Goal: Task Accomplishment & Management: Manage account settings

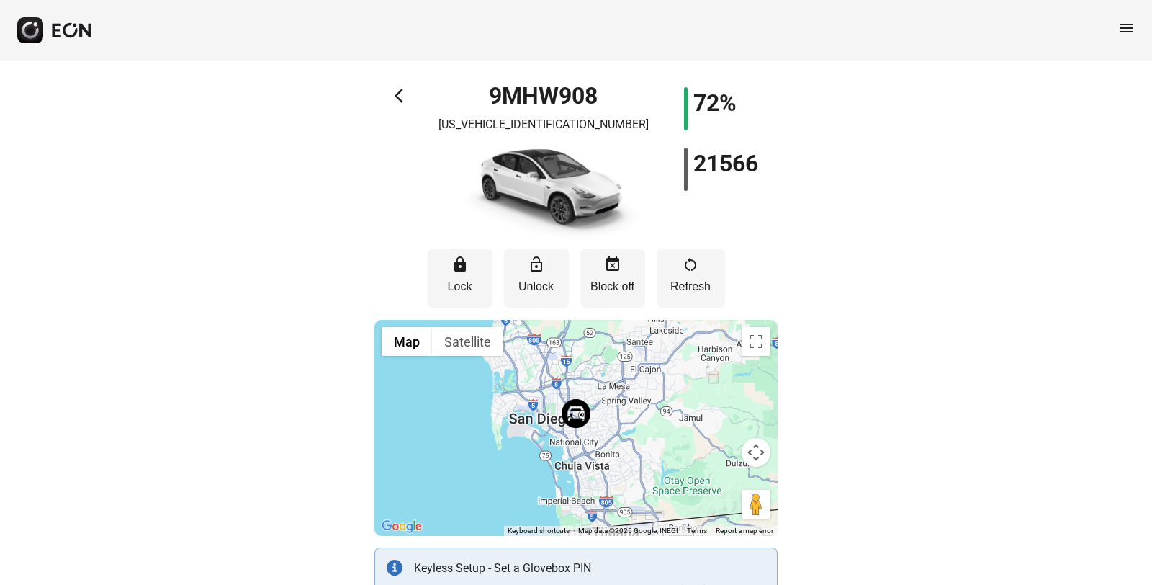
scroll to position [6, 0]
click at [606, 291] on p "Block off" at bounding box center [613, 285] width 50 height 17
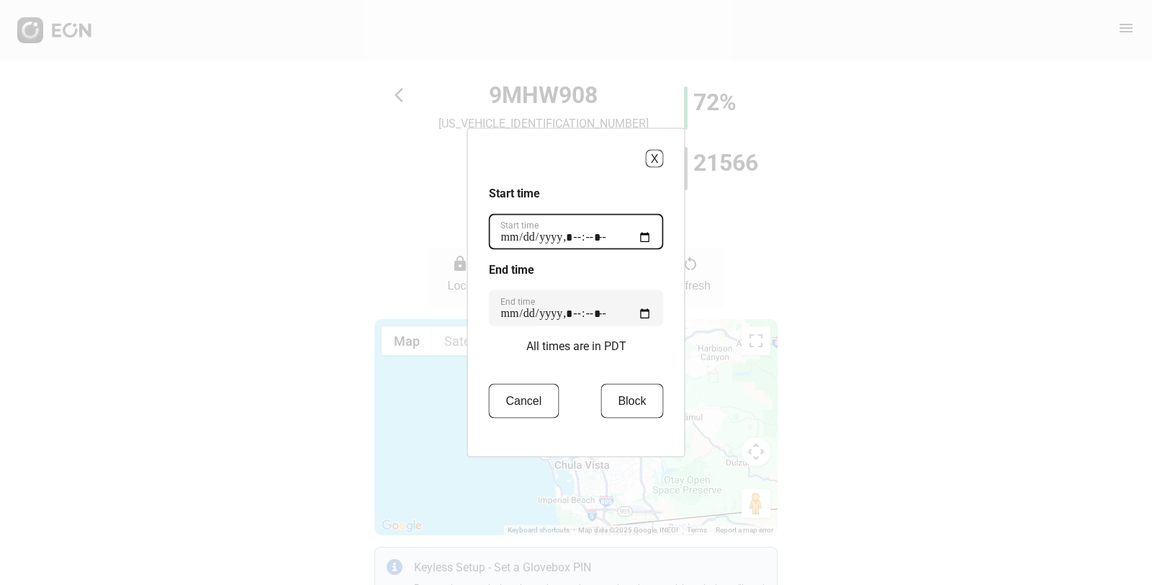
click at [545, 238] on time "Start time" at bounding box center [576, 232] width 175 height 36
click at [649, 236] on time "Start time" at bounding box center [576, 232] width 175 height 36
type time "**********"
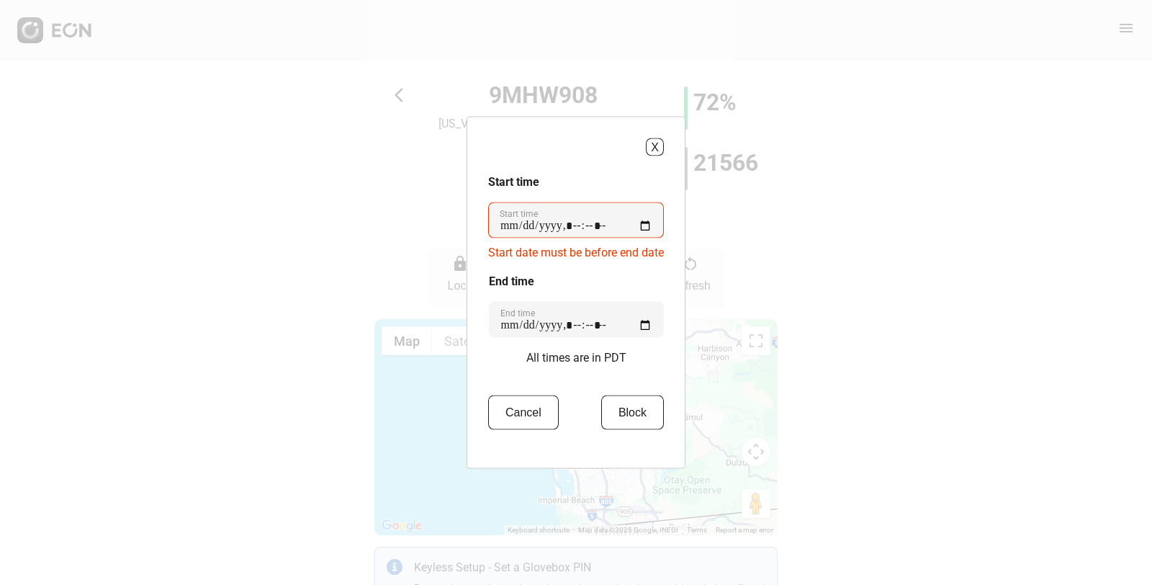
click at [669, 232] on div "X Start time Start time Start date must be before end date End time End time Al…" at bounding box center [576, 293] width 219 height 352
click at [527, 323] on time "End time" at bounding box center [576, 320] width 175 height 36
click at [640, 323] on time "End time" at bounding box center [576, 320] width 175 height 36
type time "**********"
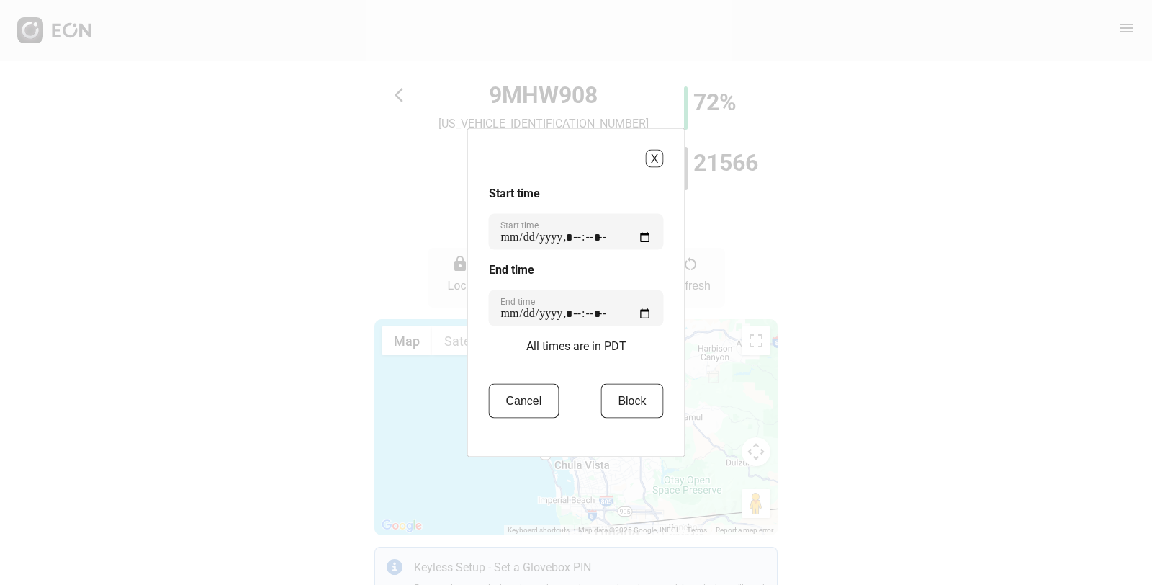
click at [750, 295] on div "X Start time Start time End time End time All times are in PDT Cancel Block" at bounding box center [576, 292] width 1152 height 585
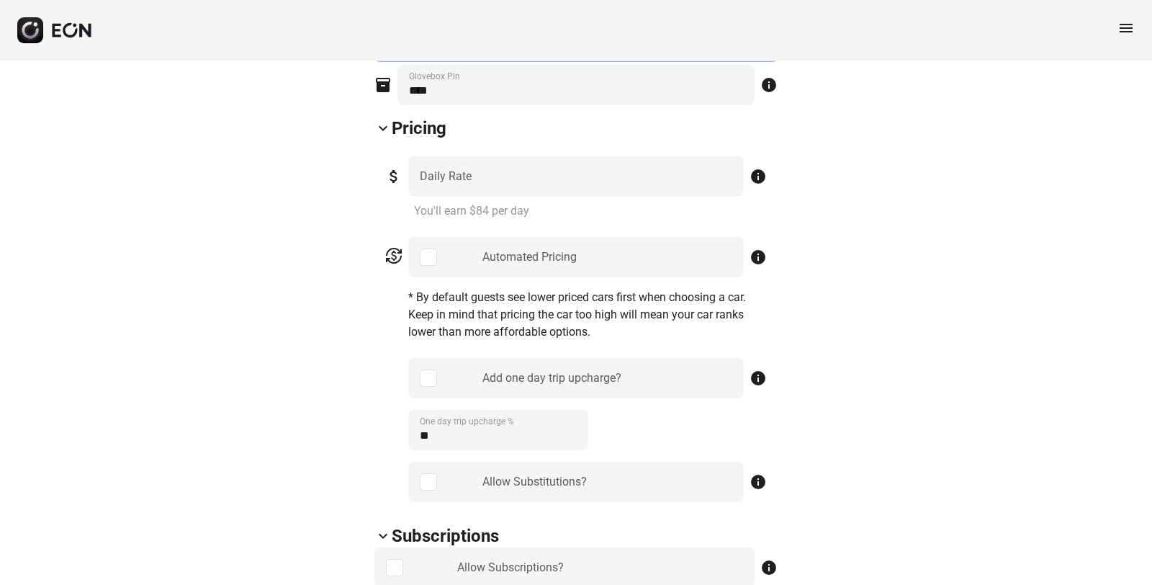
scroll to position [0, 0]
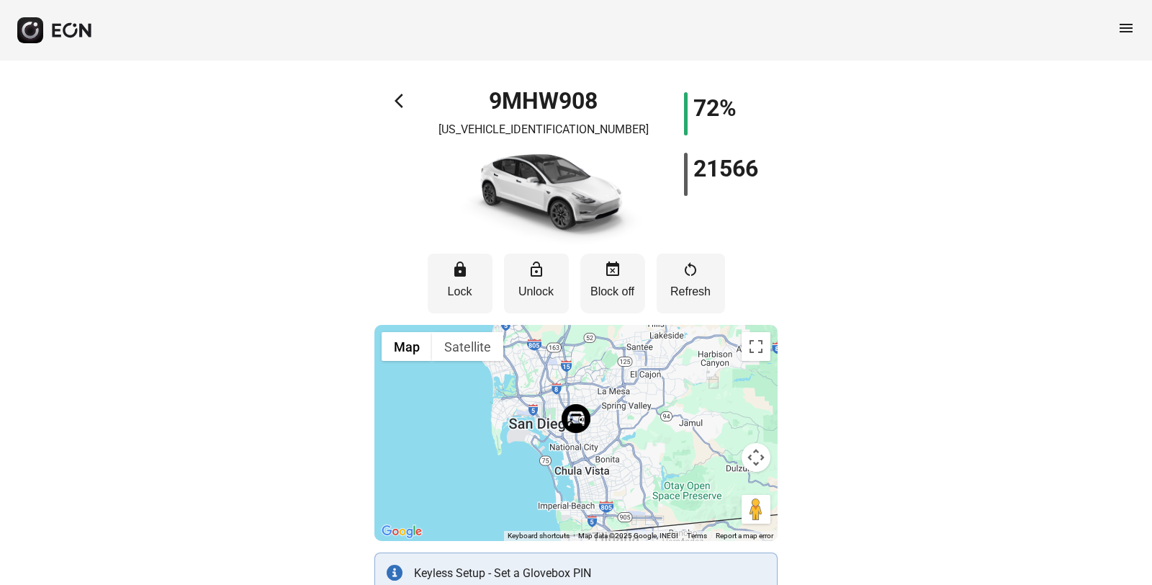
click at [599, 303] on button "event_busy Block off" at bounding box center [613, 284] width 65 height 60
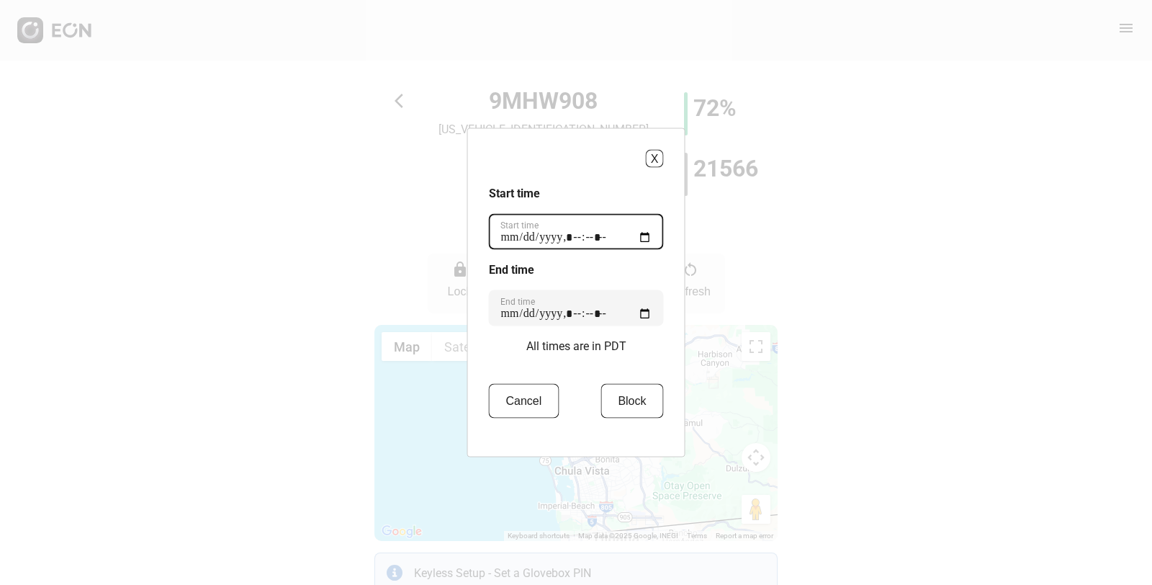
click at [644, 238] on time "Start time" at bounding box center [576, 232] width 175 height 36
type time "**********"
click at [667, 205] on div "X Start time Start time End time End time All times are in PDT Cancel Block" at bounding box center [576, 292] width 218 height 329
click at [627, 398] on button "Block" at bounding box center [632, 401] width 63 height 35
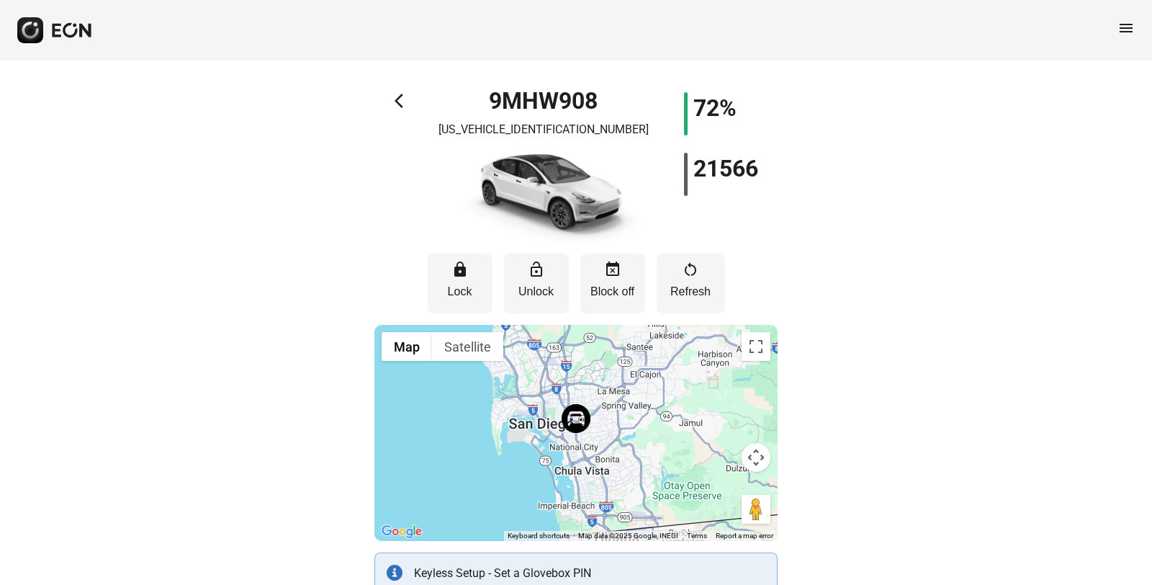
click at [398, 102] on span "arrow_back_ios" at bounding box center [403, 100] width 17 height 17
click at [400, 101] on span "arrow_back_ios" at bounding box center [403, 100] width 17 height 17
click at [1127, 27] on span "menu" at bounding box center [1126, 27] width 17 height 17
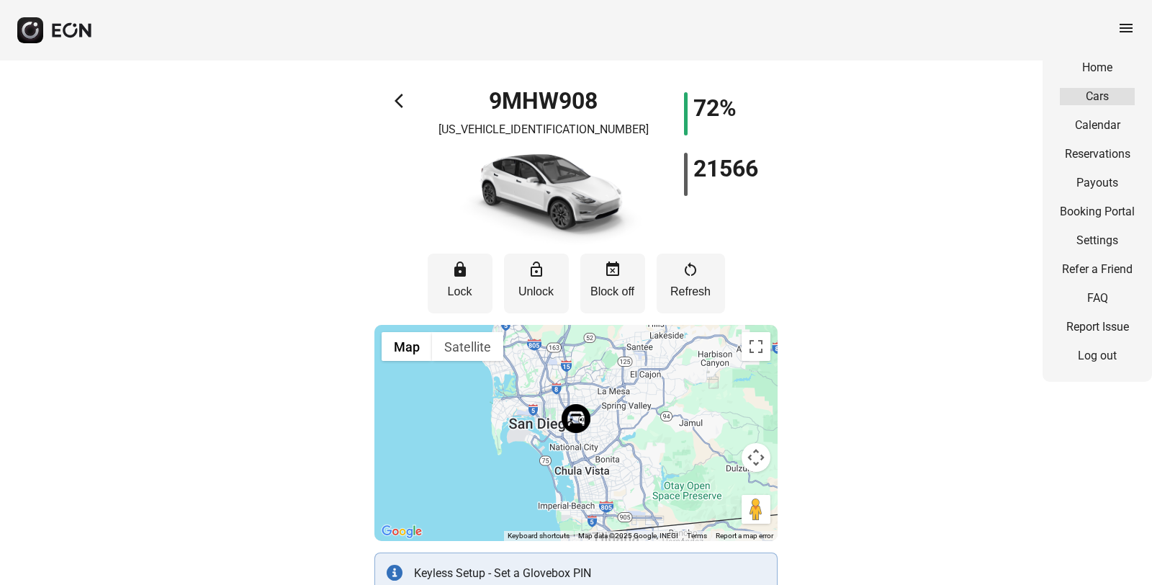
click at [1090, 89] on link "Cars" at bounding box center [1097, 96] width 75 height 17
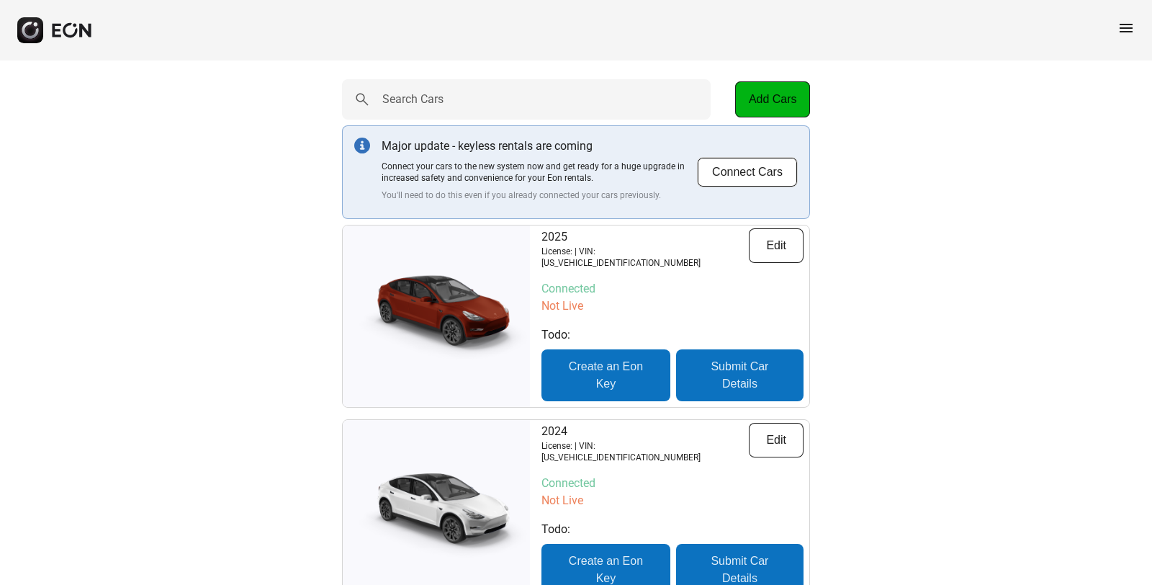
scroll to position [96, 0]
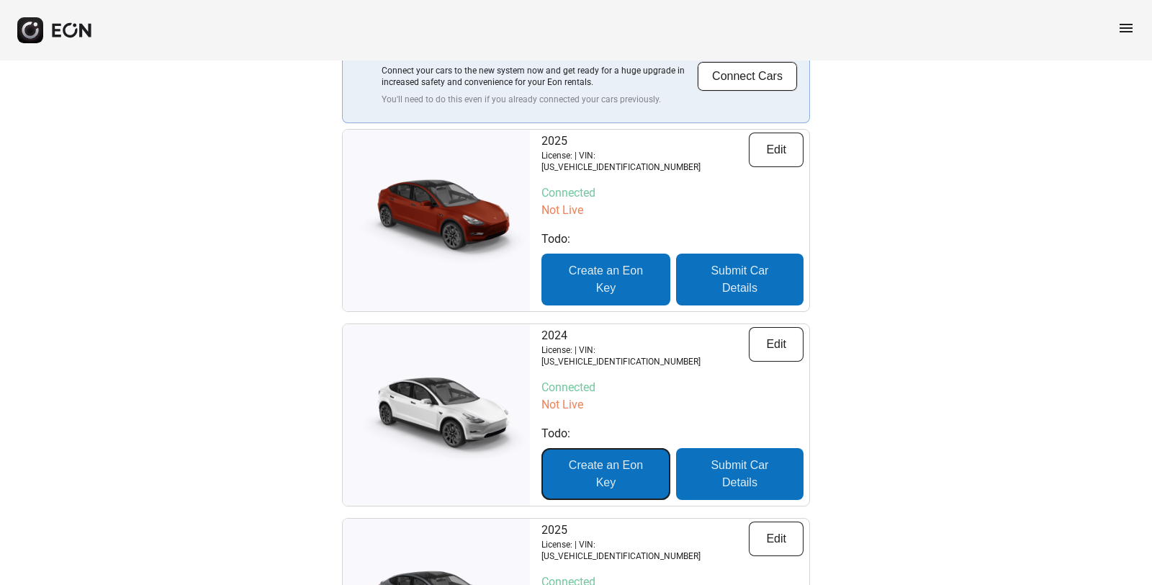
click at [617, 459] on button "Create an Eon Key" at bounding box center [606, 474] width 129 height 52
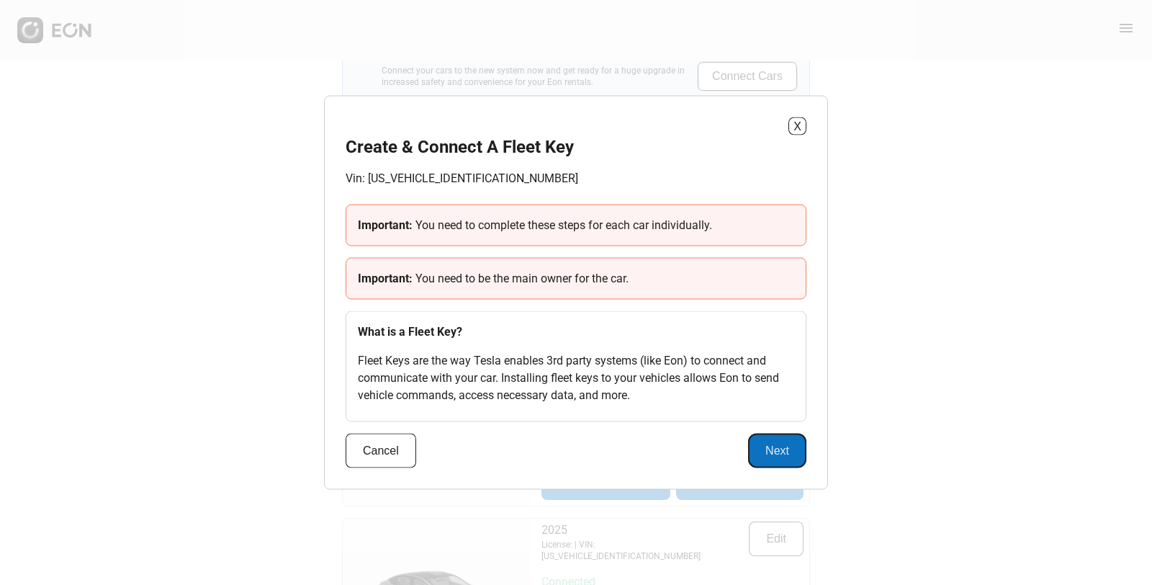
click at [771, 451] on button "Next" at bounding box center [777, 451] width 58 height 35
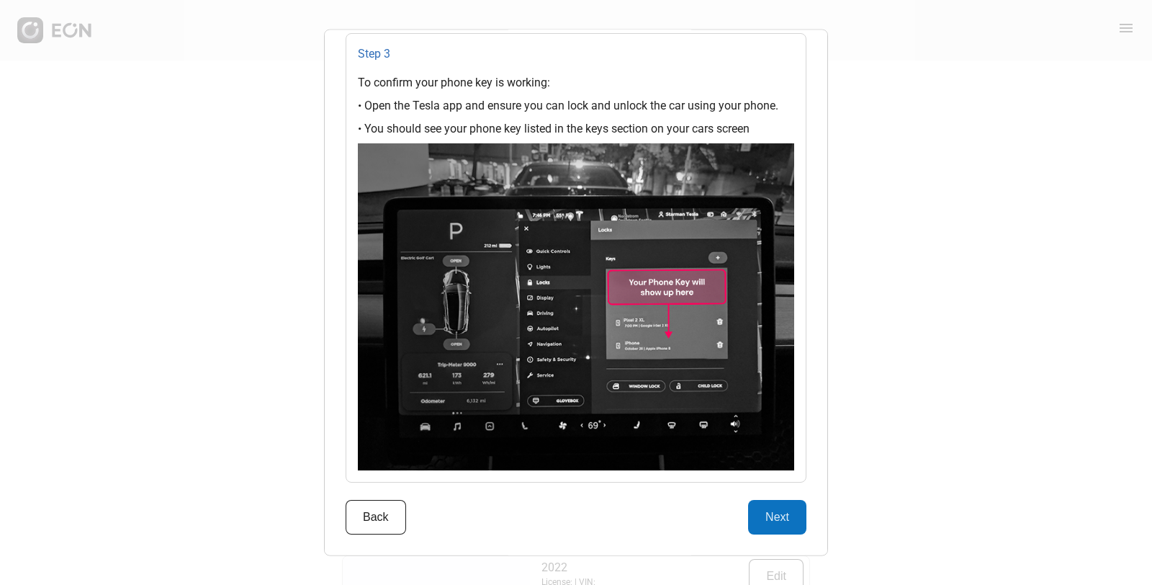
scroll to position [256, 0]
click at [782, 529] on button "Next" at bounding box center [777, 516] width 58 height 35
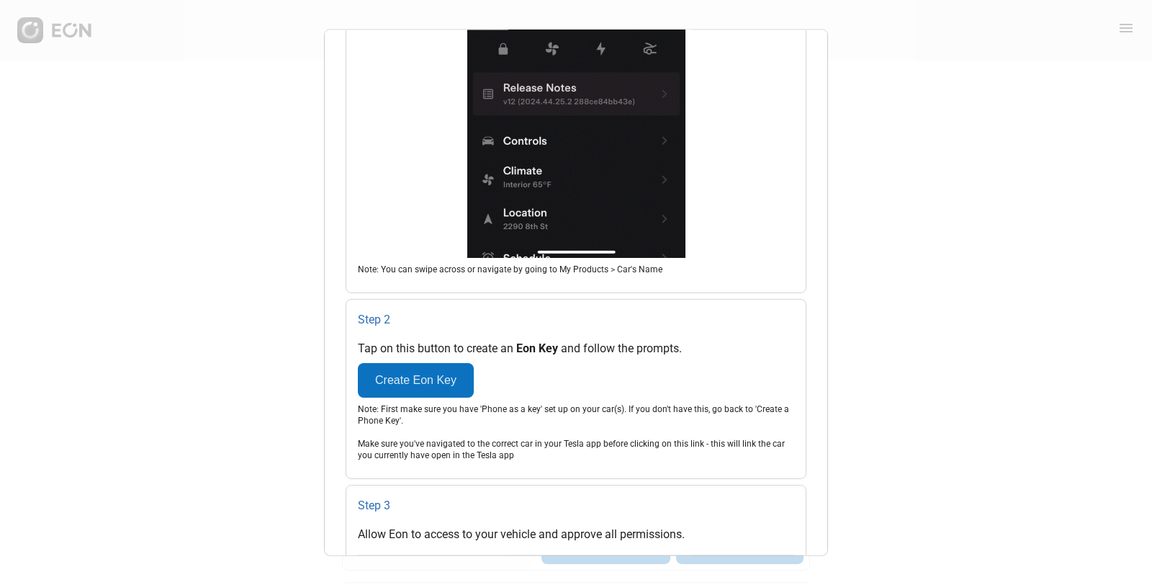
scroll to position [672, 0]
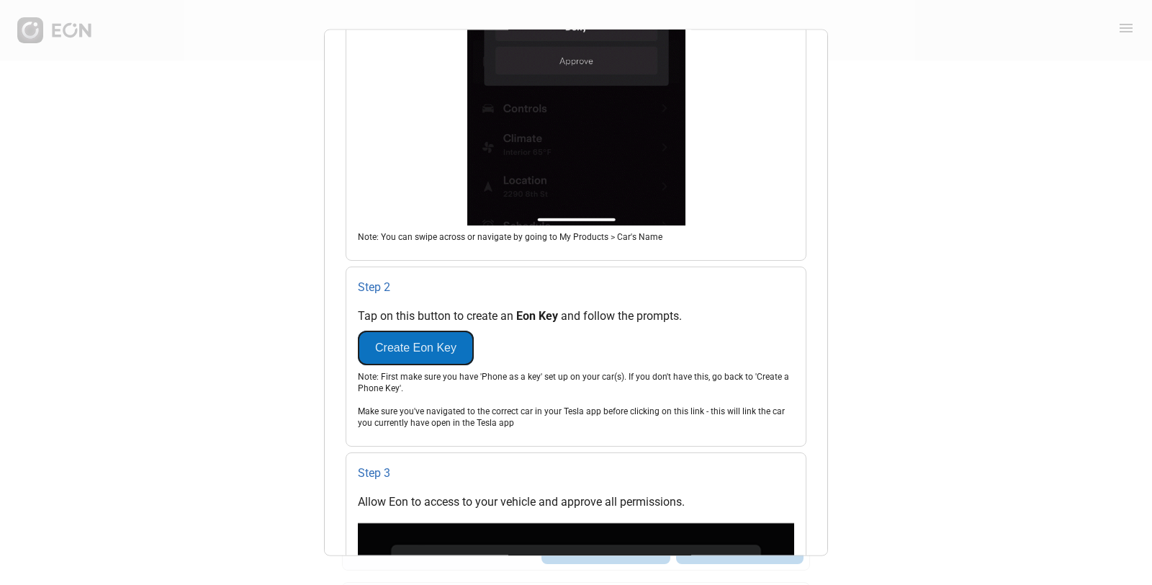
click at [420, 357] on button "Create Eon Key" at bounding box center [416, 348] width 116 height 35
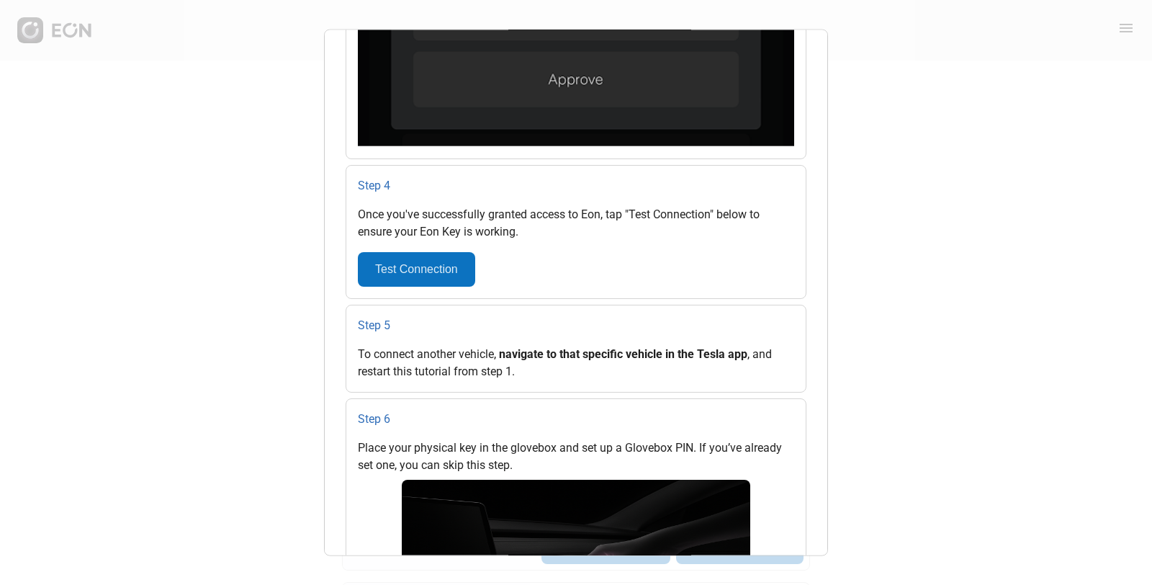
scroll to position [1536, 0]
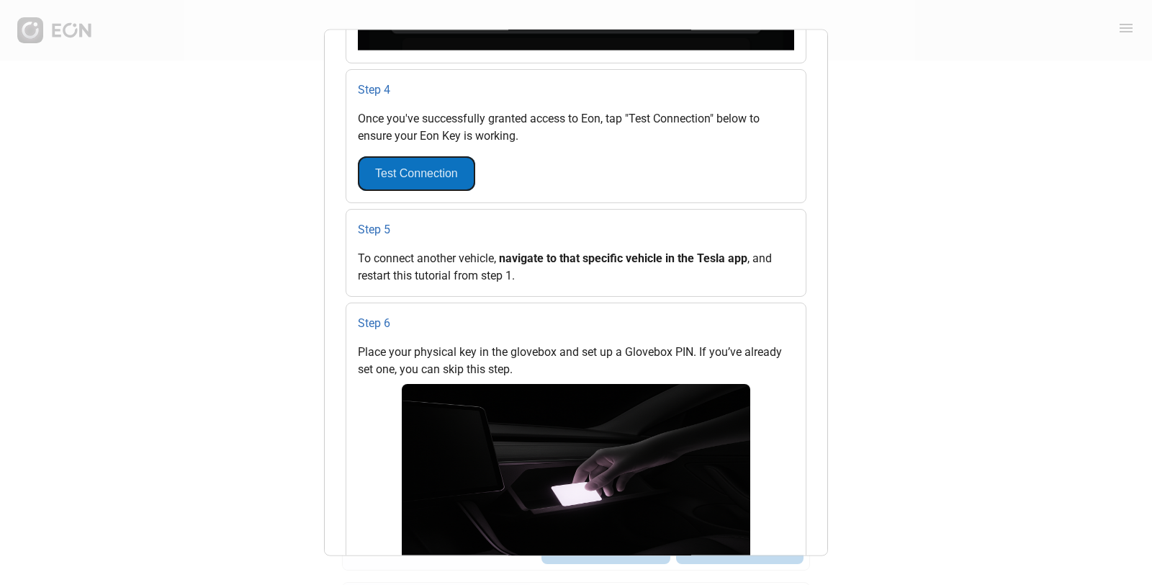
click at [416, 178] on button "Test Connection" at bounding box center [416, 173] width 117 height 35
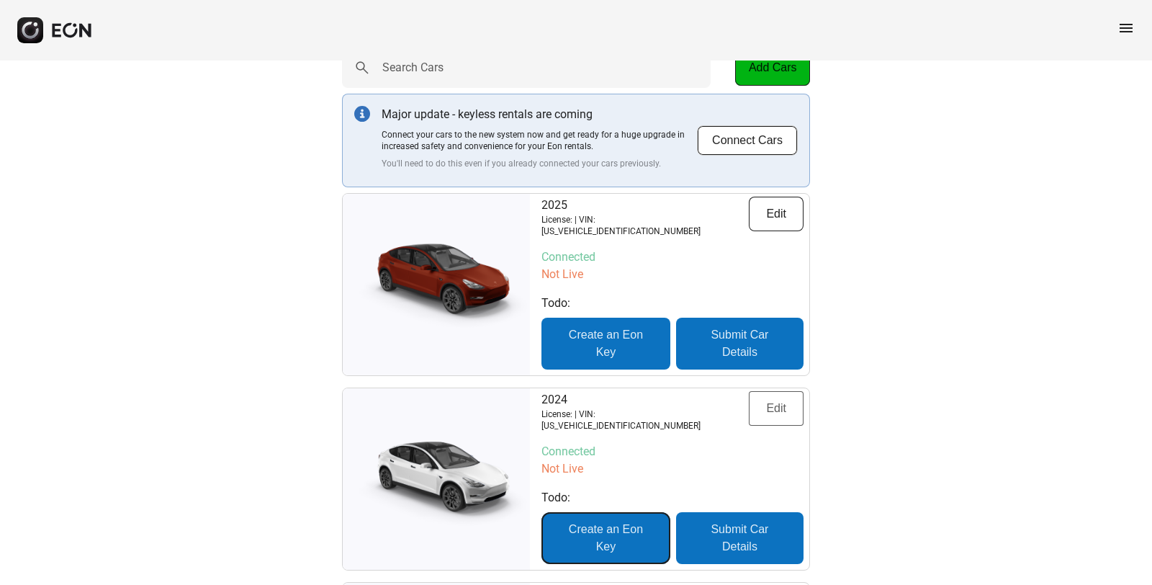
scroll to position [127, 0]
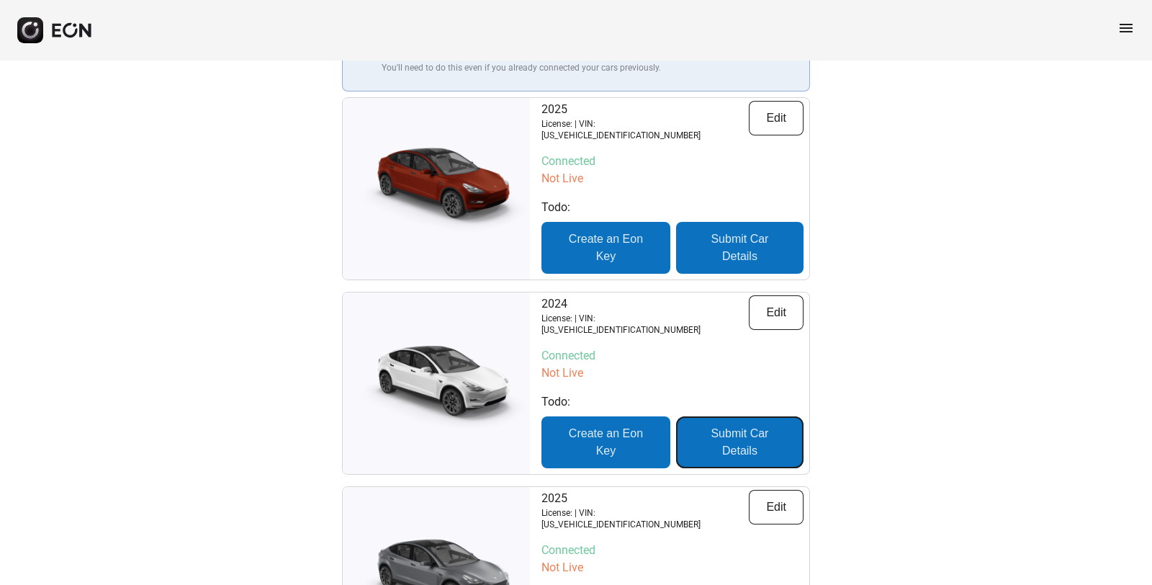
click at [722, 431] on button "Submit Car Details" at bounding box center [739, 442] width 127 height 52
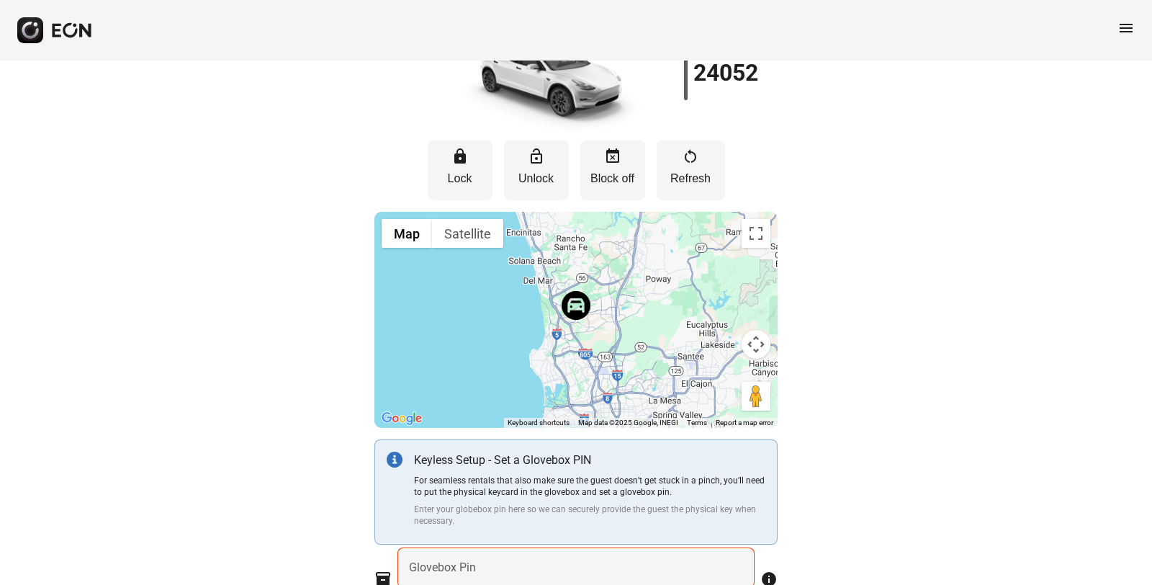
scroll to position [288, 0]
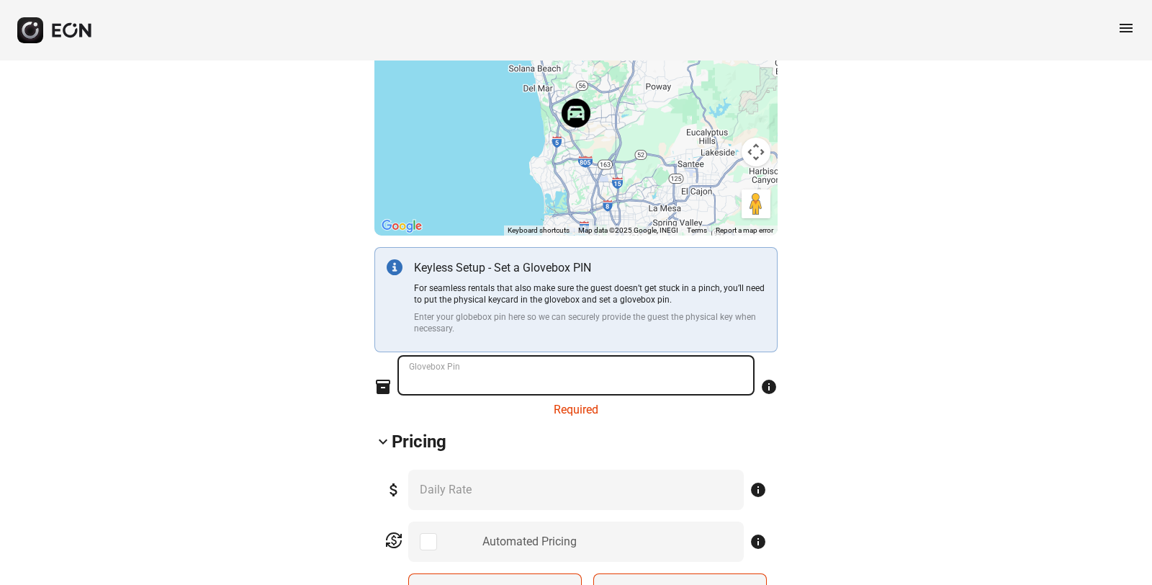
click at [507, 382] on Pin "Glovebox Pin" at bounding box center [576, 375] width 357 height 40
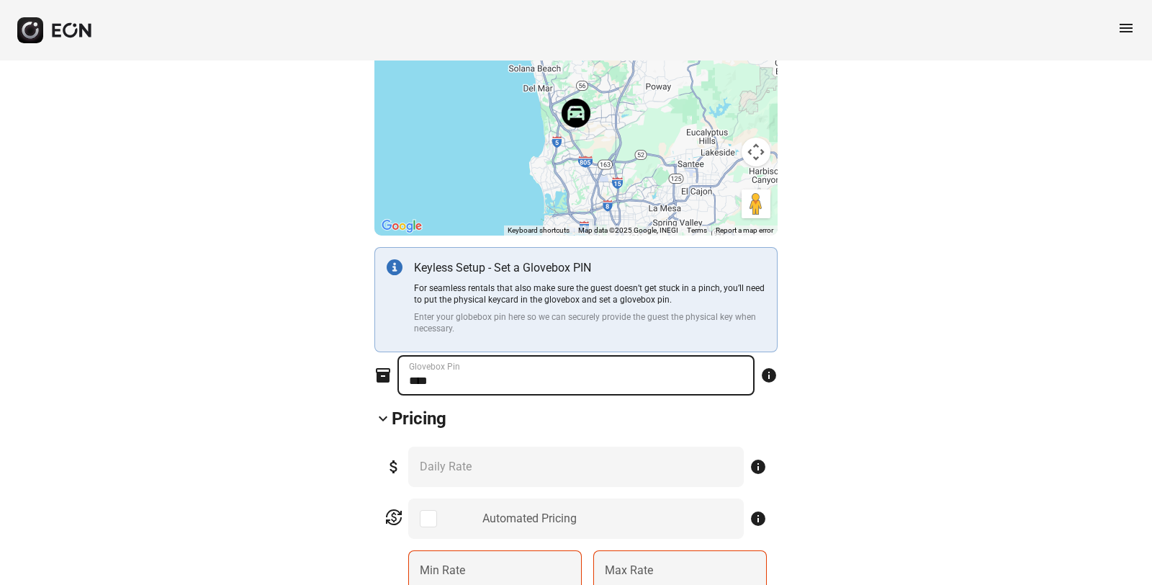
type Pin "****"
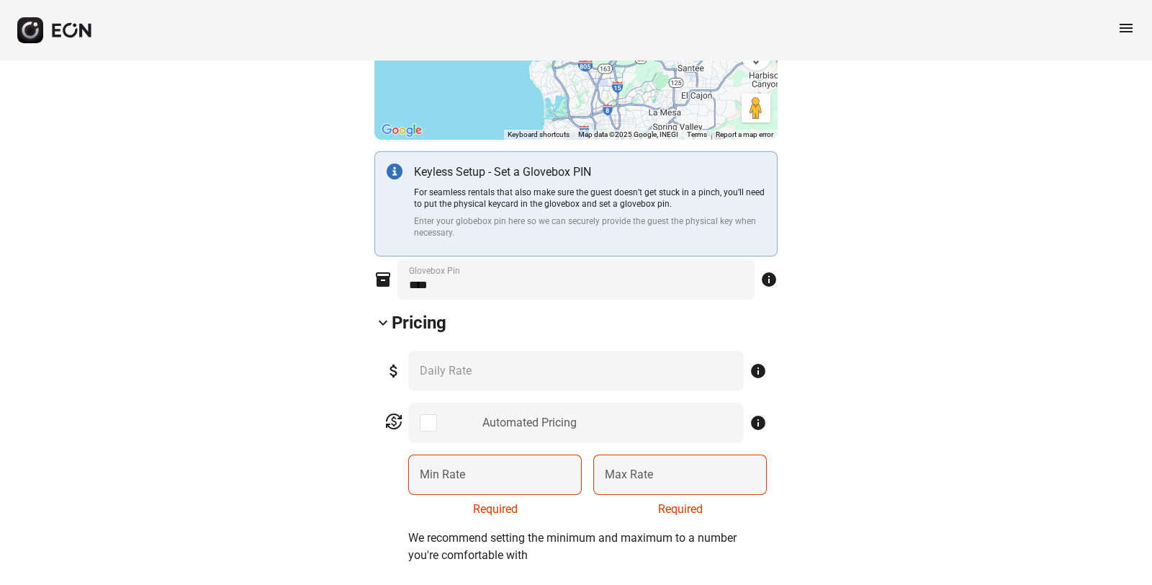
scroll to position [480, 0]
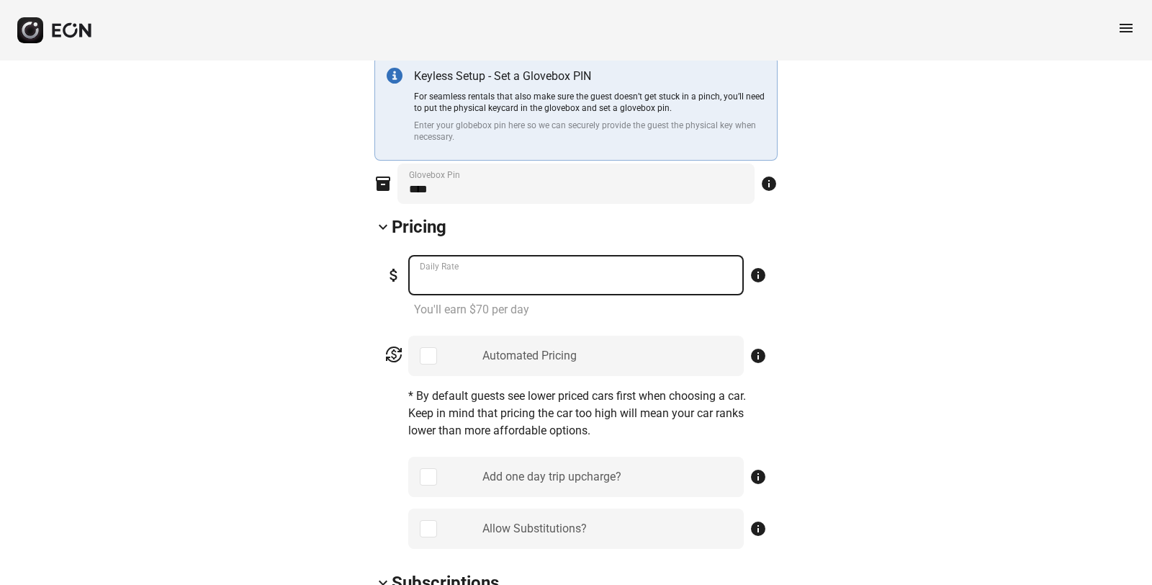
drag, startPoint x: 487, startPoint y: 272, endPoint x: 401, endPoint y: 270, distance: 85.7
click at [401, 270] on div "attach_money *** Daily Rate info" at bounding box center [576, 275] width 382 height 40
type Rate "***"
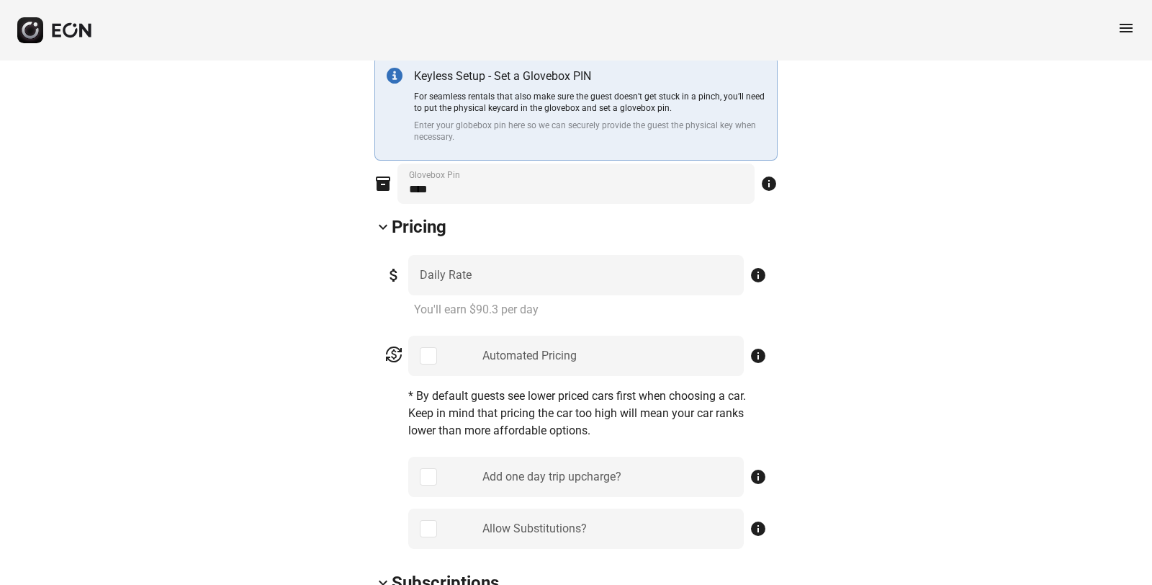
click at [609, 308] on p "You'll earn $90.3 per day" at bounding box center [590, 309] width 353 height 17
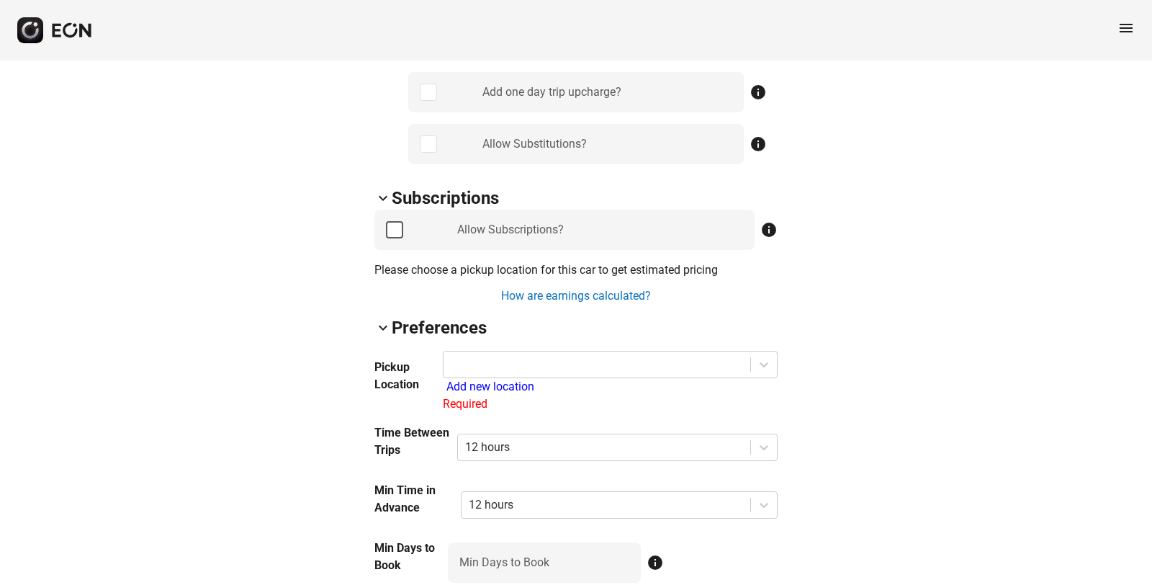
scroll to position [960, 0]
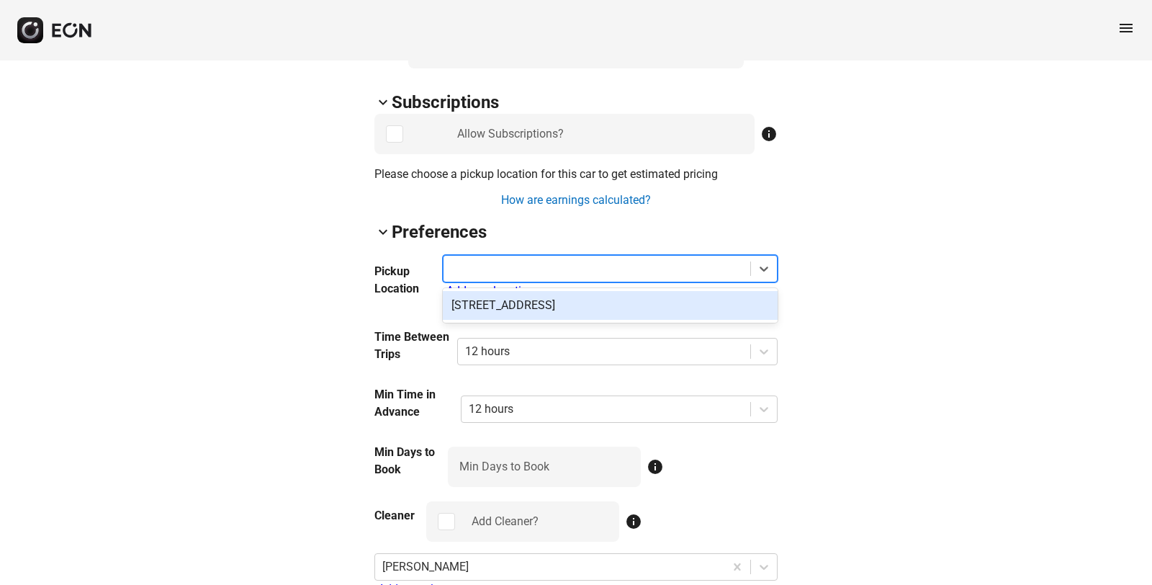
click at [507, 269] on div at bounding box center [597, 269] width 292 height 20
click at [529, 303] on div "[STREET_ADDRESS]" at bounding box center [610, 305] width 335 height 29
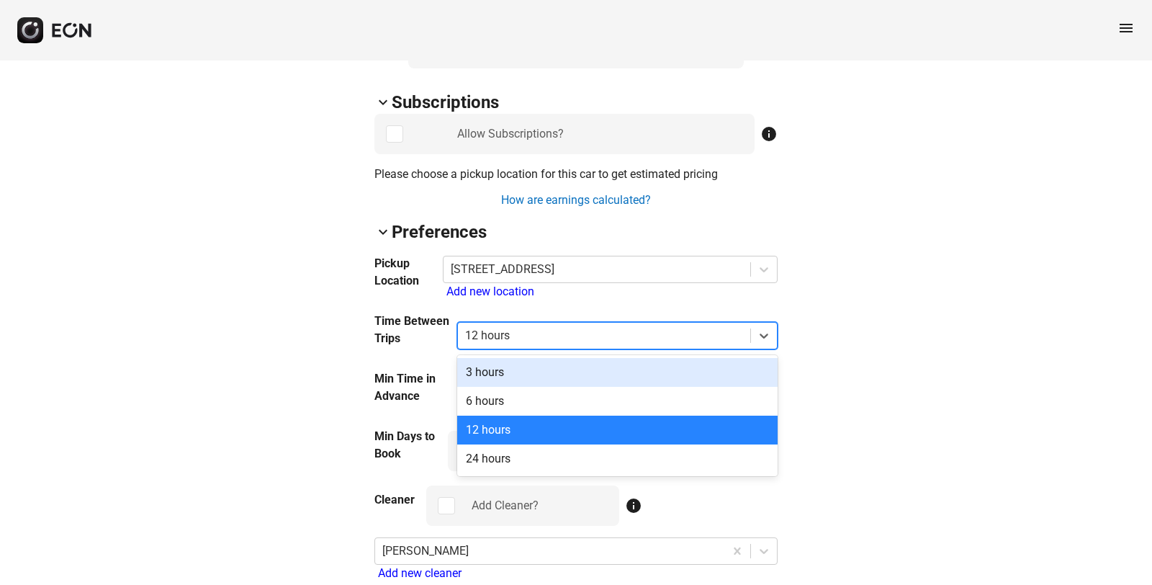
click at [514, 334] on div at bounding box center [604, 336] width 278 height 20
click at [494, 376] on div "3 hours" at bounding box center [617, 372] width 321 height 29
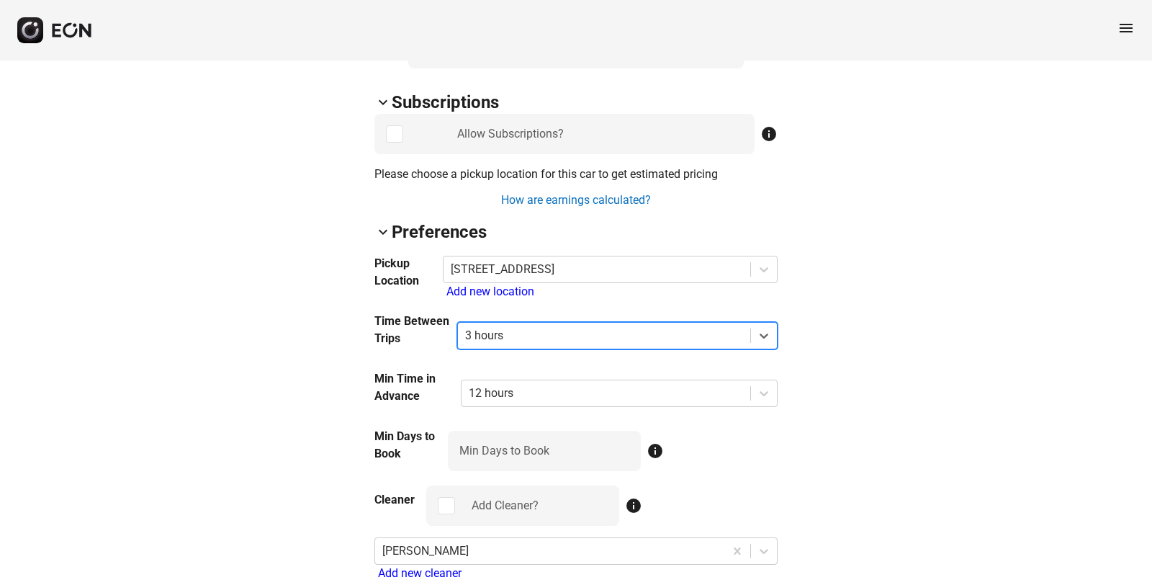
click at [501, 335] on div at bounding box center [604, 336] width 278 height 20
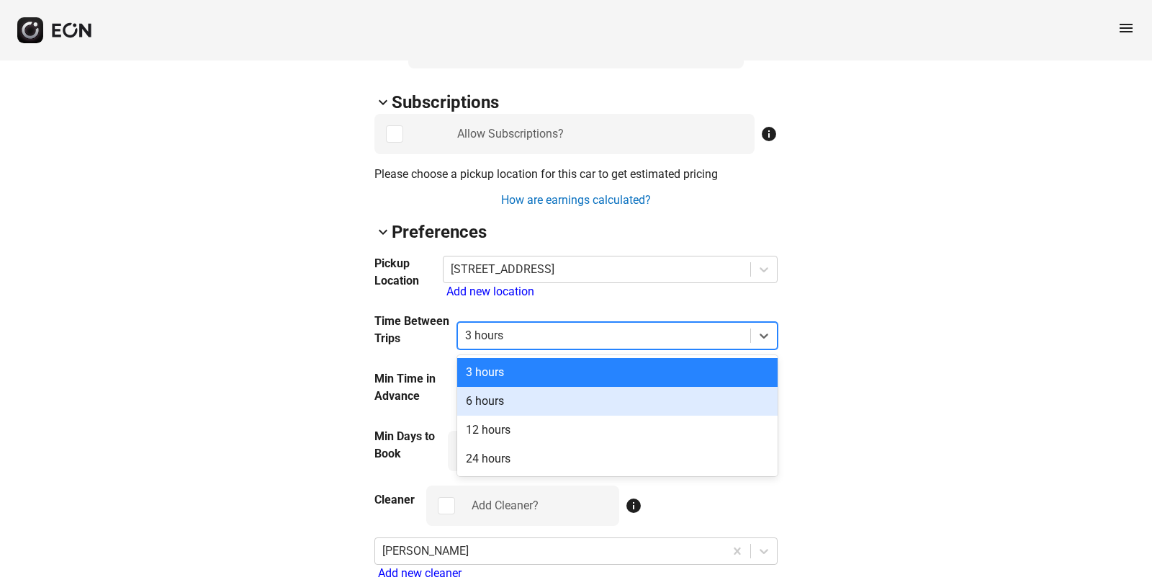
click at [504, 402] on div "6 hours" at bounding box center [617, 401] width 321 height 29
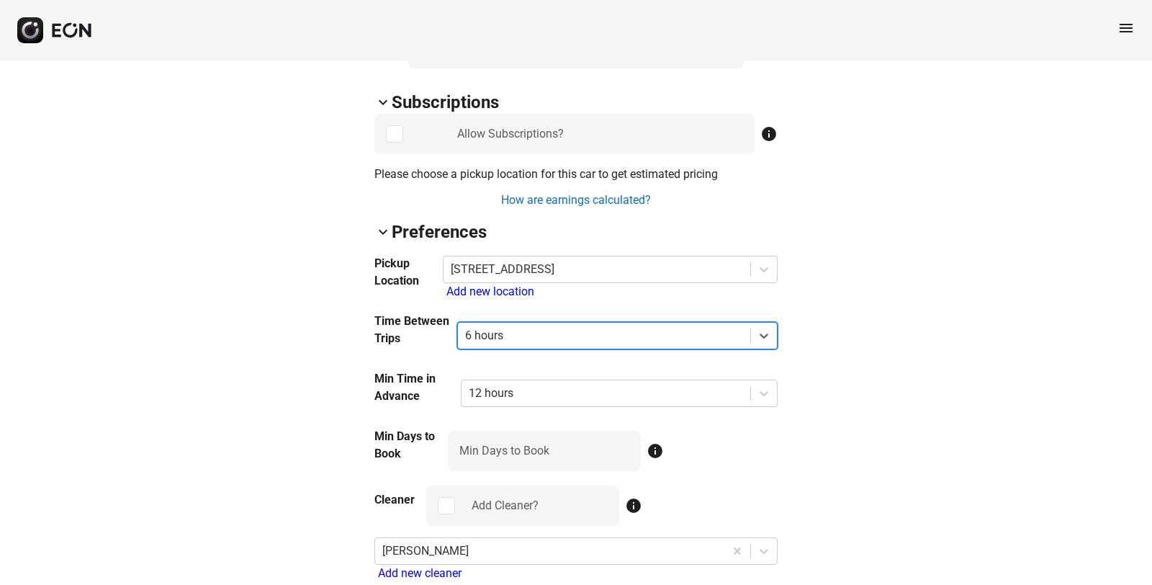
scroll to position [1056, 0]
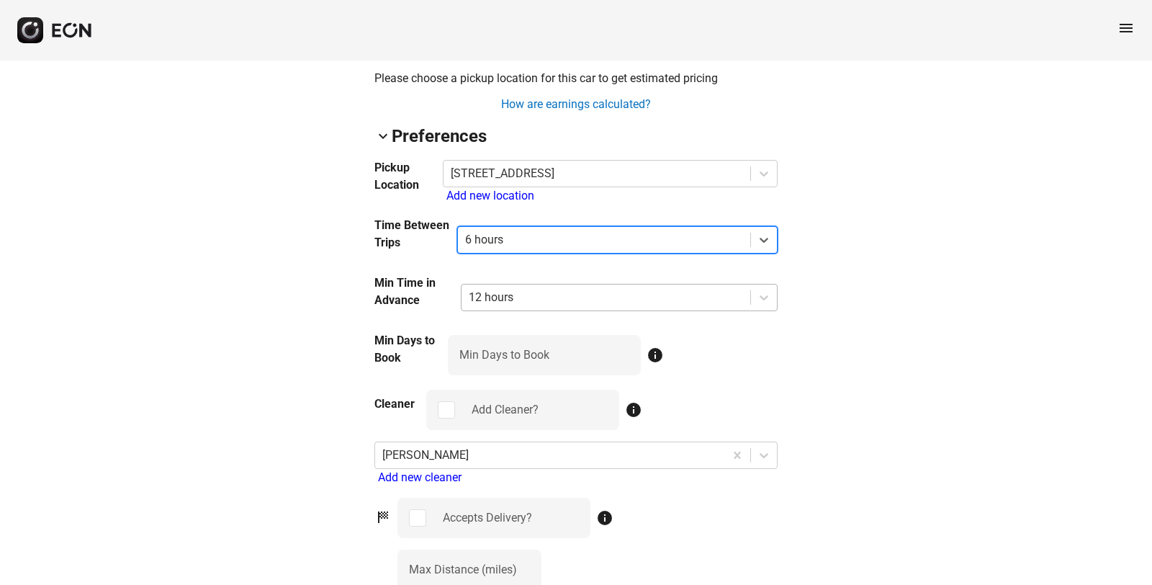
click at [504, 300] on div at bounding box center [606, 297] width 274 height 20
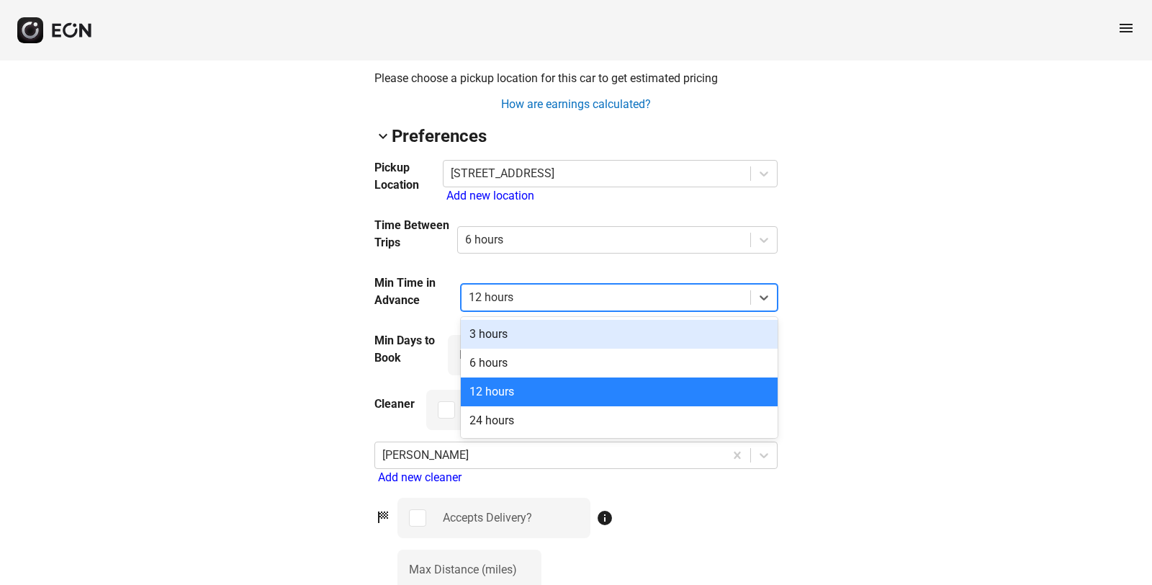
click at [504, 300] on div at bounding box center [606, 297] width 274 height 20
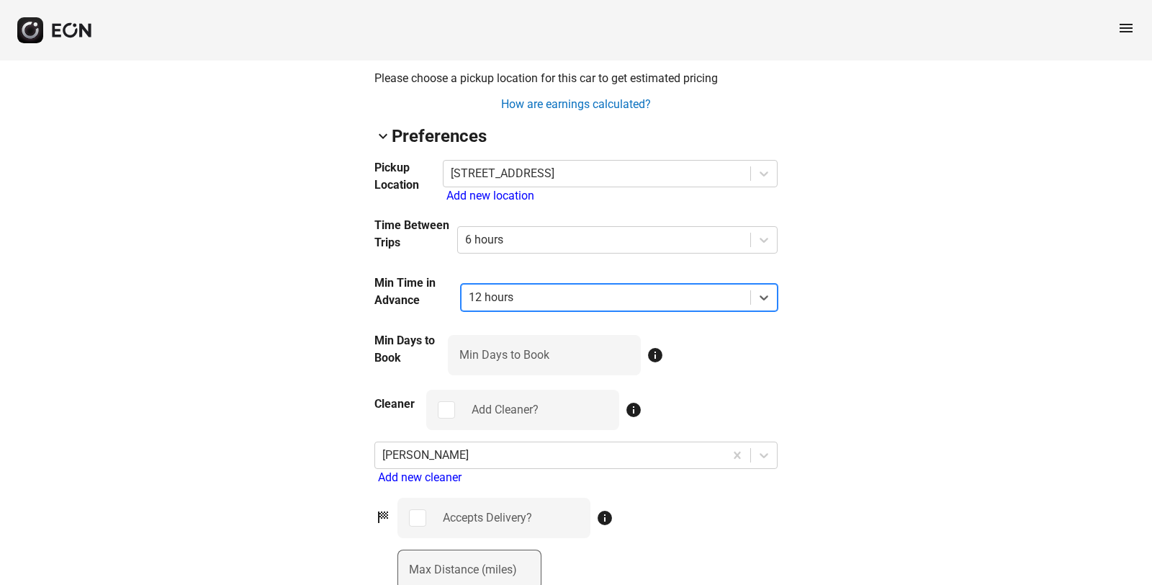
scroll to position [1152, 0]
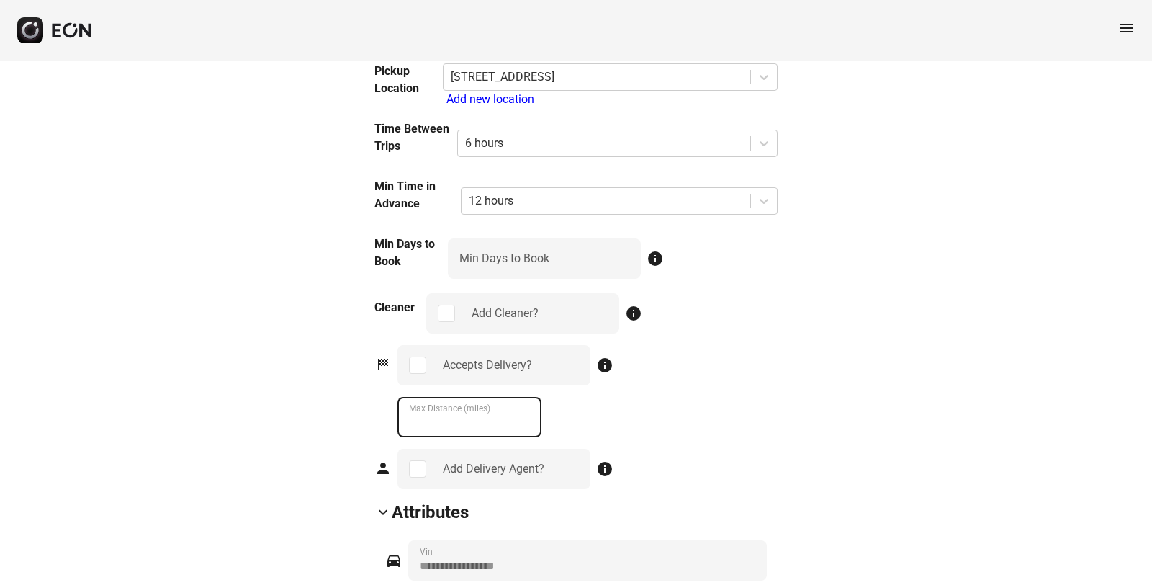
click at [447, 414] on \(miles\) "***" at bounding box center [470, 417] width 144 height 40
drag, startPoint x: 437, startPoint y: 425, endPoint x: 406, endPoint y: 421, distance: 31.2
click at [406, 421] on \(miles\) "***" at bounding box center [470, 417] width 144 height 40
type \(miles\) "**"
click at [672, 422] on div "Accepts Delivery? info ** Max Distance (miles)" at bounding box center [588, 391] width 380 height 92
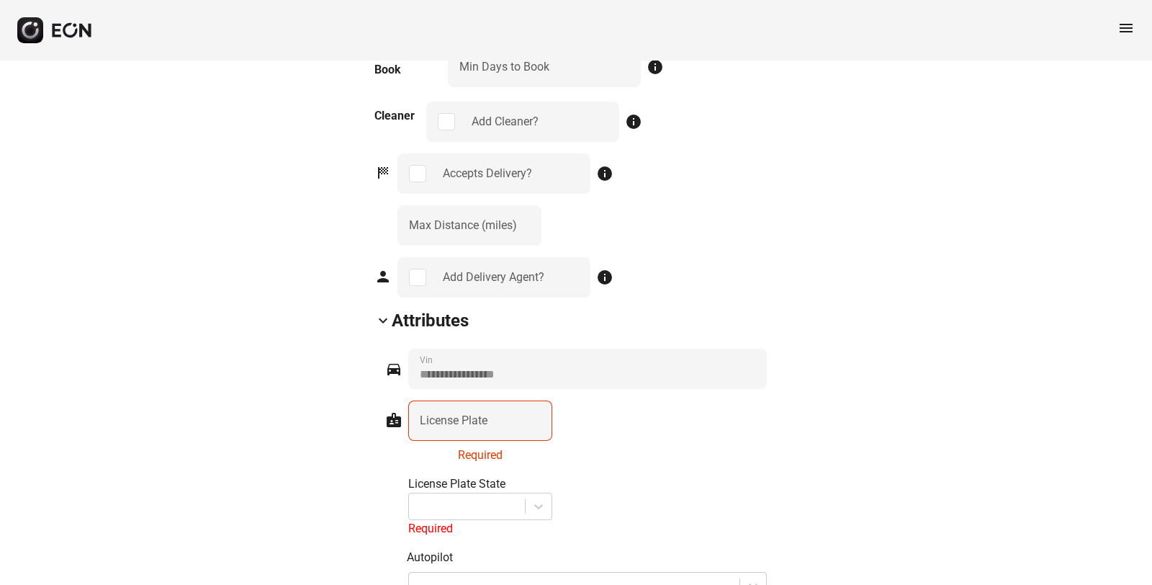
scroll to position [1441, 0]
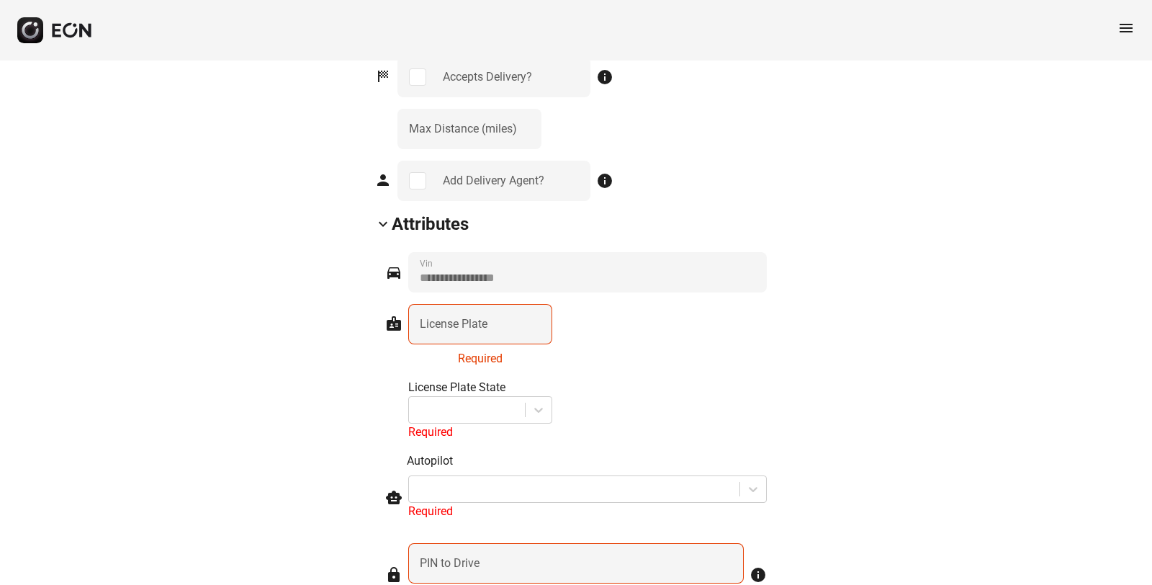
click at [462, 322] on label "License Plate" at bounding box center [454, 323] width 68 height 17
click at [462, 322] on Plate "License Plate" at bounding box center [480, 324] width 144 height 40
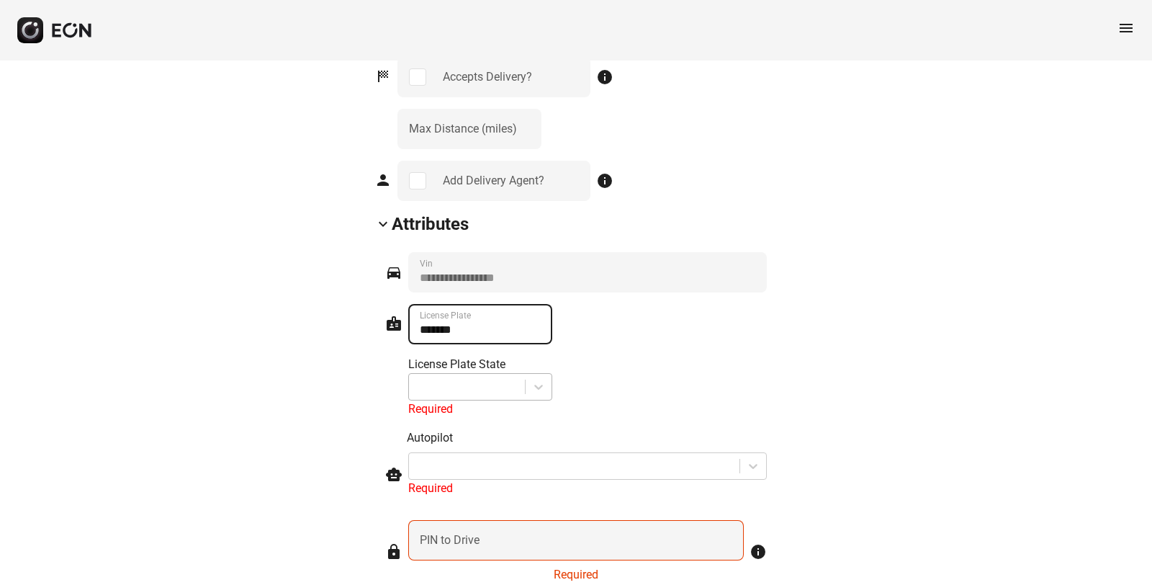
type Plate "*******"
click at [445, 390] on div at bounding box center [467, 387] width 102 height 20
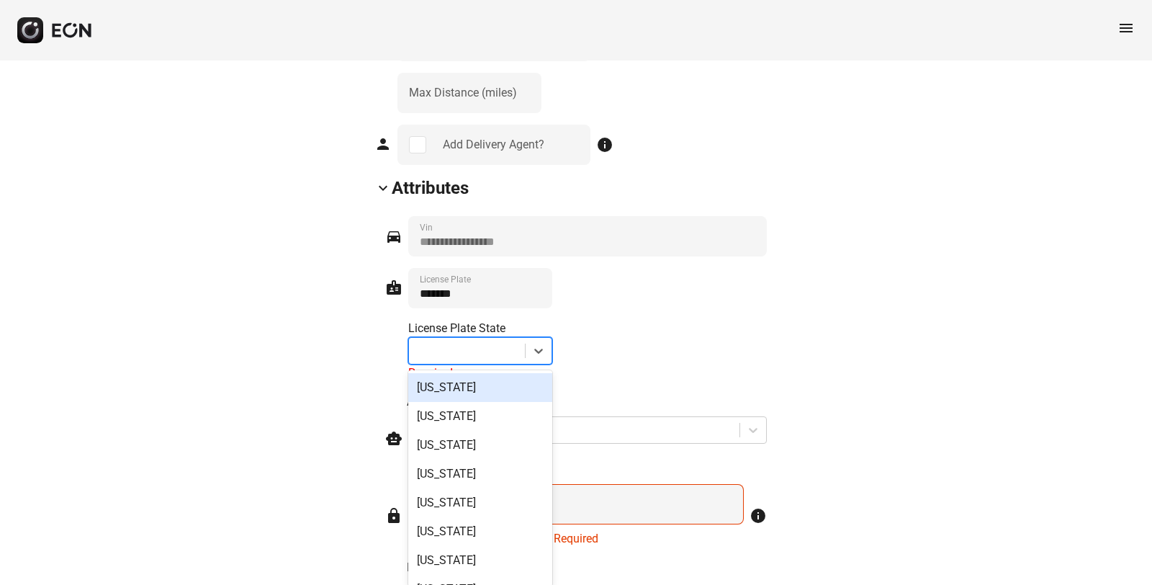
scroll to position [1482, 0]
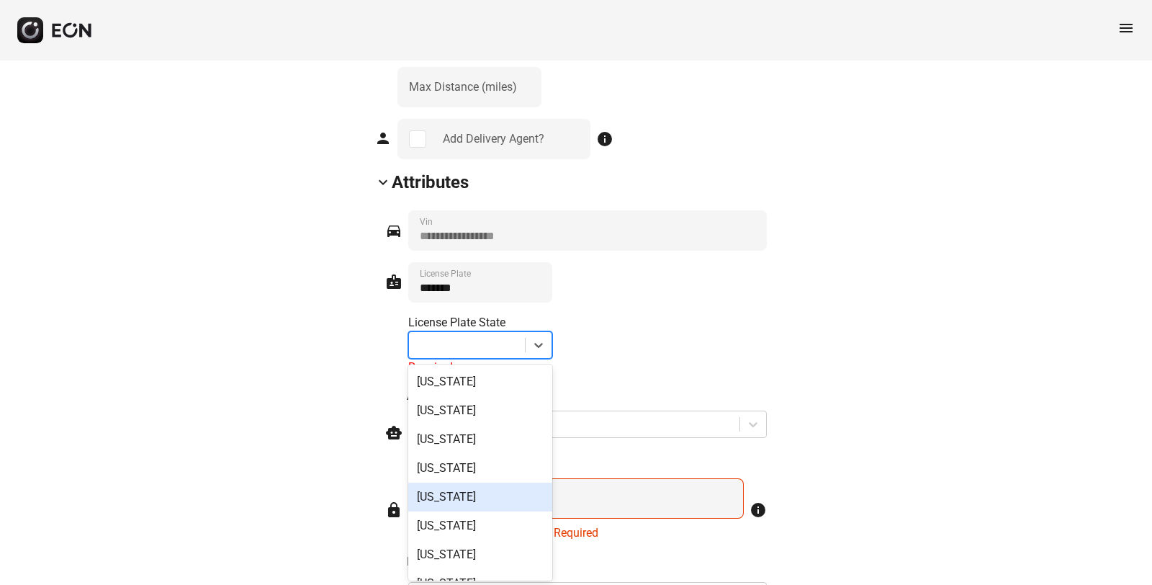
click at [449, 496] on div "California" at bounding box center [480, 497] width 144 height 29
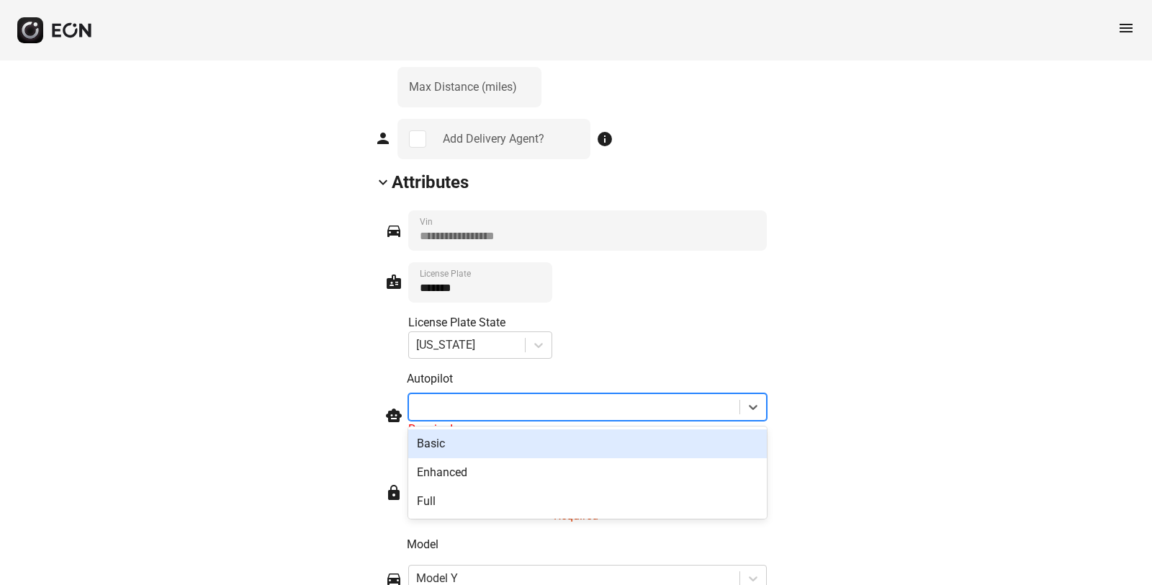
click at [456, 407] on div at bounding box center [574, 407] width 316 height 20
click at [461, 436] on div "Basic" at bounding box center [587, 443] width 359 height 29
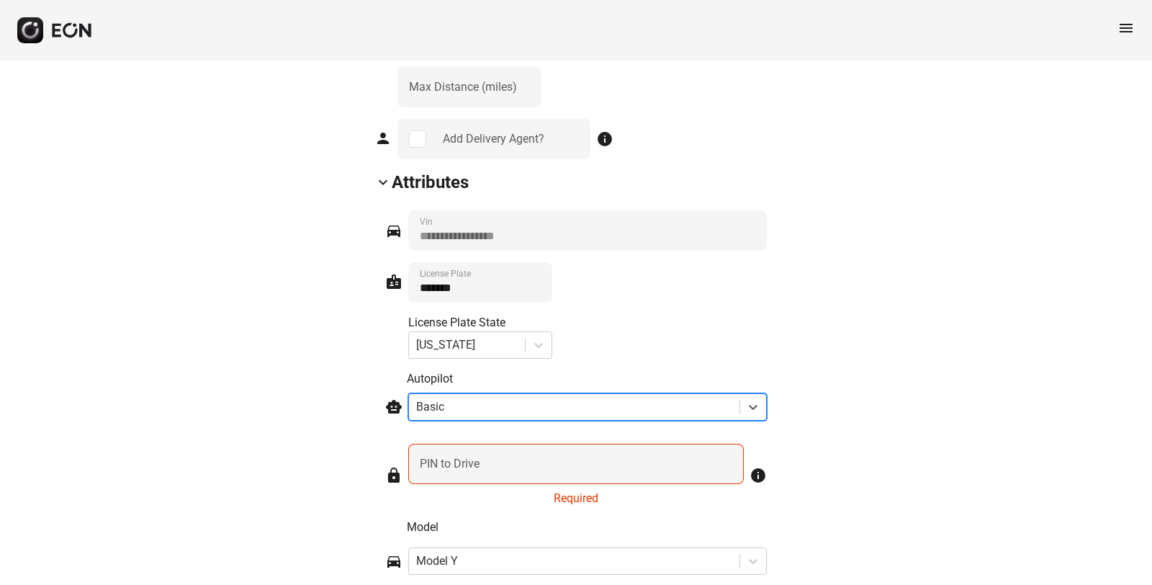
click at [465, 463] on label "PIN to Drive" at bounding box center [450, 463] width 60 height 17
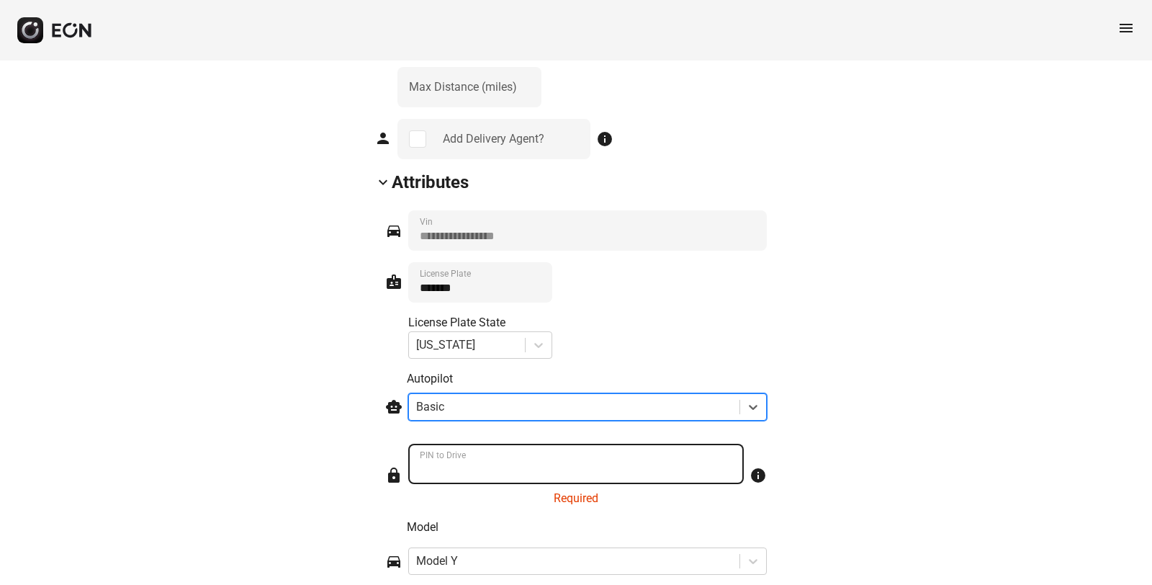
click at [465, 463] on Drive "PIN to Drive" at bounding box center [576, 464] width 336 height 40
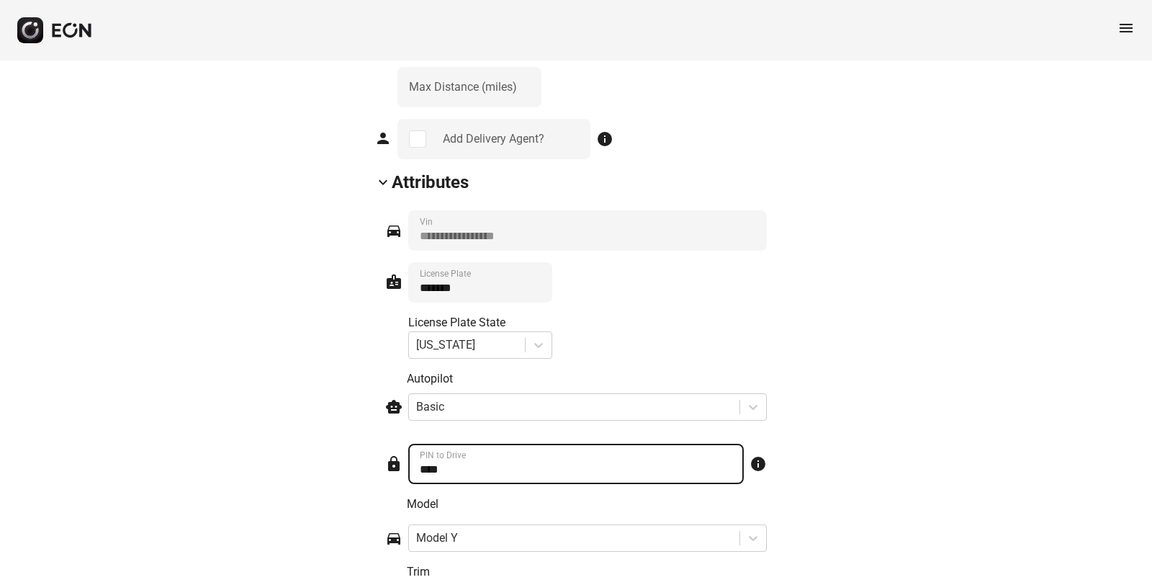
type Drive "****"
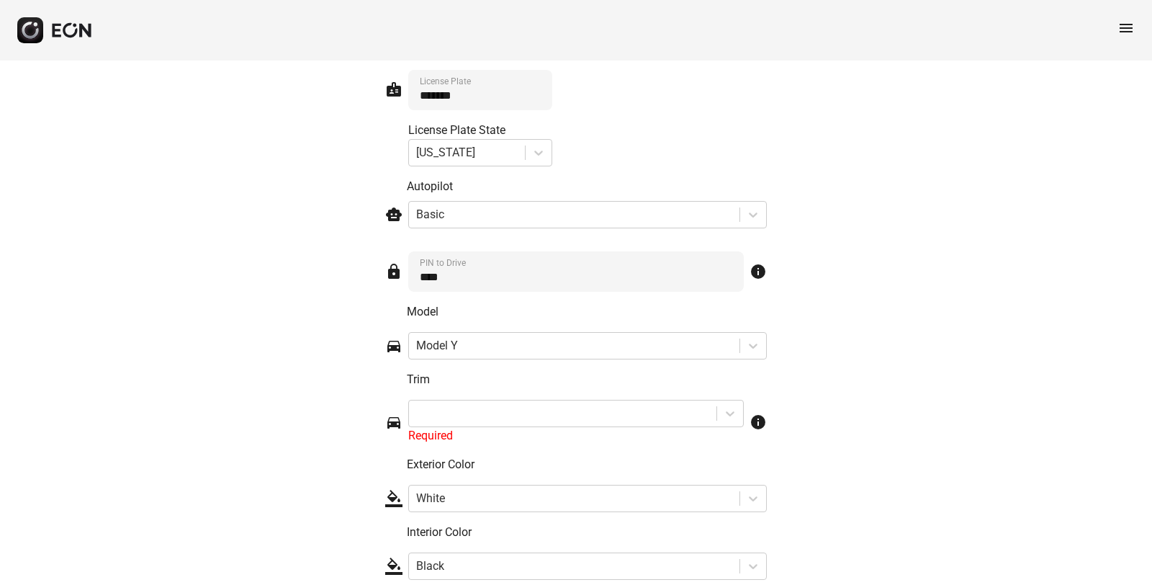
scroll to position [1770, 0]
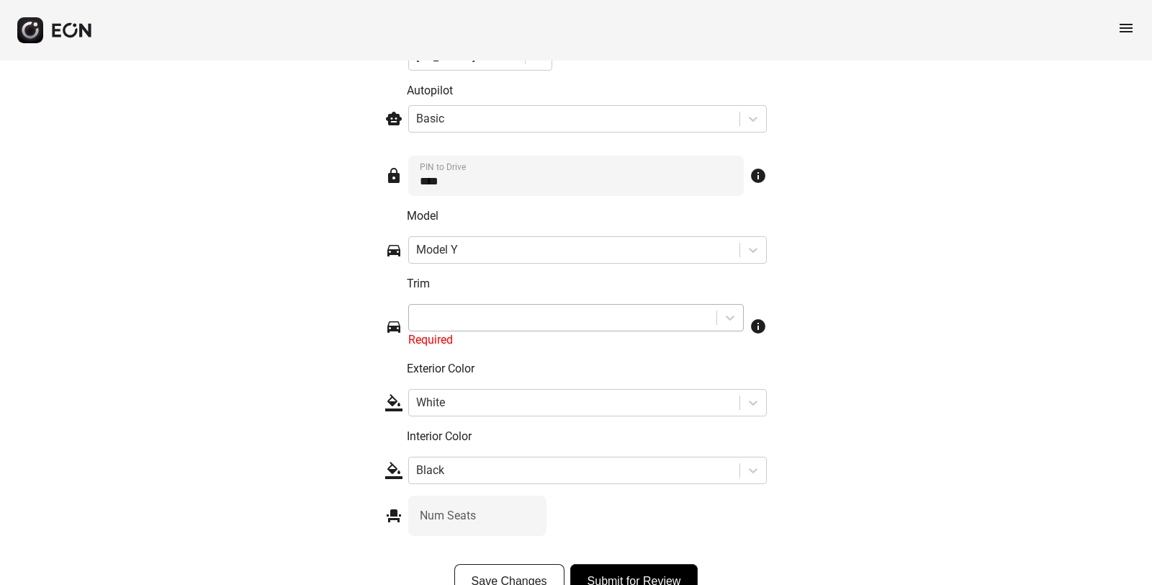
click at [501, 323] on div at bounding box center [562, 318] width 293 height 20
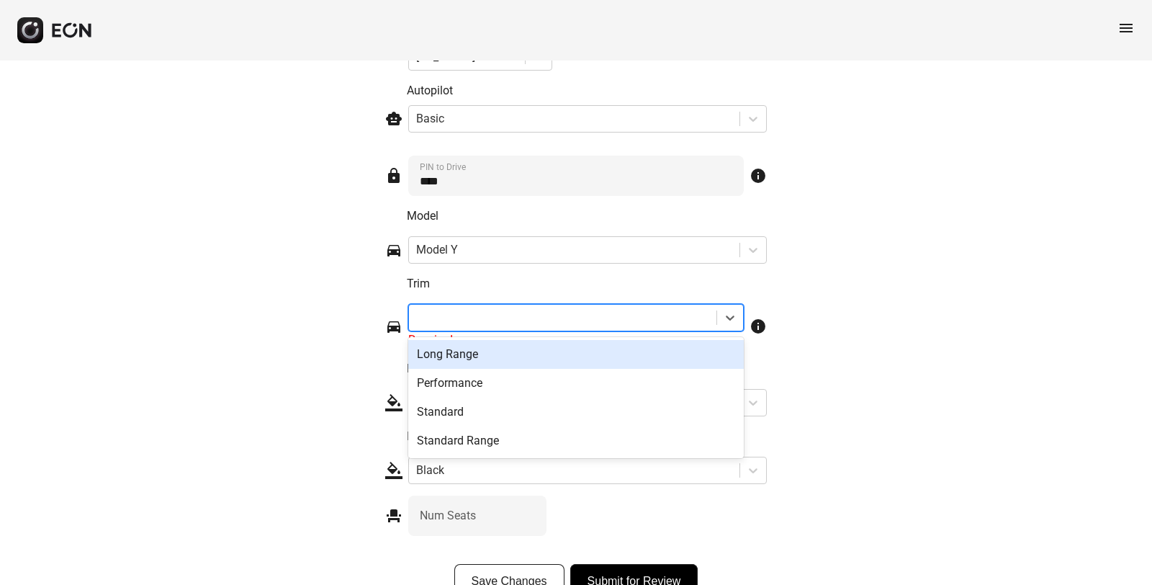
click at [452, 359] on div "Long Range" at bounding box center [576, 354] width 336 height 29
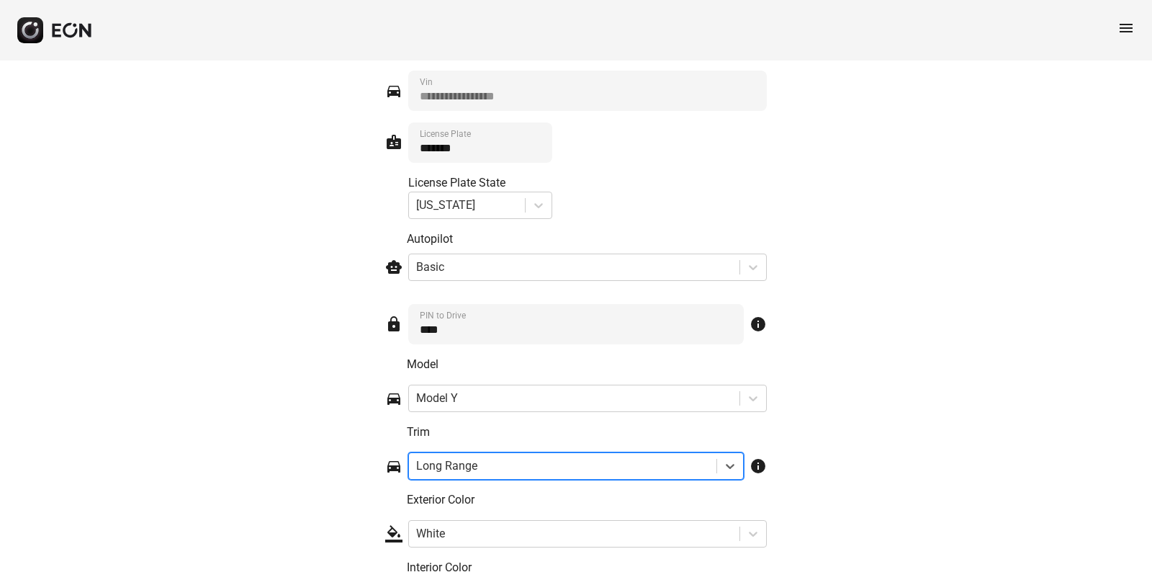
scroll to position [1814, 0]
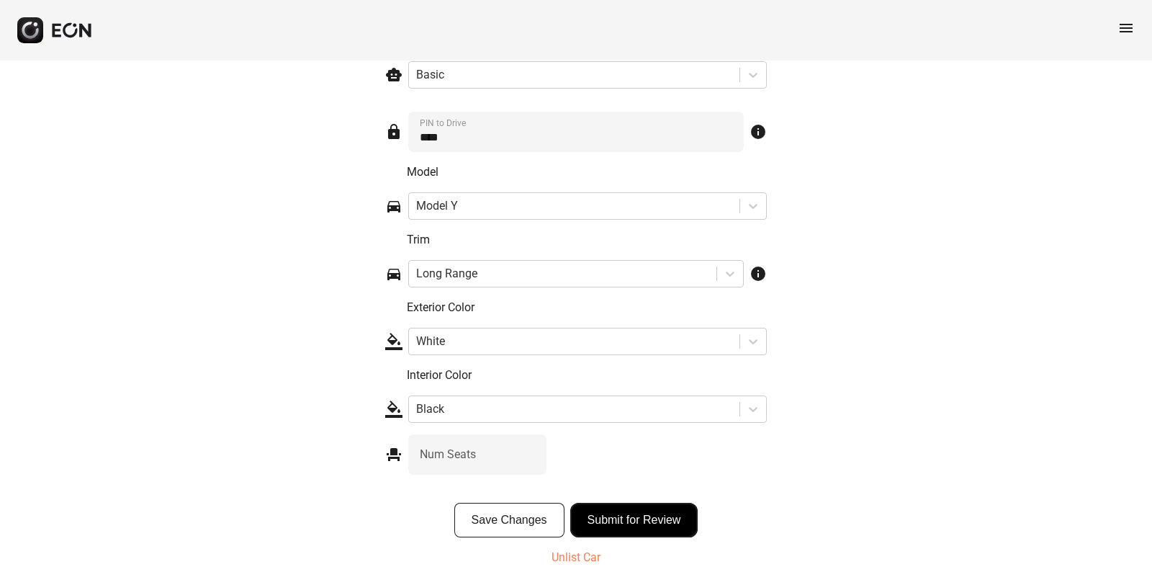
click at [661, 522] on button "Submit for Review" at bounding box center [634, 520] width 128 height 35
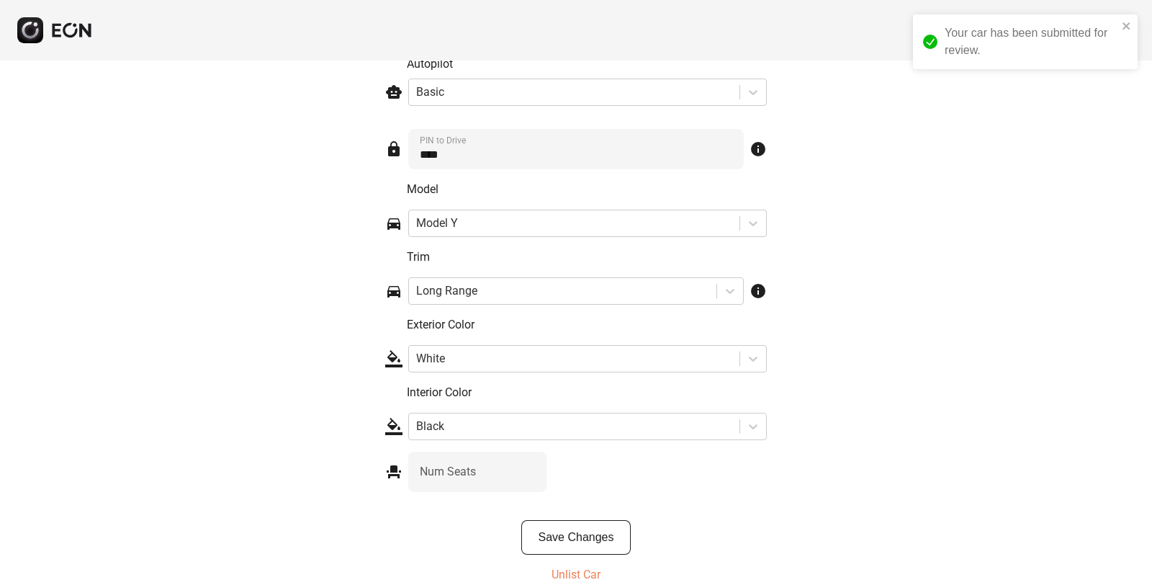
scroll to position [2144, 0]
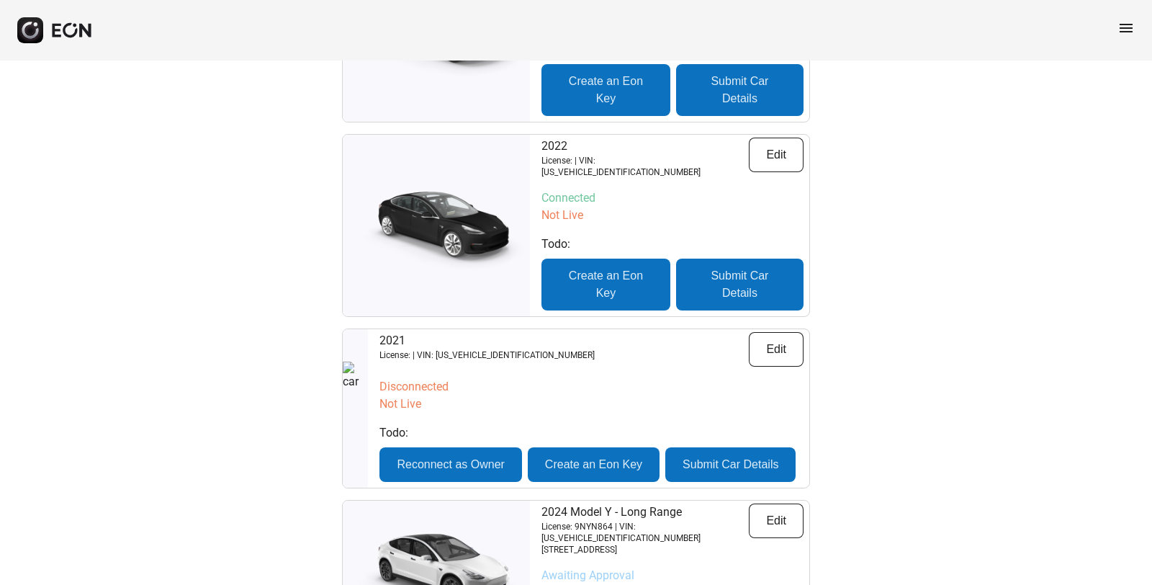
scroll to position [630, 0]
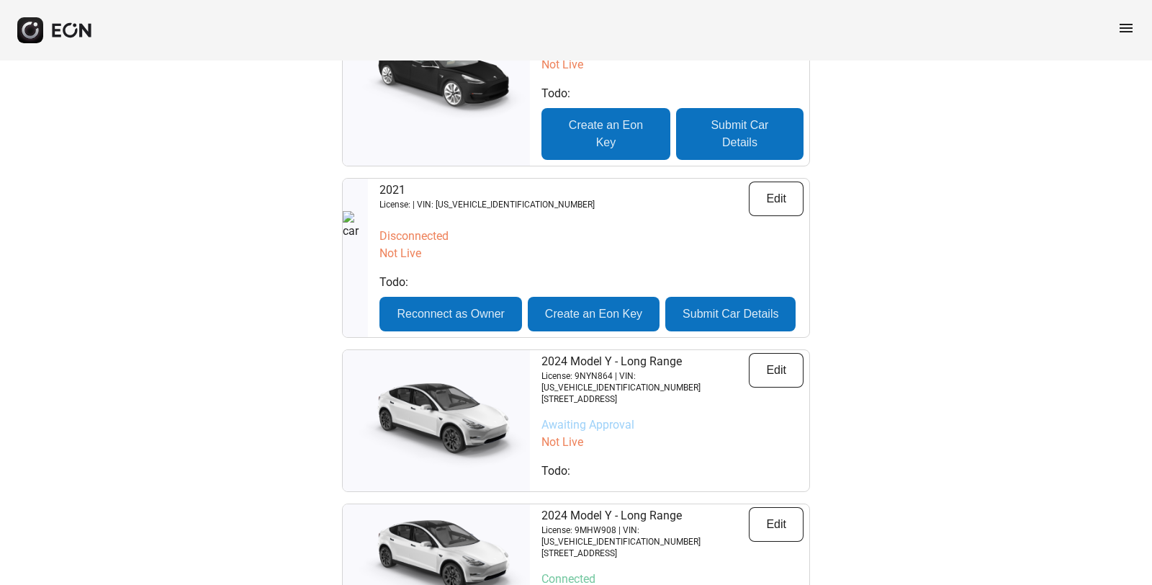
click at [1132, 24] on span "menu" at bounding box center [1126, 27] width 17 height 17
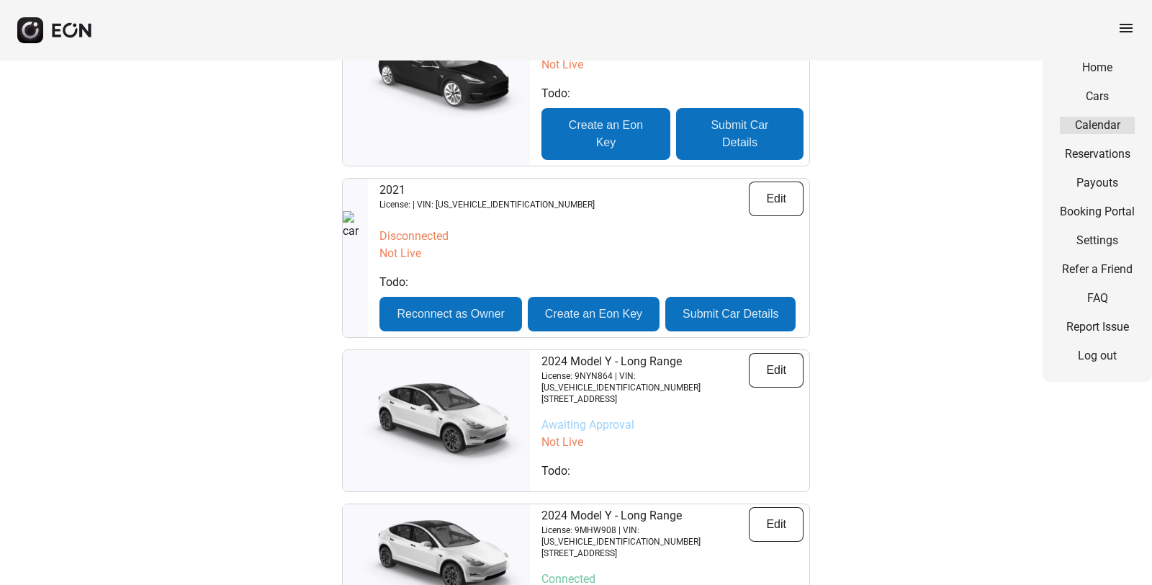
click at [1091, 131] on link "Calendar" at bounding box center [1097, 125] width 75 height 17
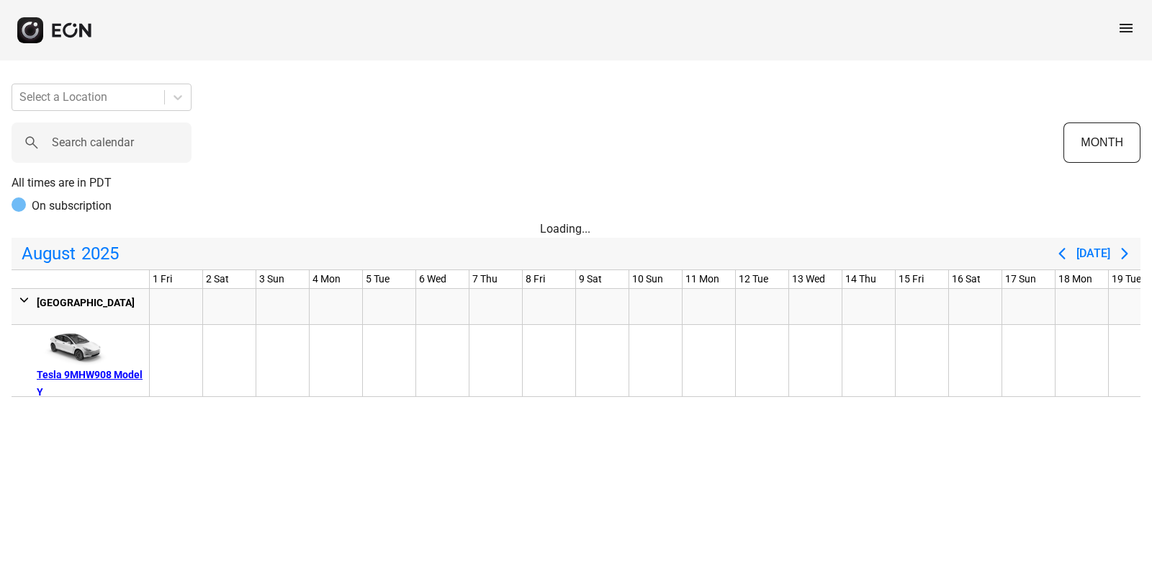
scroll to position [0, 661]
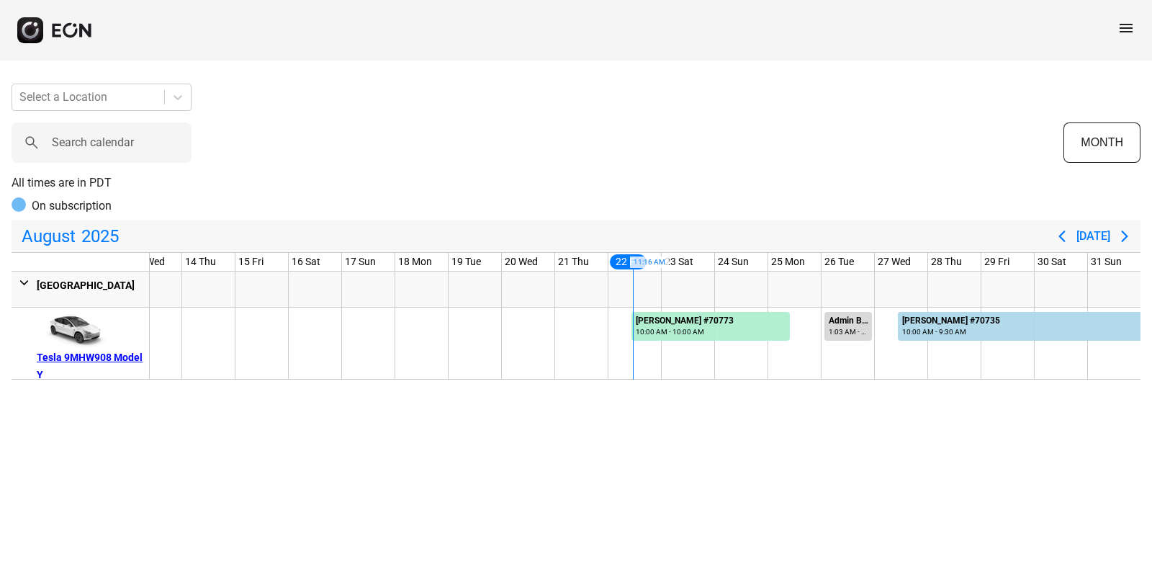
click at [1124, 30] on span "menu" at bounding box center [1126, 27] width 17 height 17
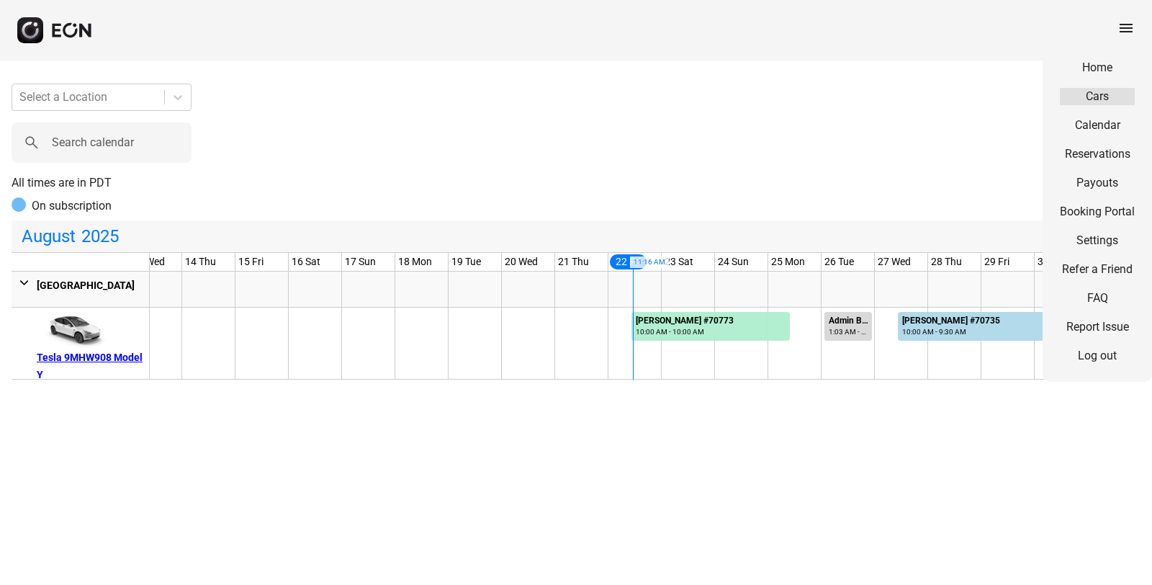
click at [1096, 94] on link "Cars" at bounding box center [1097, 96] width 75 height 17
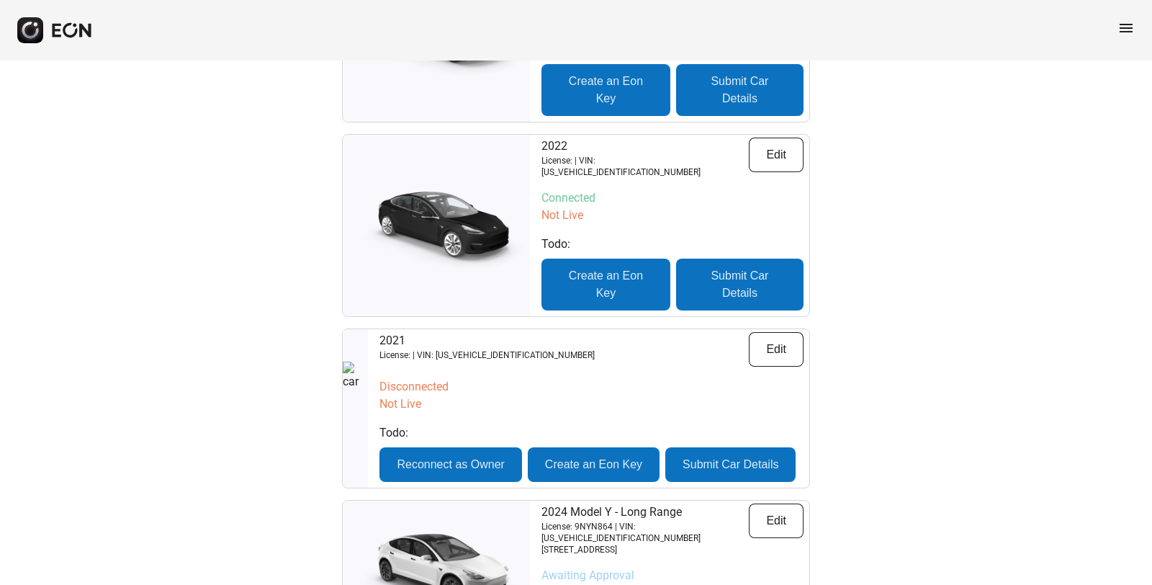
scroll to position [630, 0]
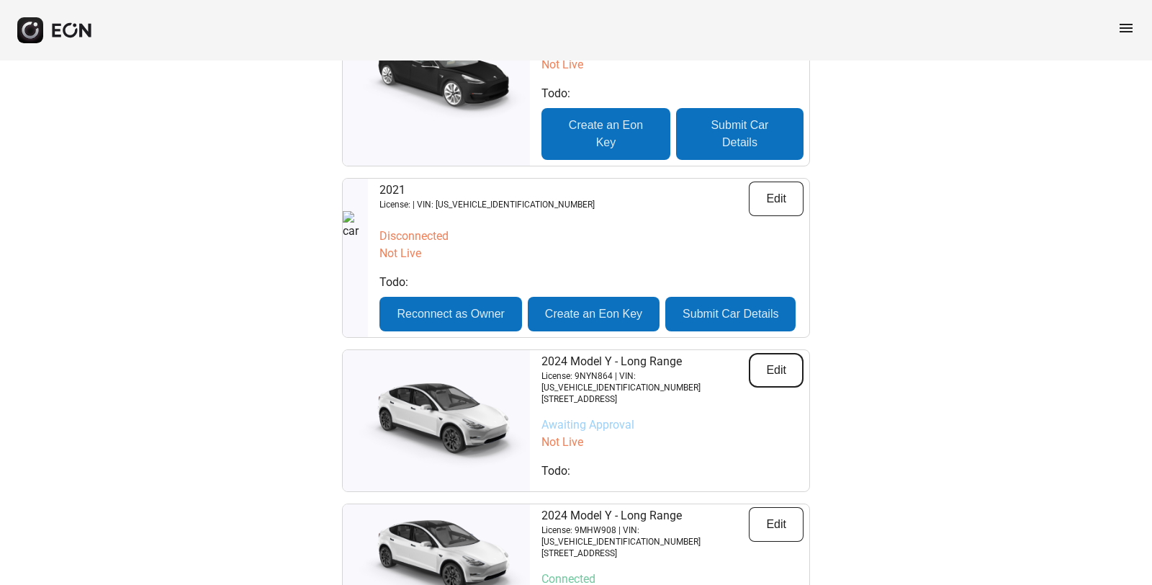
click at [786, 354] on button "Edit" at bounding box center [776, 370] width 55 height 35
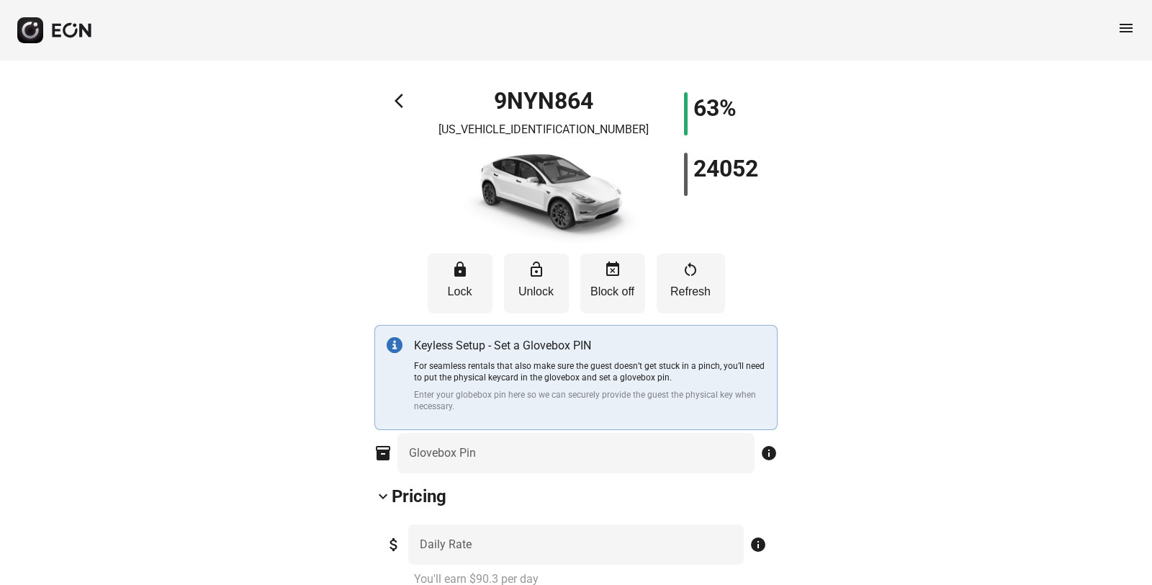
type Pin "****"
type Rate "***"
type Book "*"
type \(miles\) "**"
type Plate "*******"
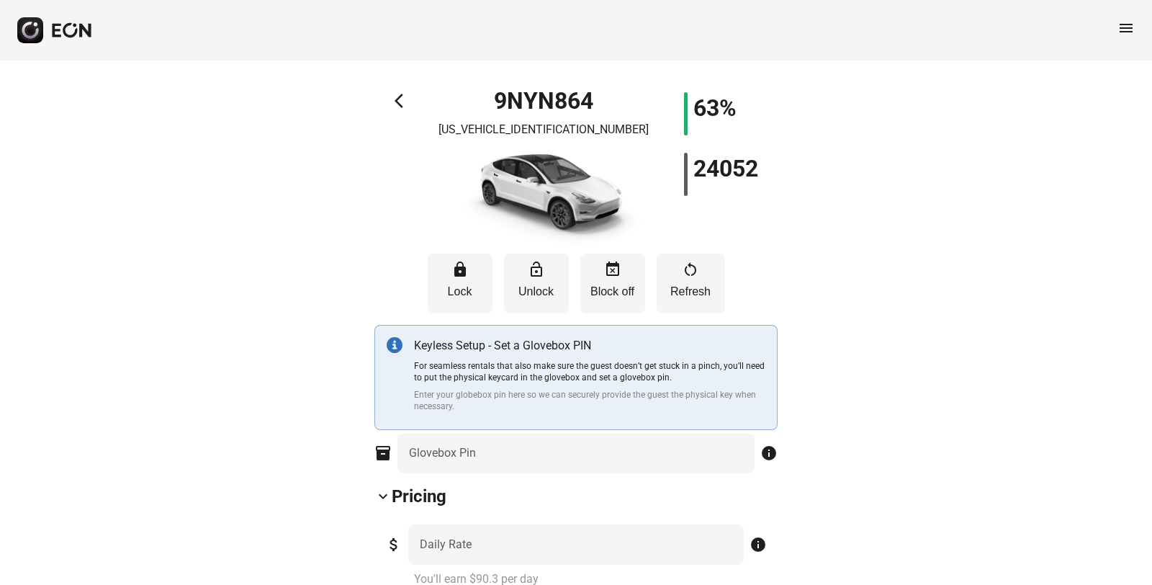
type Drive "****"
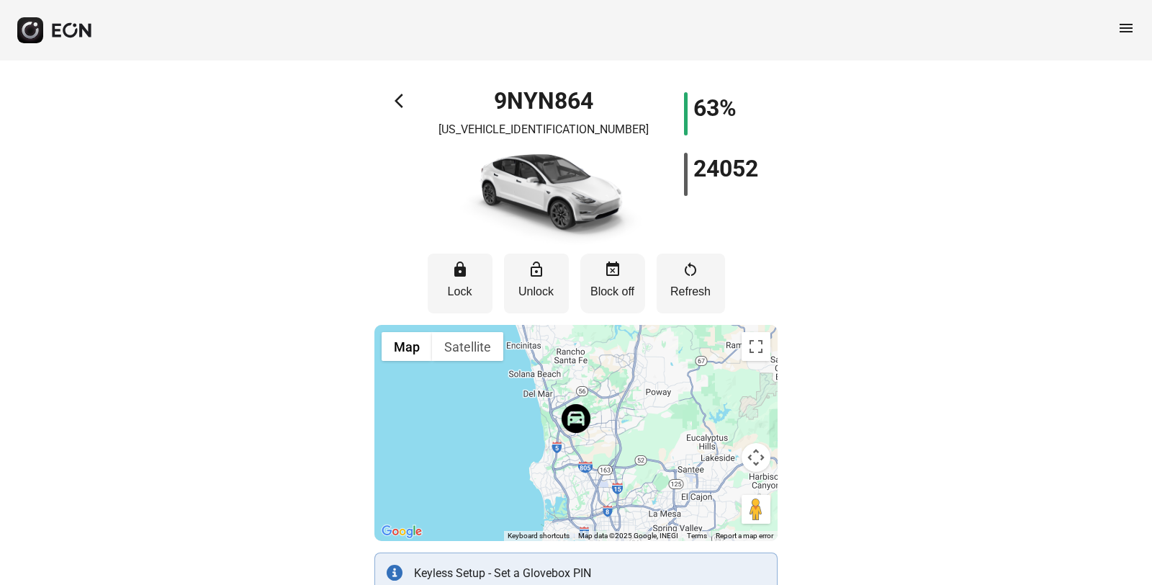
click at [610, 286] on p "Block off" at bounding box center [613, 291] width 50 height 17
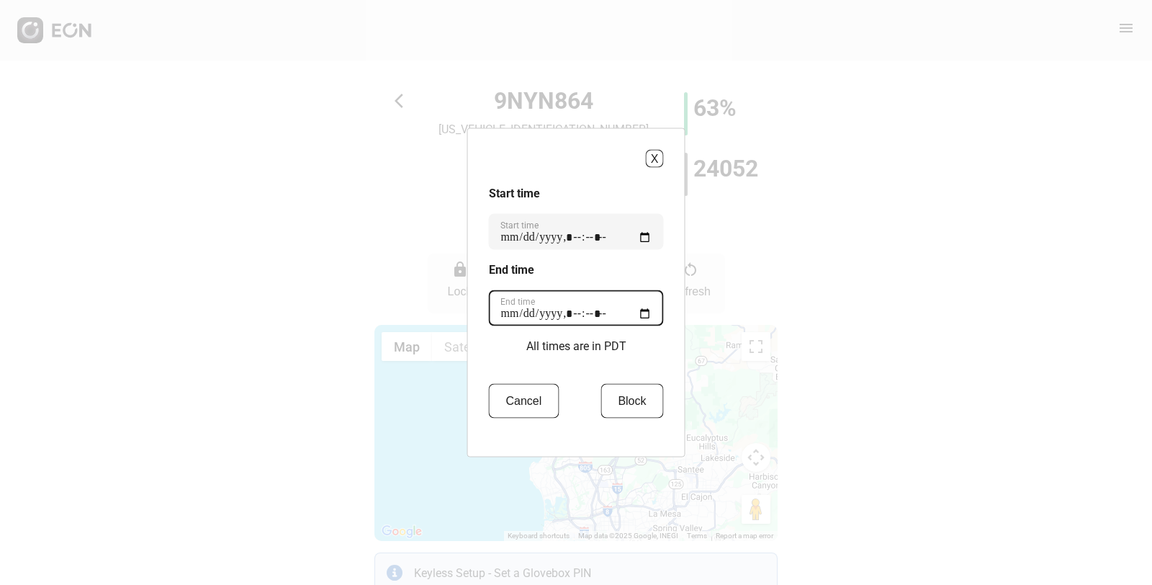
click at [649, 318] on time "End time" at bounding box center [576, 308] width 175 height 36
type time "**********"
click at [661, 277] on h3 "End time" at bounding box center [576, 269] width 175 height 17
click at [628, 401] on button "Block" at bounding box center [632, 401] width 63 height 35
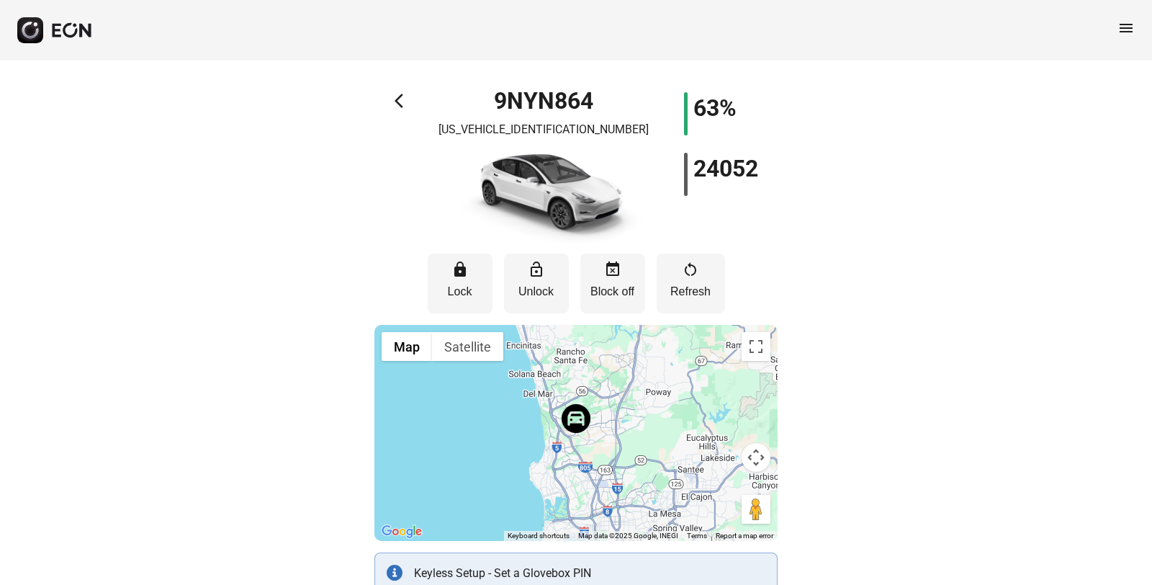
click at [398, 102] on span "arrow_back_ios" at bounding box center [403, 100] width 17 height 17
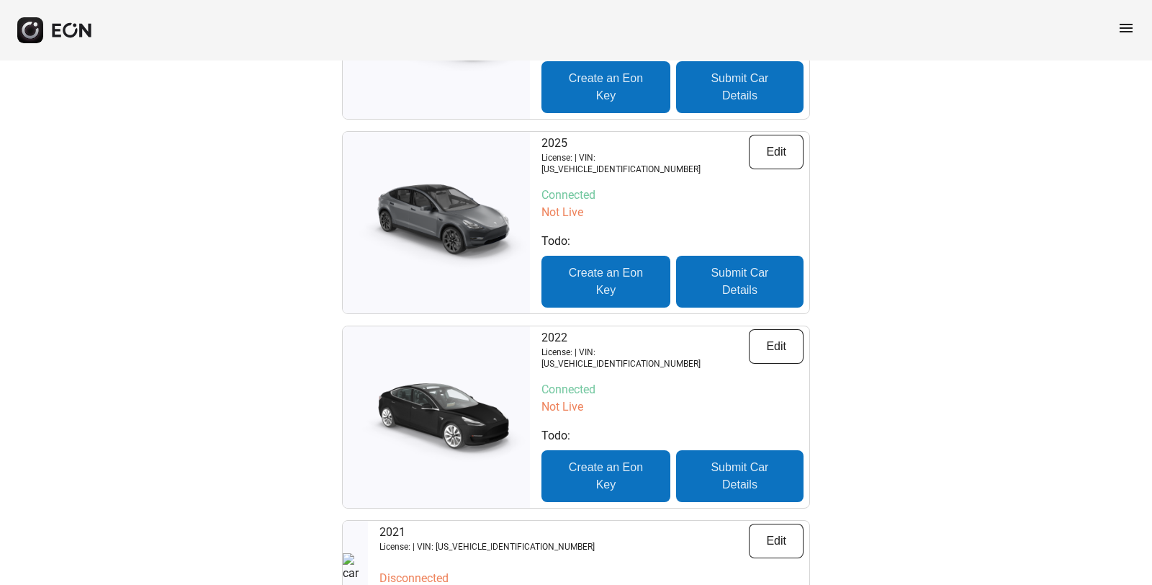
scroll to position [384, 0]
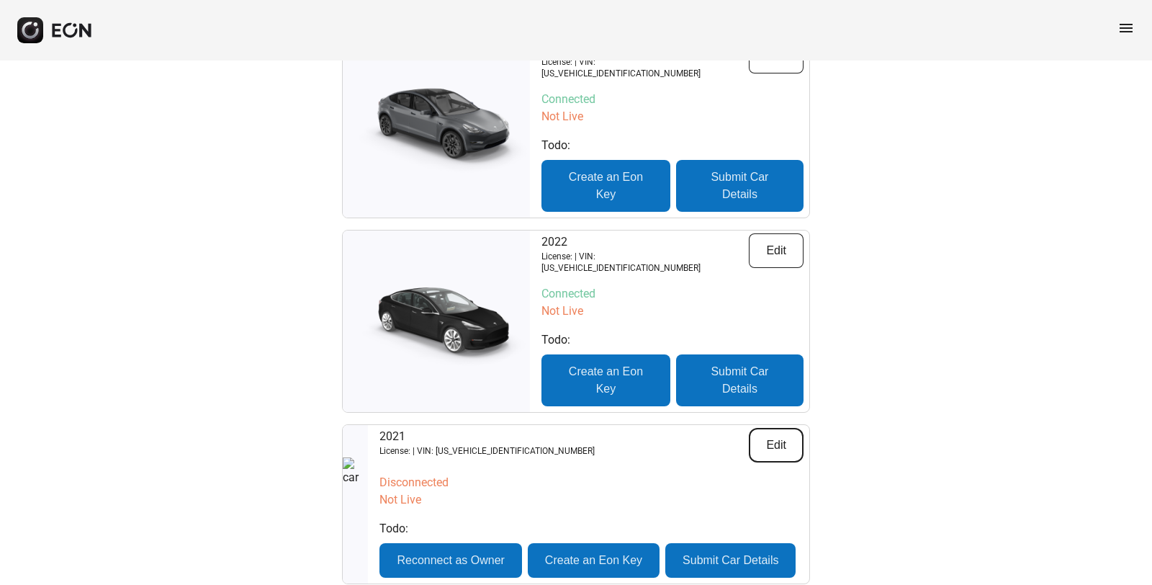
click at [779, 428] on button "Edit" at bounding box center [776, 445] width 55 height 35
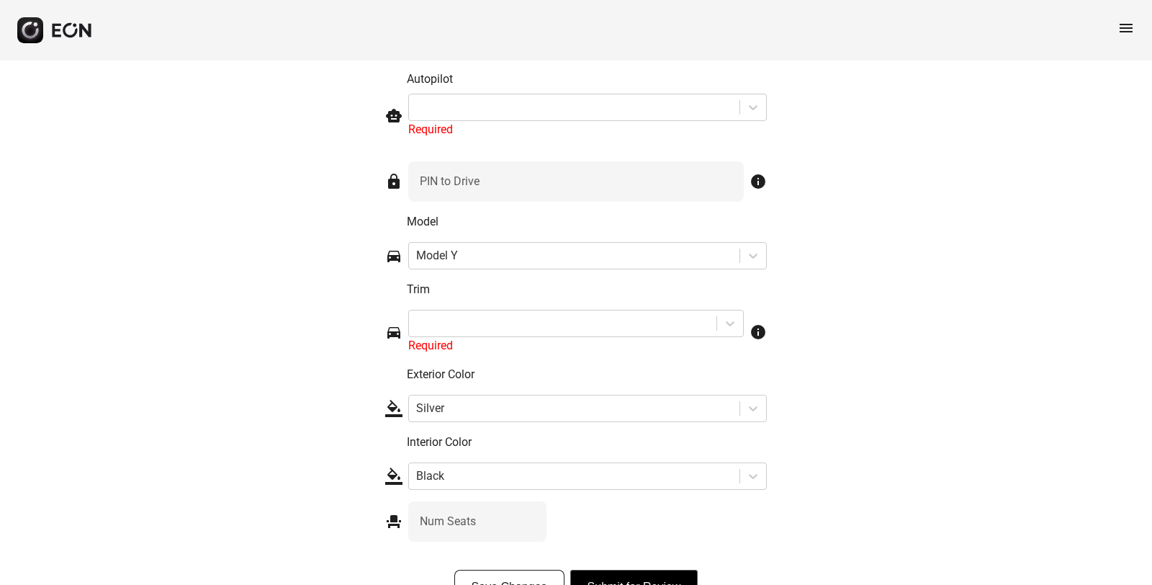
scroll to position [2084, 0]
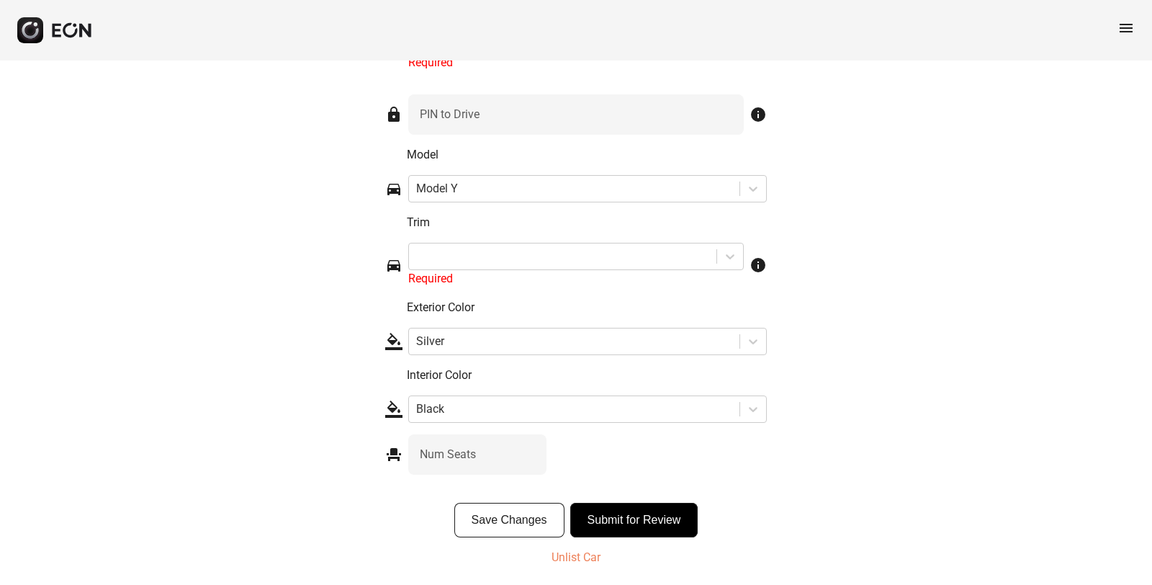
click at [577, 557] on p "Unlist Car" at bounding box center [576, 557] width 49 height 17
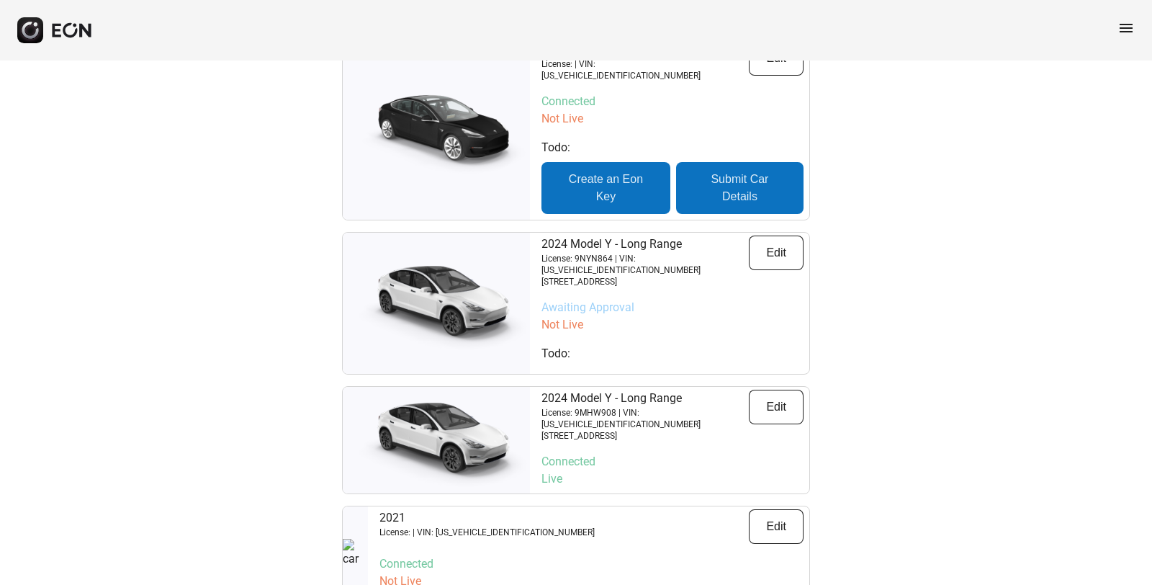
scroll to position [480, 0]
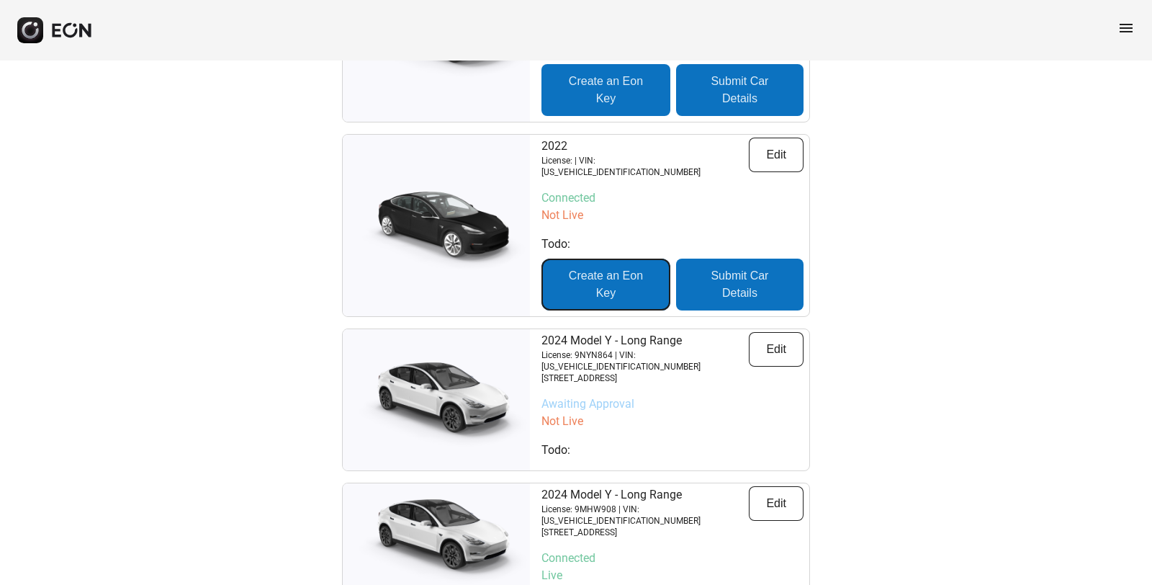
click at [611, 264] on button "Create an Eon Key" at bounding box center [606, 285] width 129 height 52
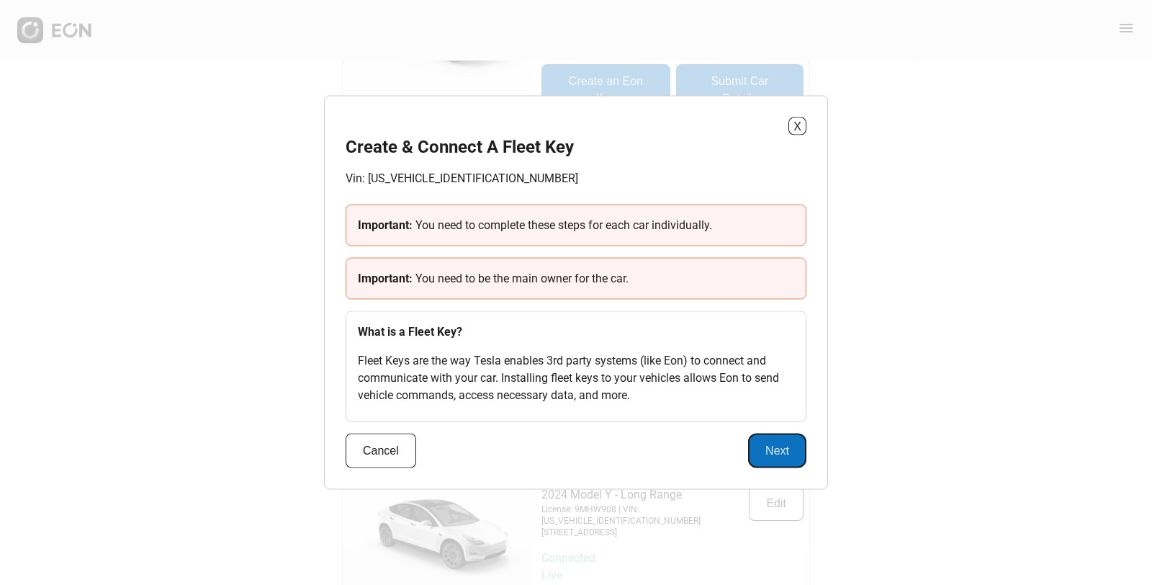
click at [779, 452] on button "Next" at bounding box center [777, 451] width 58 height 35
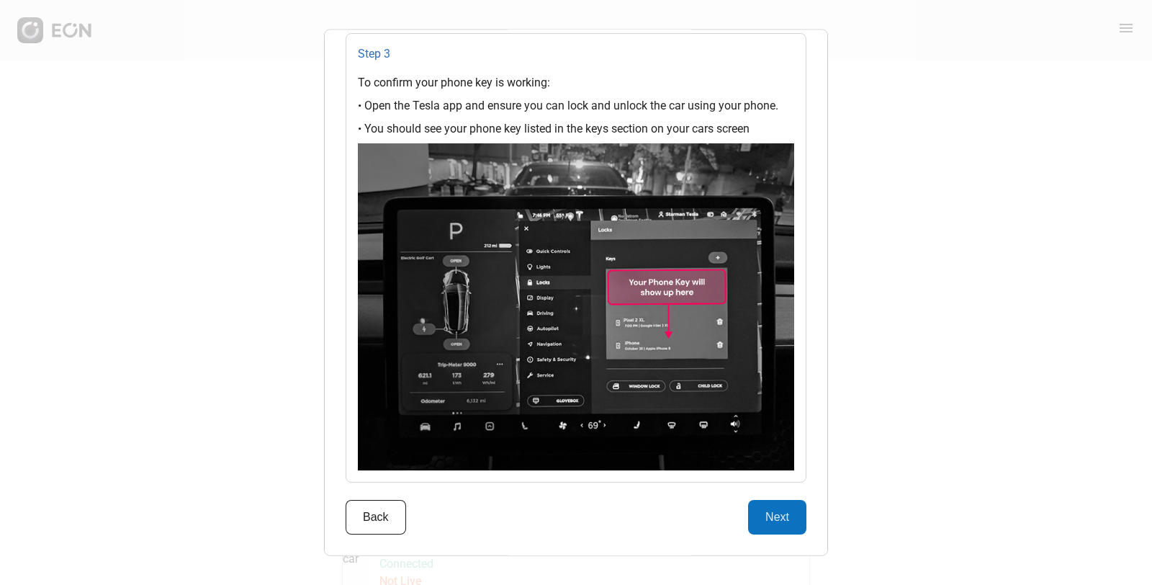
scroll to position [630, 0]
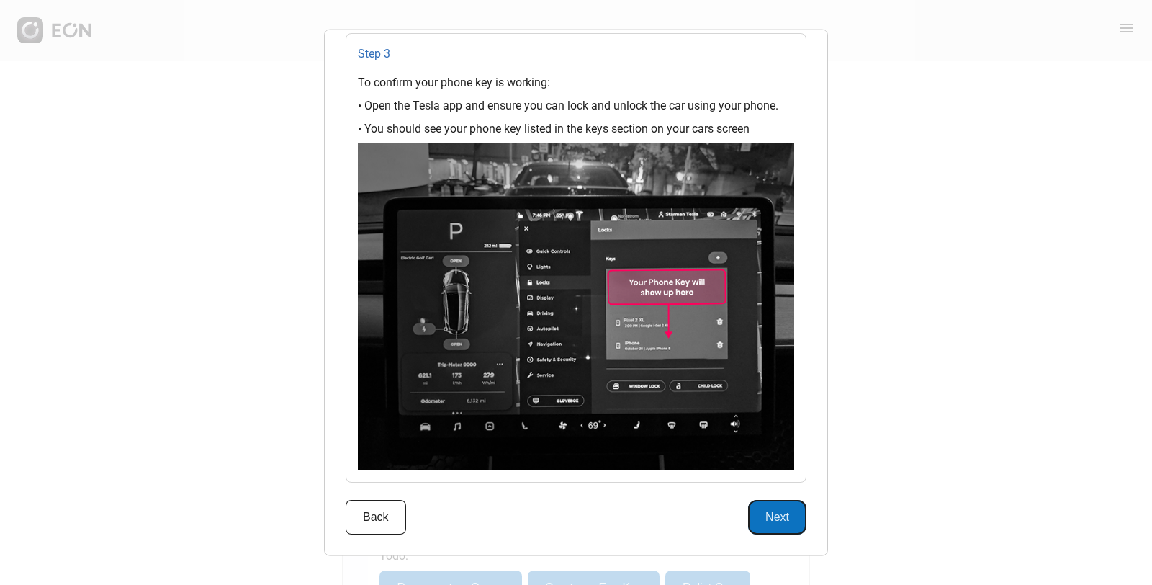
click at [764, 510] on button "Next" at bounding box center [777, 516] width 58 height 35
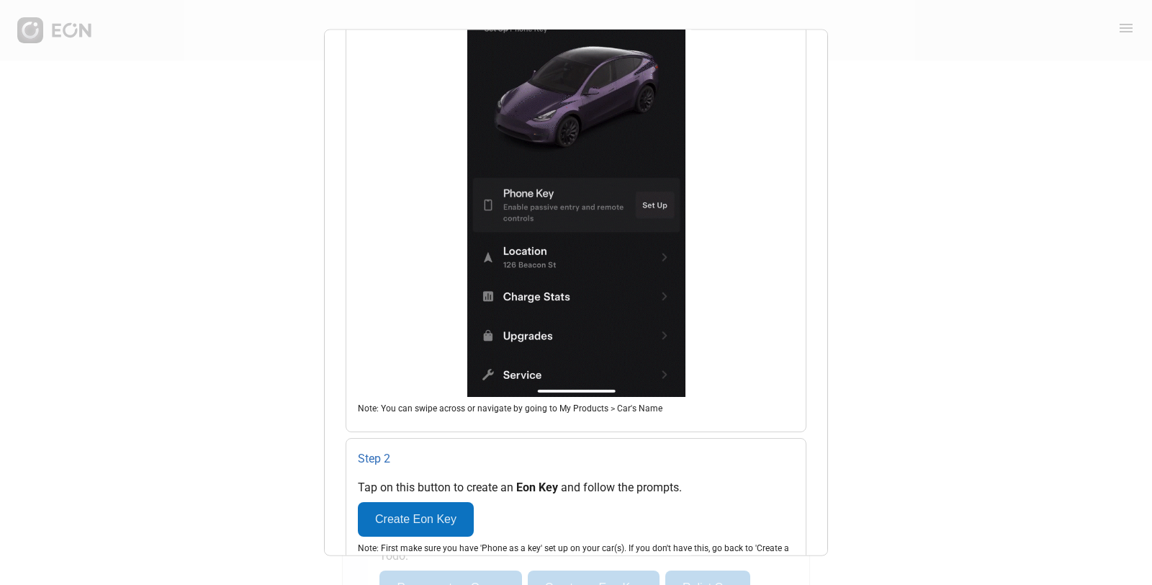
scroll to position [789, 0]
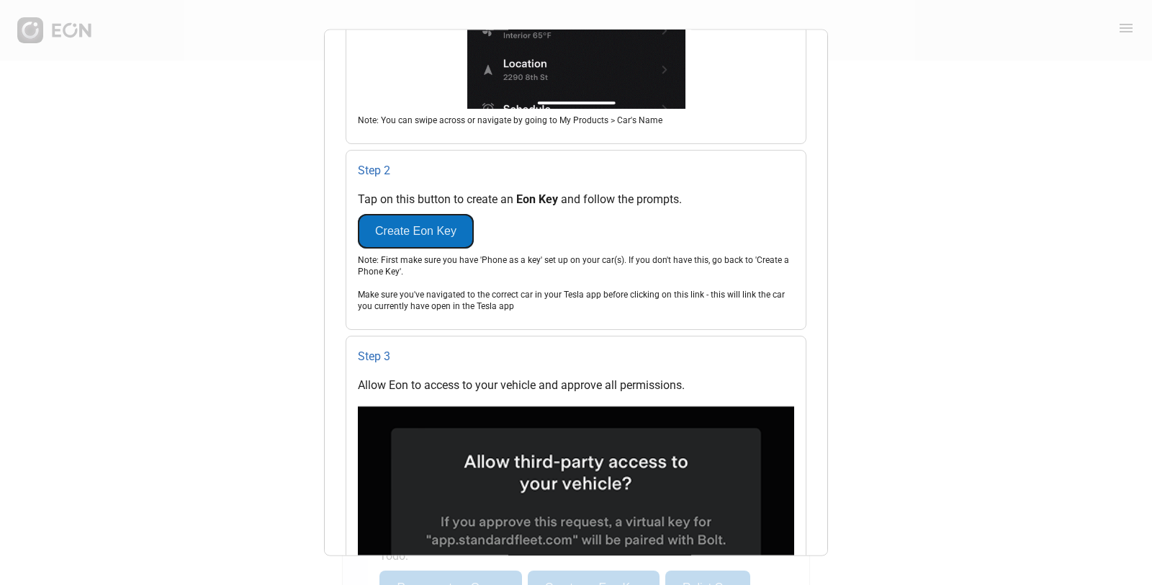
click at [398, 232] on button "Create Eon Key" at bounding box center [416, 231] width 116 height 35
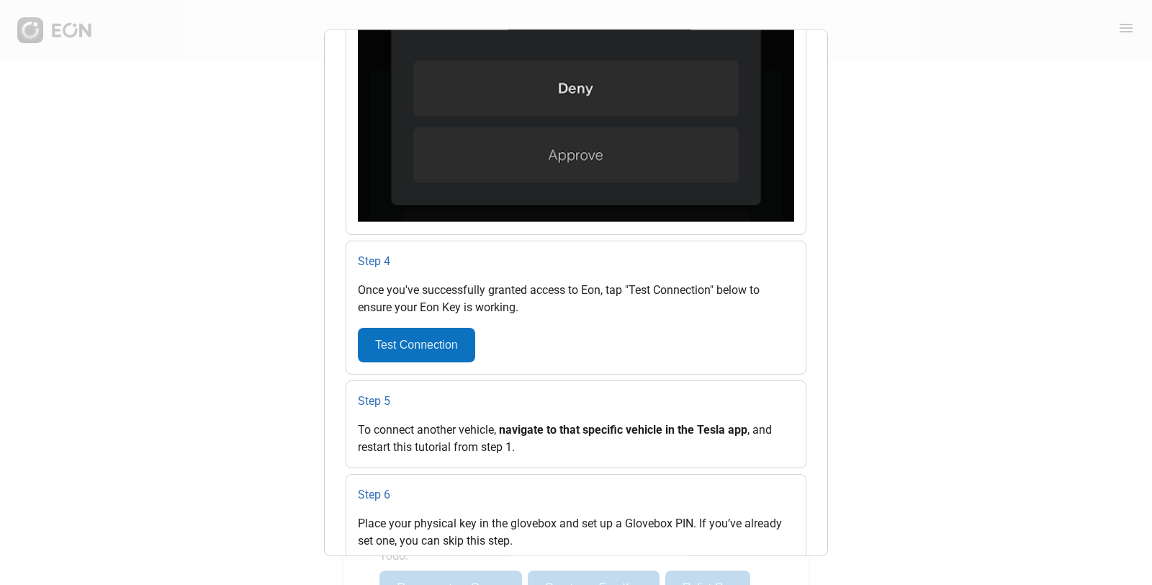
scroll to position [1461, 0]
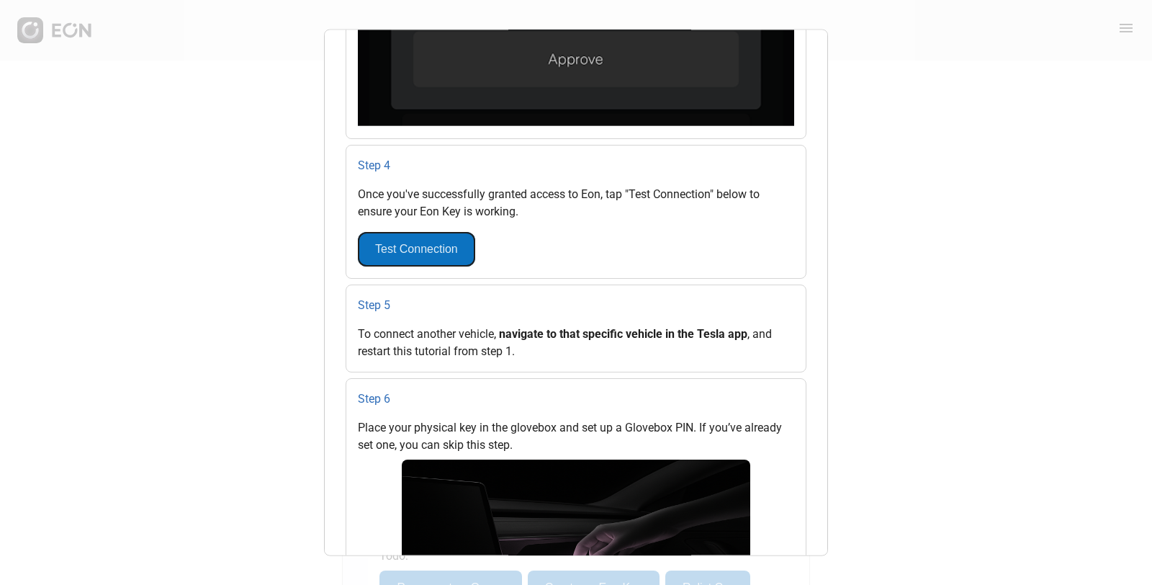
click at [422, 250] on button "Test Connection" at bounding box center [416, 249] width 117 height 35
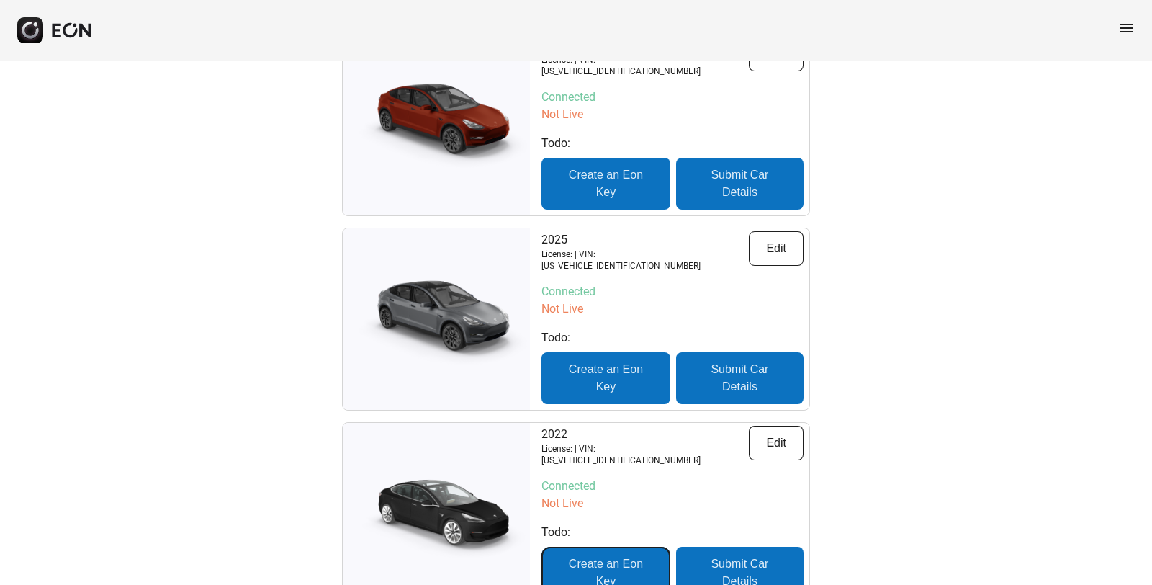
scroll to position [384, 0]
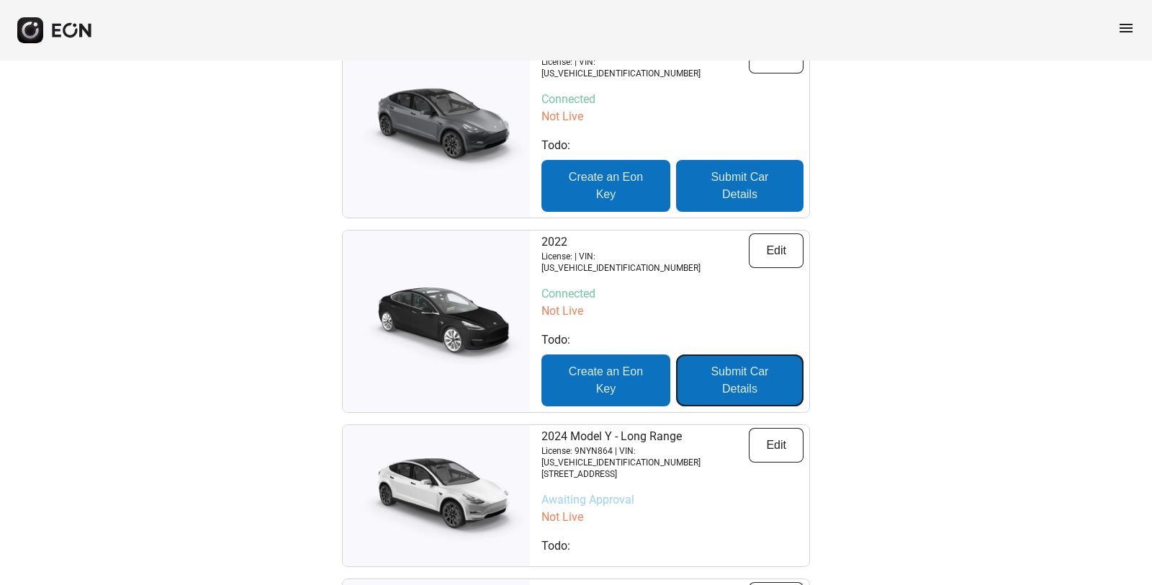
click at [723, 362] on button "Submit Car Details" at bounding box center [739, 380] width 127 height 52
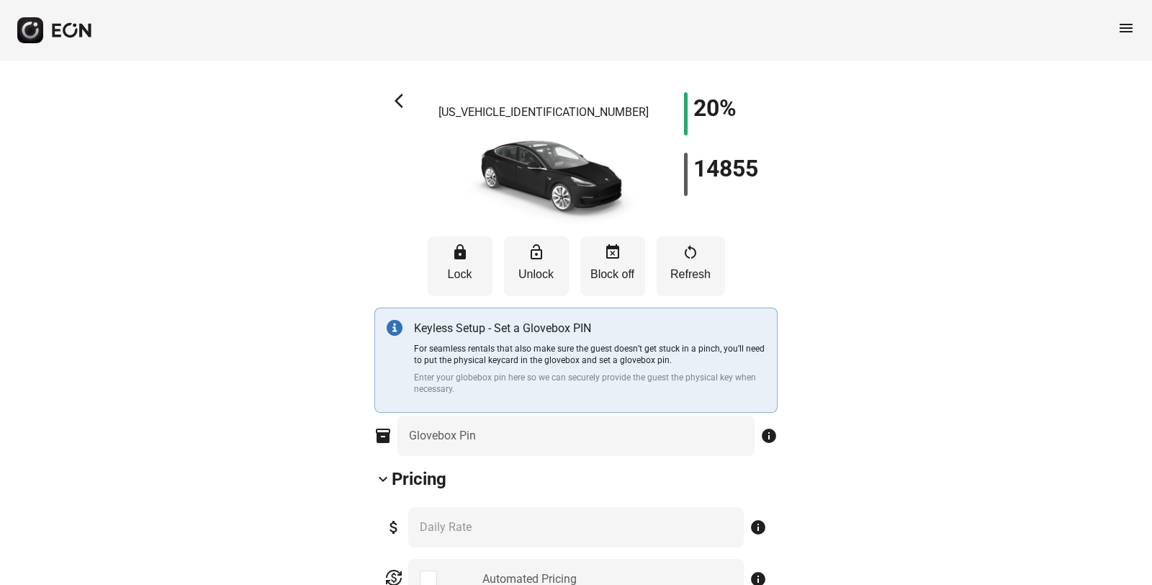
type Rate "***"
type Book "*"
type \(miles\) "***"
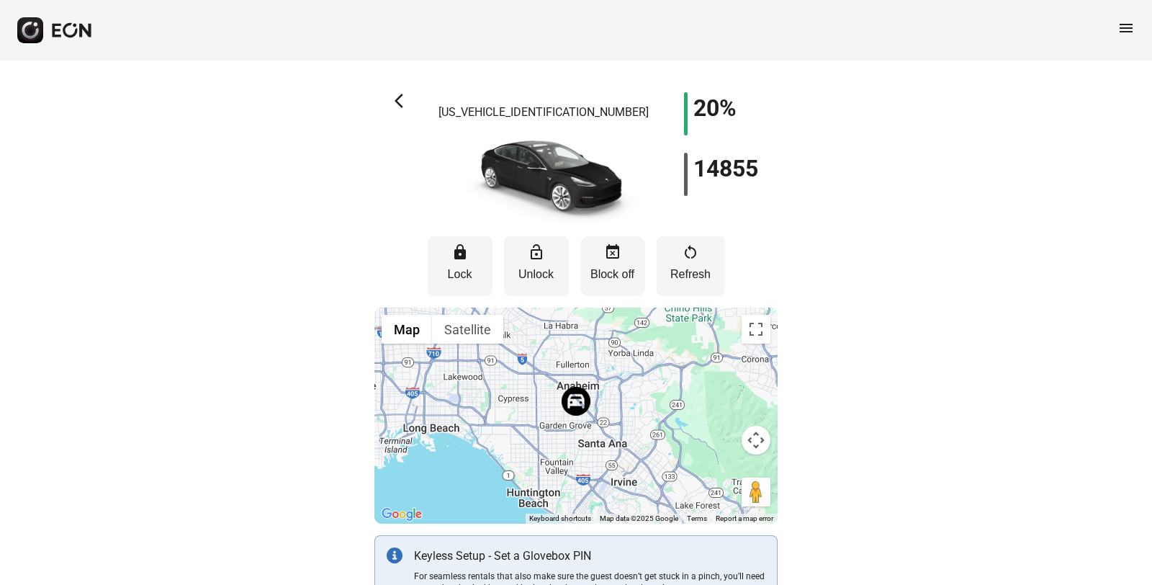
click at [611, 285] on button "event_busy Block off" at bounding box center [613, 266] width 65 height 60
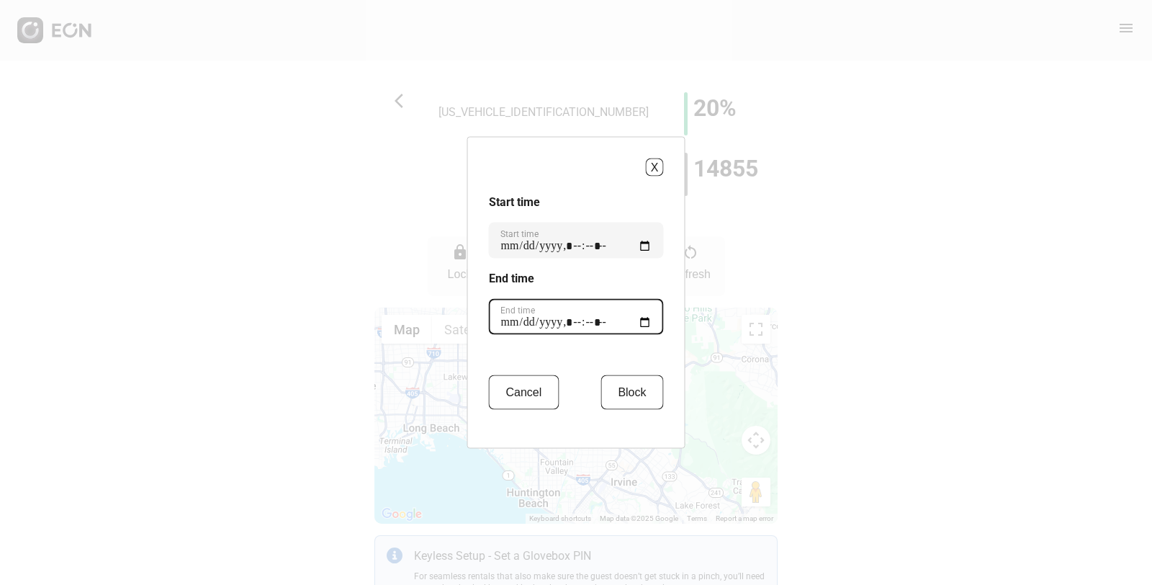
click at [532, 321] on time "End time" at bounding box center [576, 317] width 175 height 36
click at [599, 321] on time "End time" at bounding box center [576, 317] width 175 height 36
type time "**********"
click at [634, 399] on button "Block" at bounding box center [632, 392] width 63 height 35
click at [632, 394] on button "Block" at bounding box center [632, 392] width 63 height 35
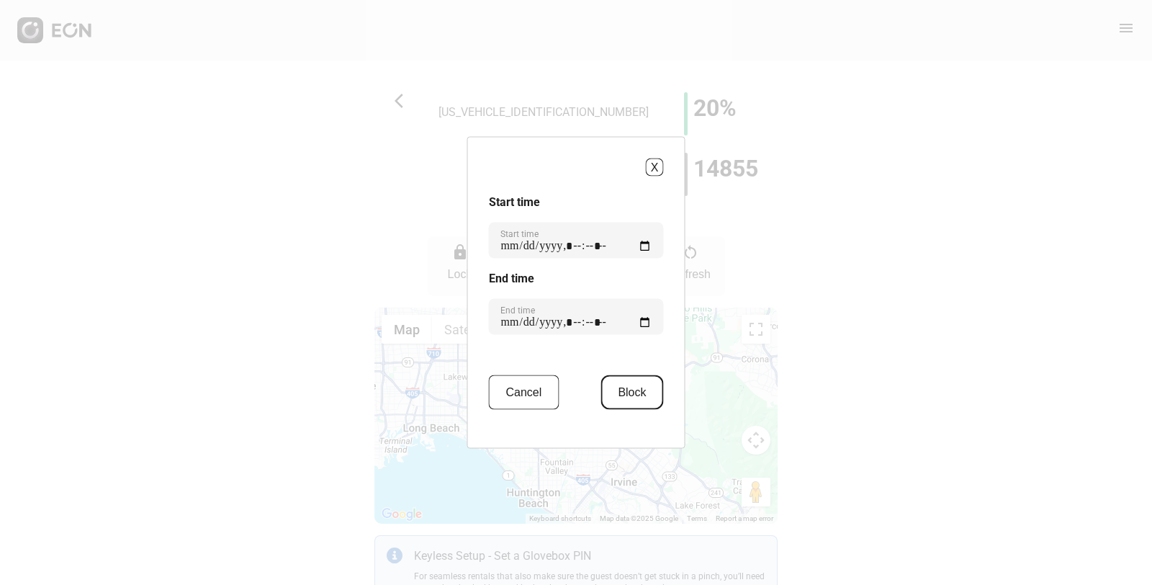
click at [632, 404] on button "Block" at bounding box center [632, 392] width 63 height 35
click at [656, 164] on button "X" at bounding box center [655, 167] width 18 height 18
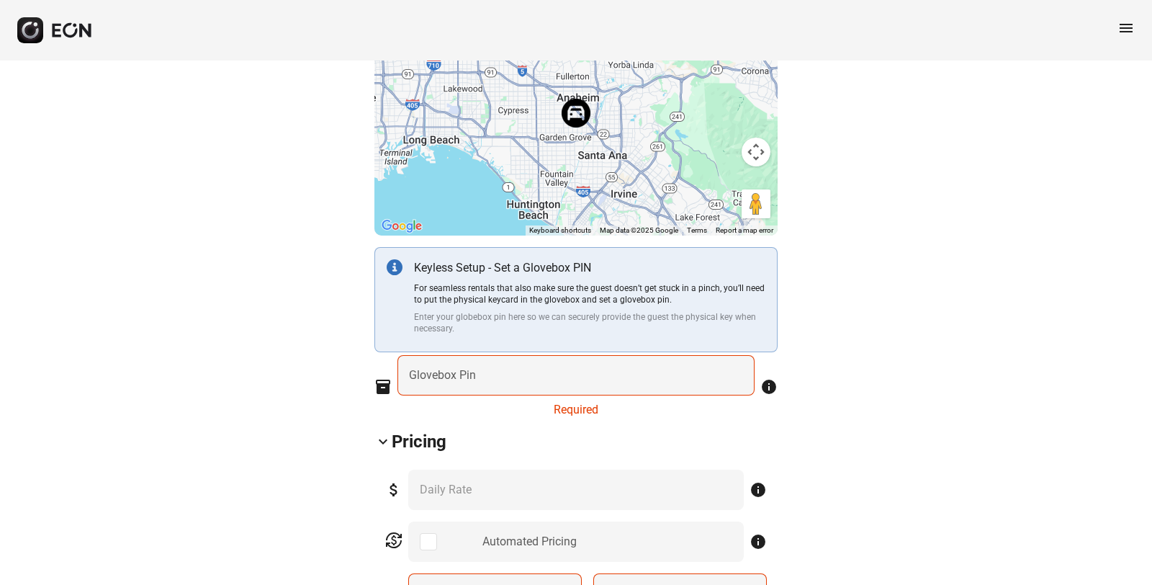
scroll to position [384, 0]
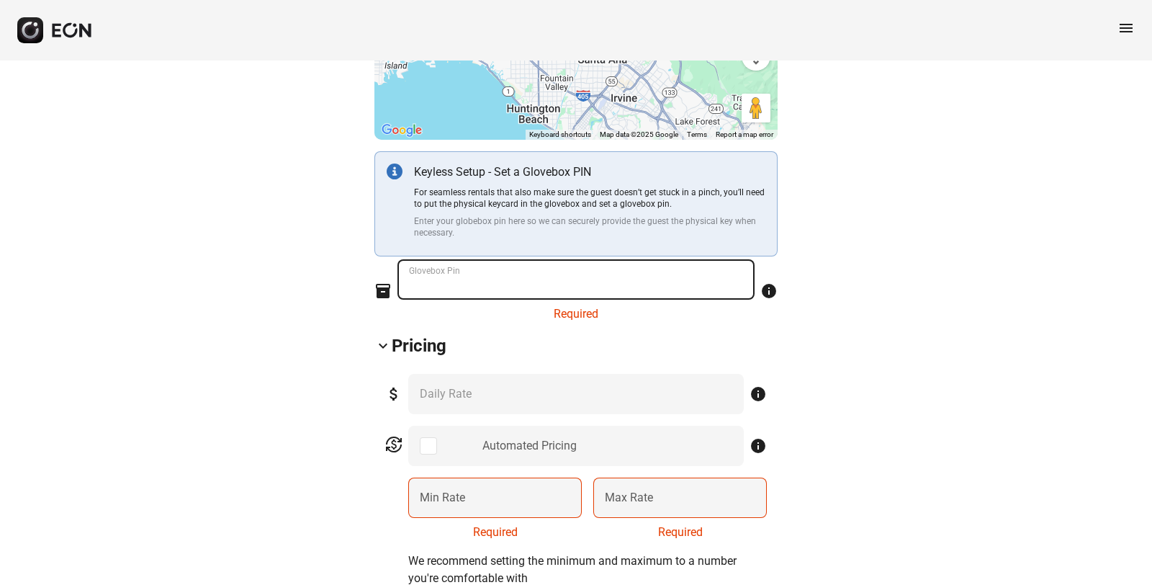
click at [560, 290] on Pin "Glovebox Pin" at bounding box center [576, 279] width 357 height 40
type Pin "*"
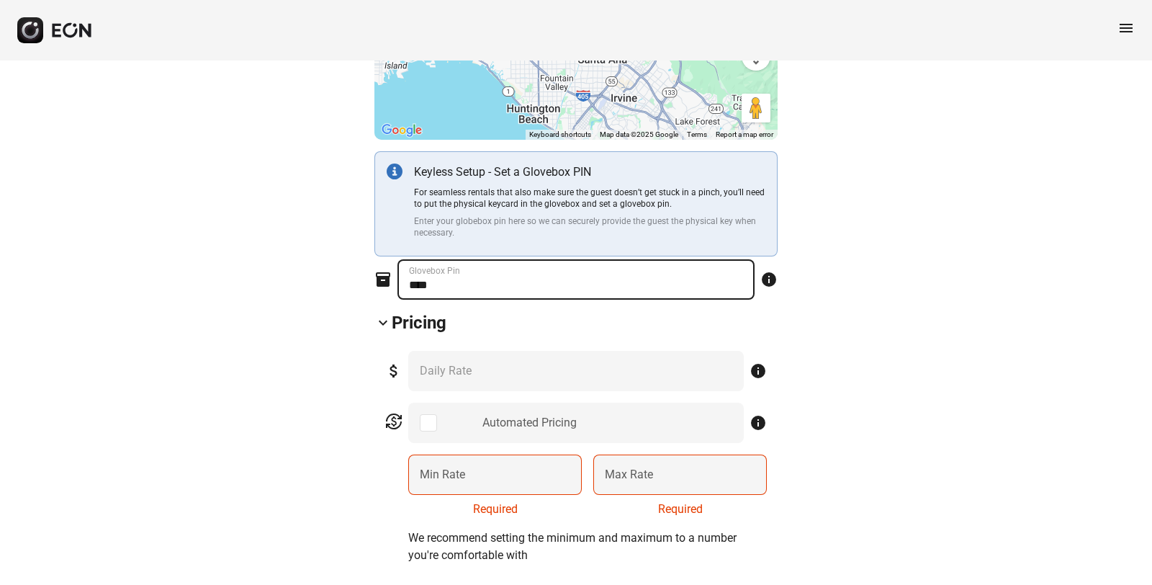
type Pin "****"
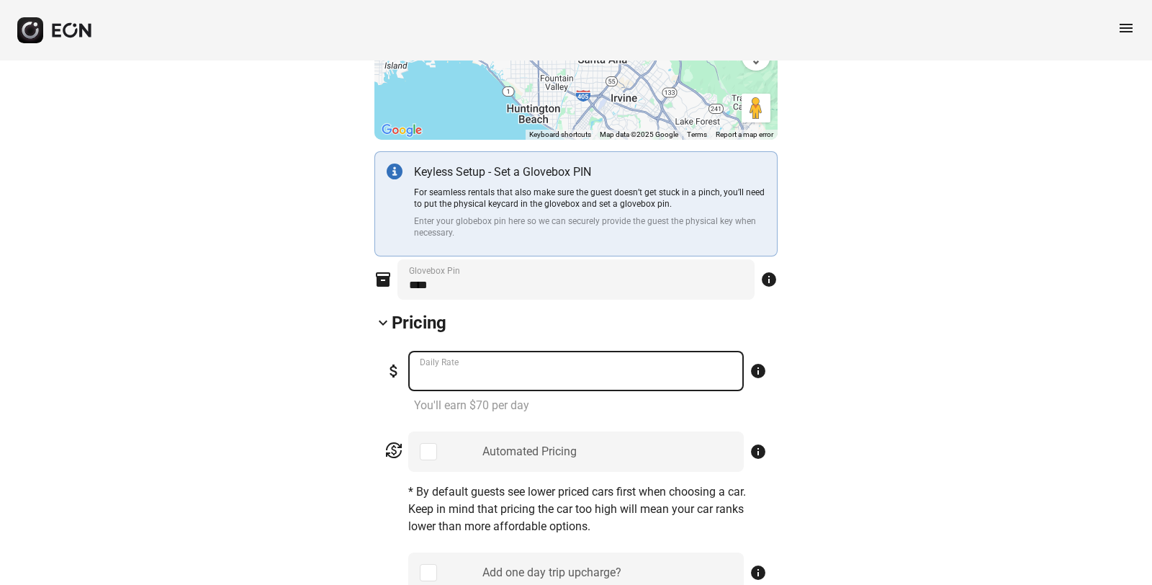
drag, startPoint x: 443, startPoint y: 379, endPoint x: 421, endPoint y: 369, distance: 24.5
click at [421, 369] on Rate "***" at bounding box center [576, 371] width 336 height 40
type Rate "***"
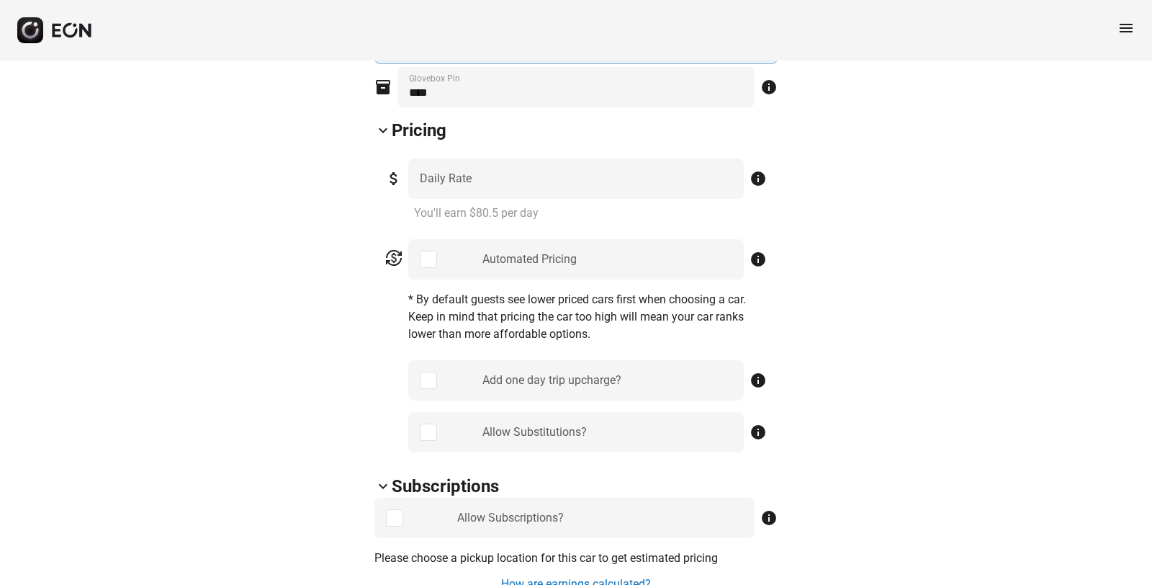
scroll to position [672, 0]
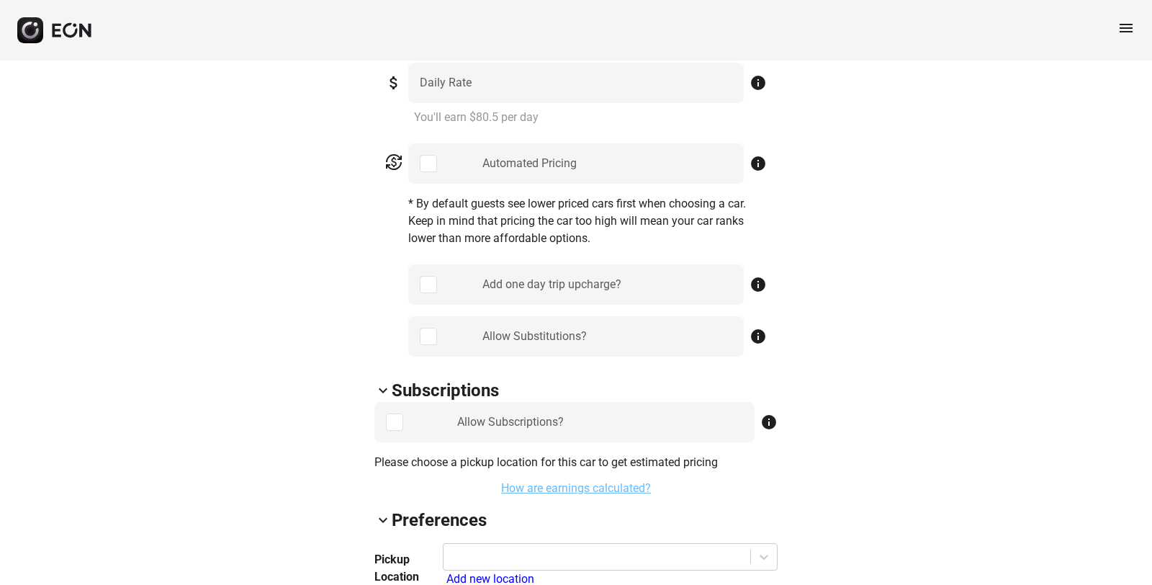
click at [553, 485] on link "How are earnings calculated?" at bounding box center [576, 488] width 153 height 17
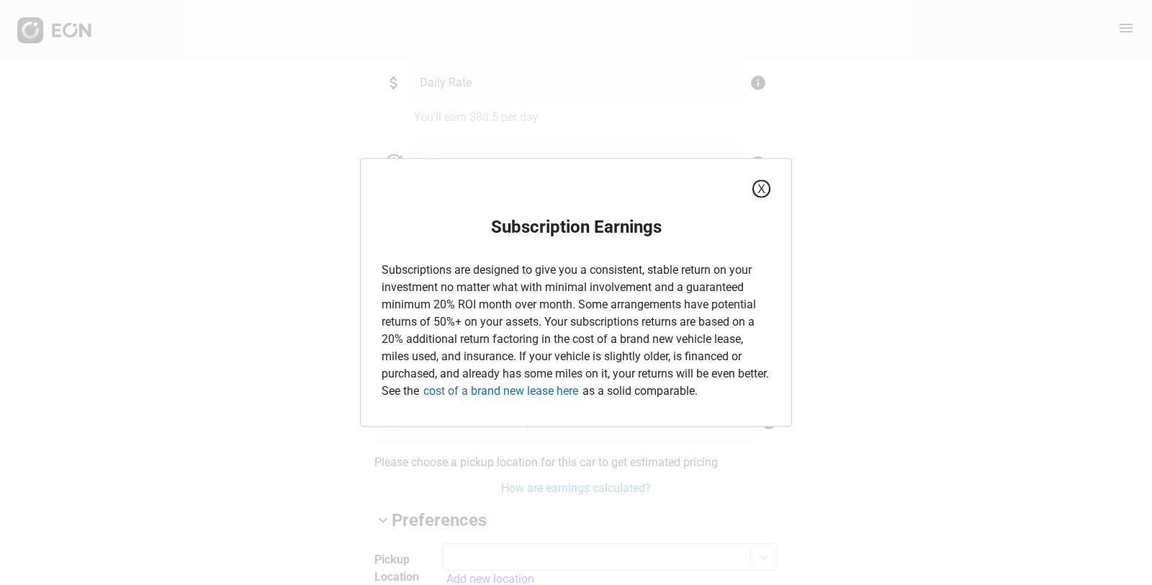
click at [768, 184] on button "X" at bounding box center [762, 189] width 18 height 18
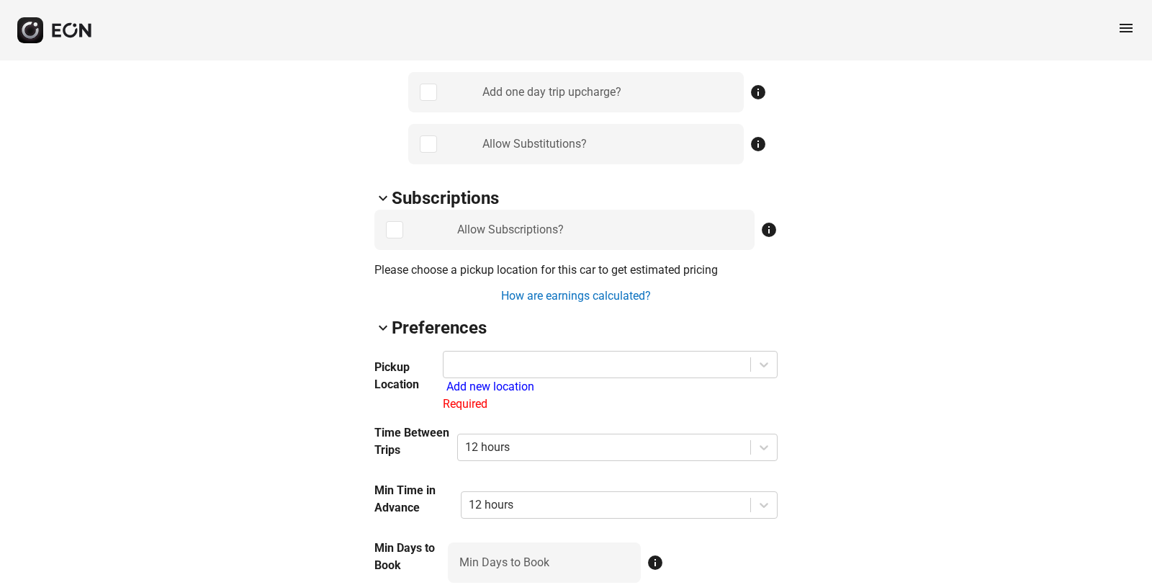
scroll to position [960, 0]
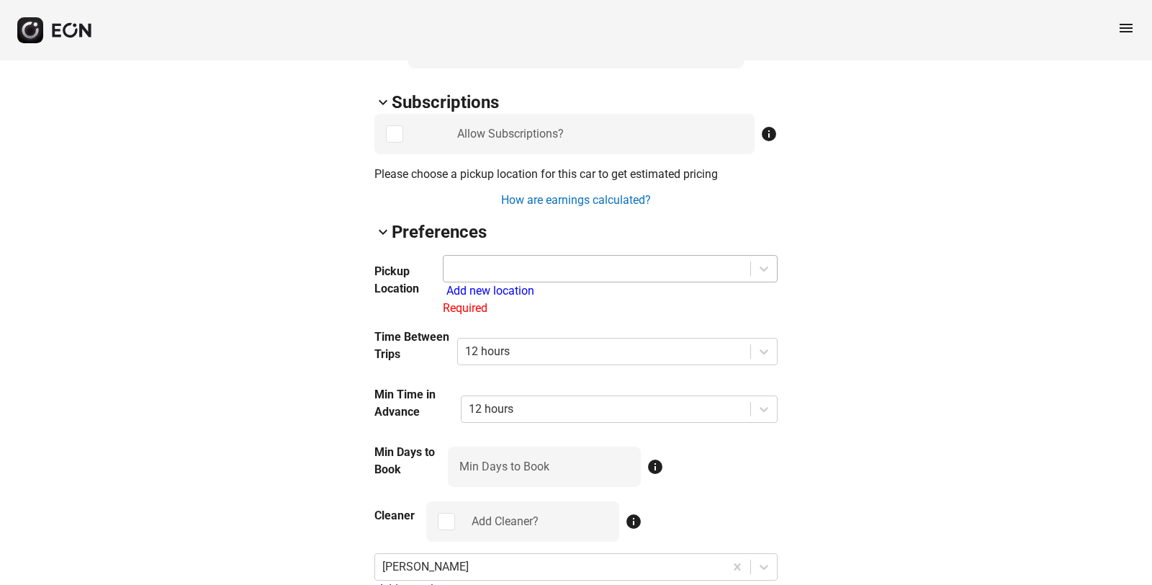
click at [479, 276] on div at bounding box center [597, 269] width 292 height 20
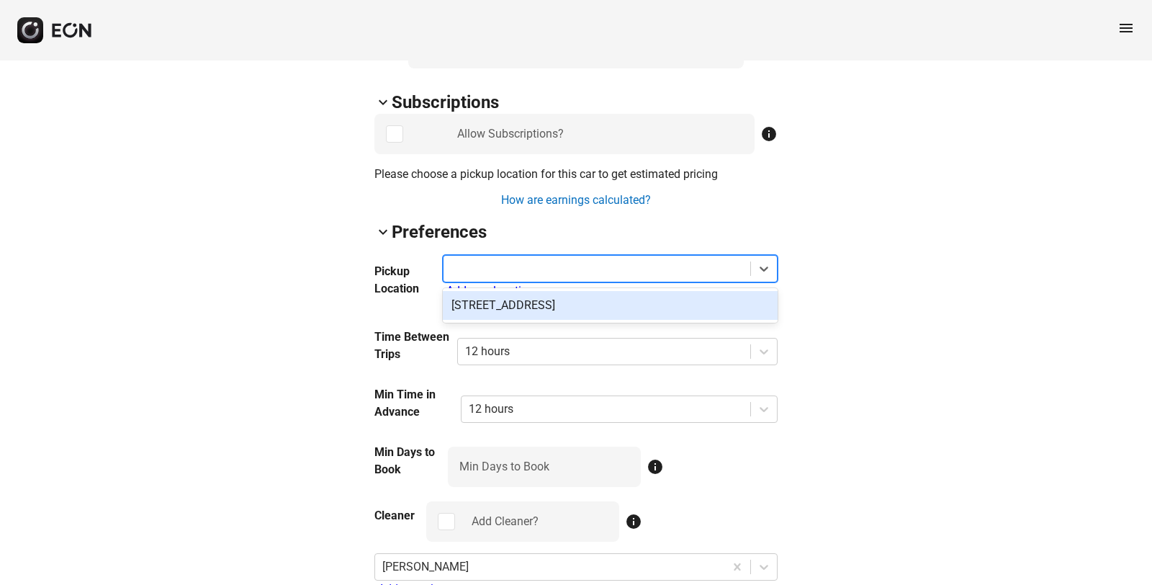
click at [491, 307] on div "[STREET_ADDRESS]" at bounding box center [610, 305] width 335 height 29
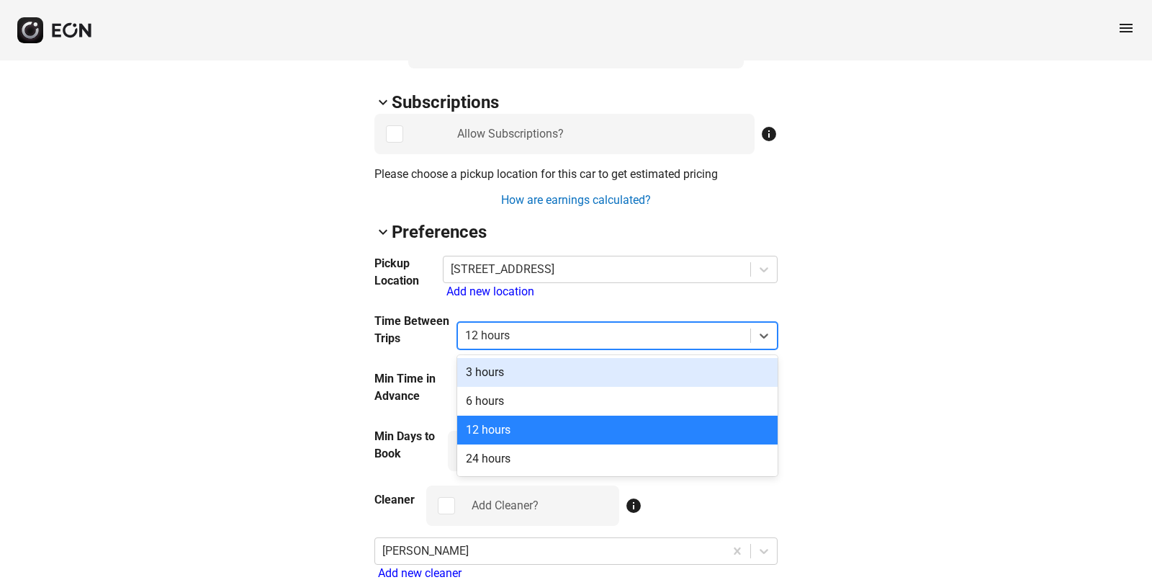
click at [521, 335] on div at bounding box center [604, 336] width 278 height 20
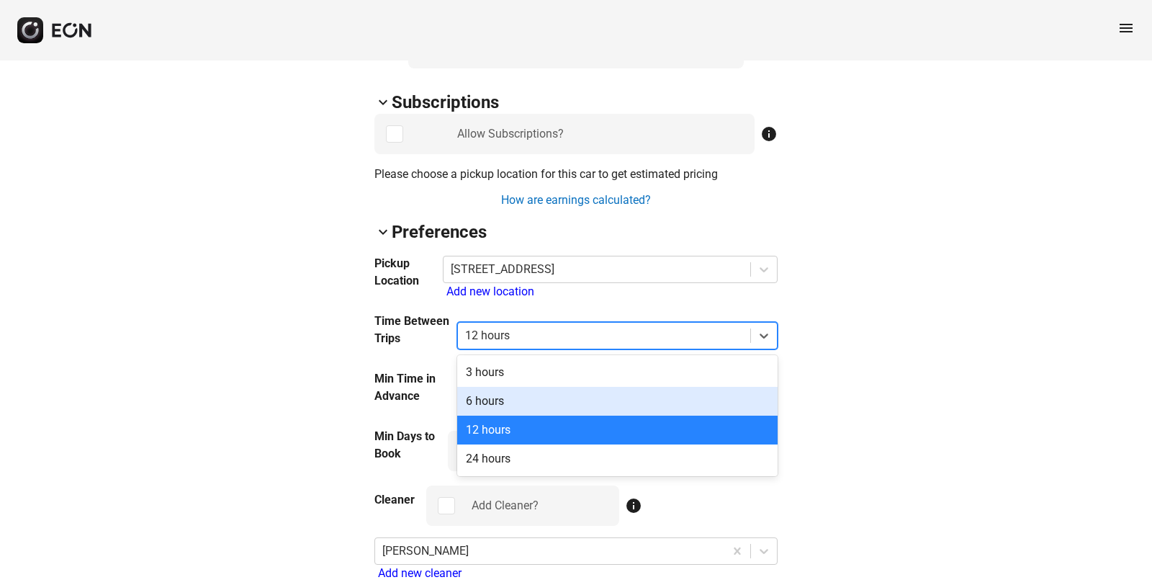
click at [501, 405] on div "6 hours" at bounding box center [617, 401] width 321 height 29
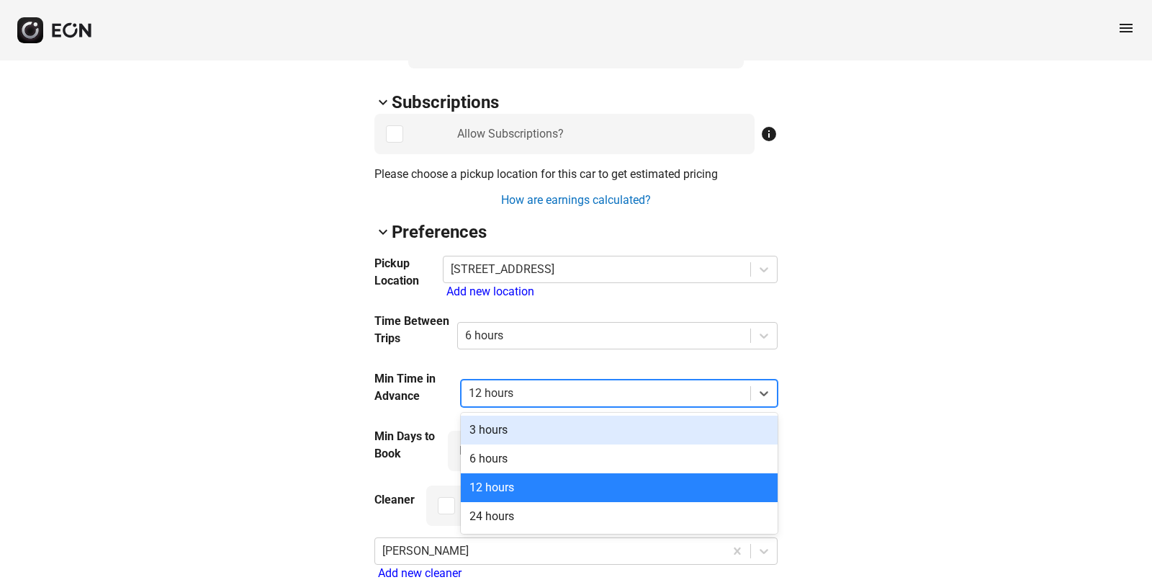
click at [495, 392] on div at bounding box center [606, 393] width 274 height 20
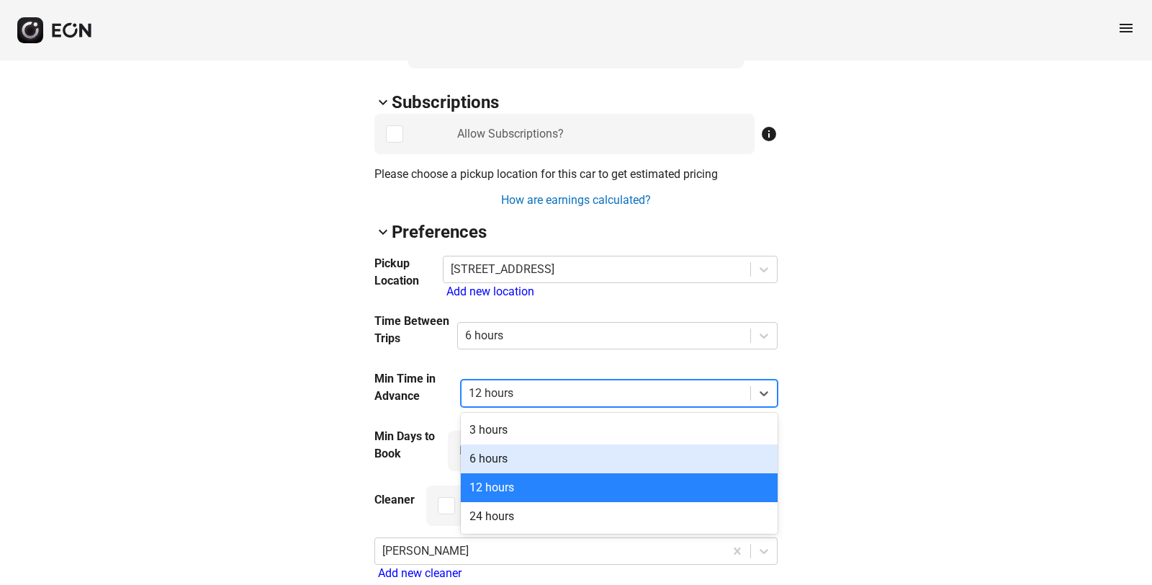
click at [492, 458] on div "6 hours" at bounding box center [619, 458] width 317 height 29
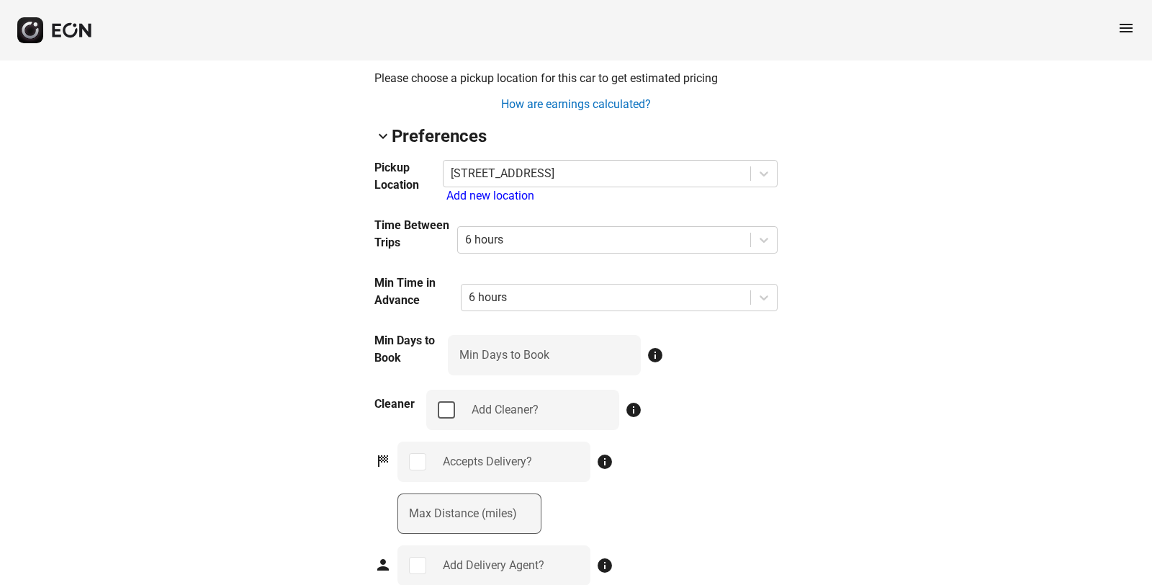
scroll to position [1152, 0]
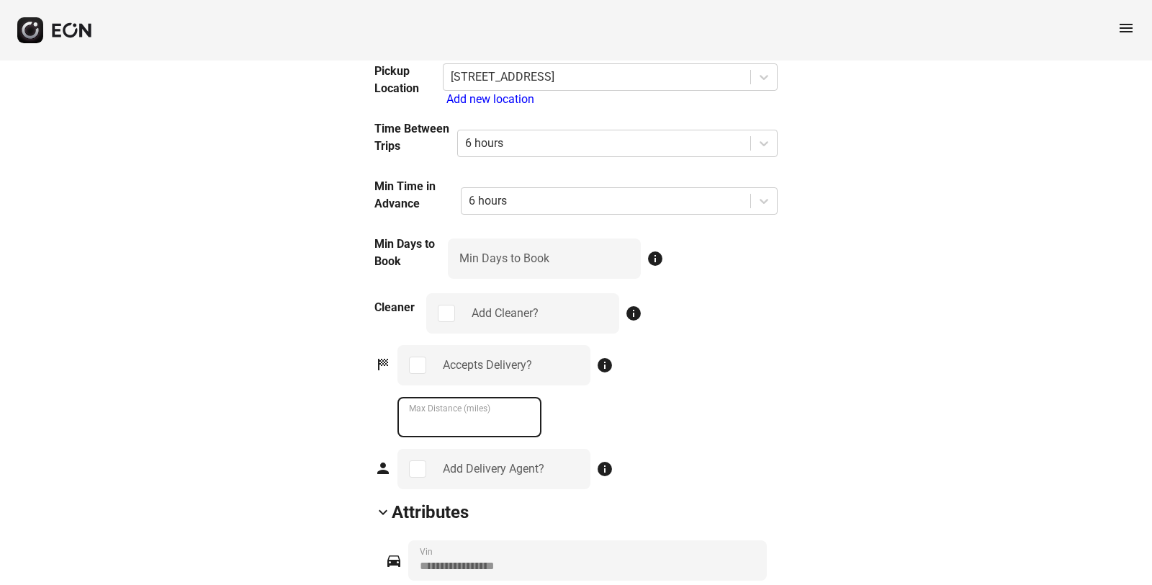
click at [447, 418] on \(miles\) "***" at bounding box center [470, 417] width 144 height 40
type \(miles\) "*"
type \(miles\) "**"
click at [672, 429] on div "Accepts Delivery? info ** Max Distance (miles)" at bounding box center [588, 391] width 380 height 92
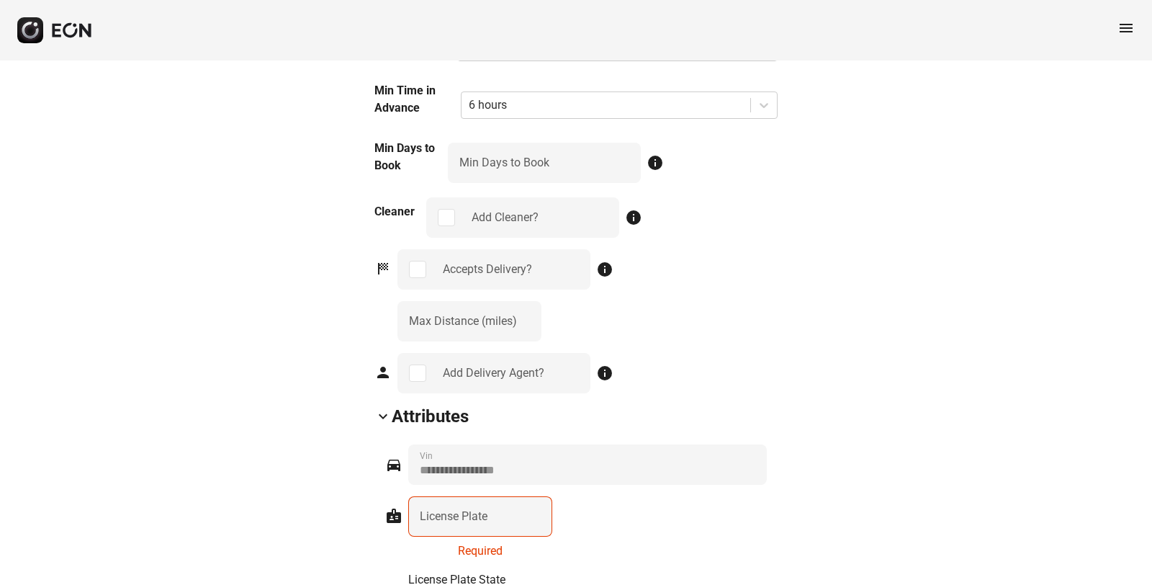
scroll to position [1344, 0]
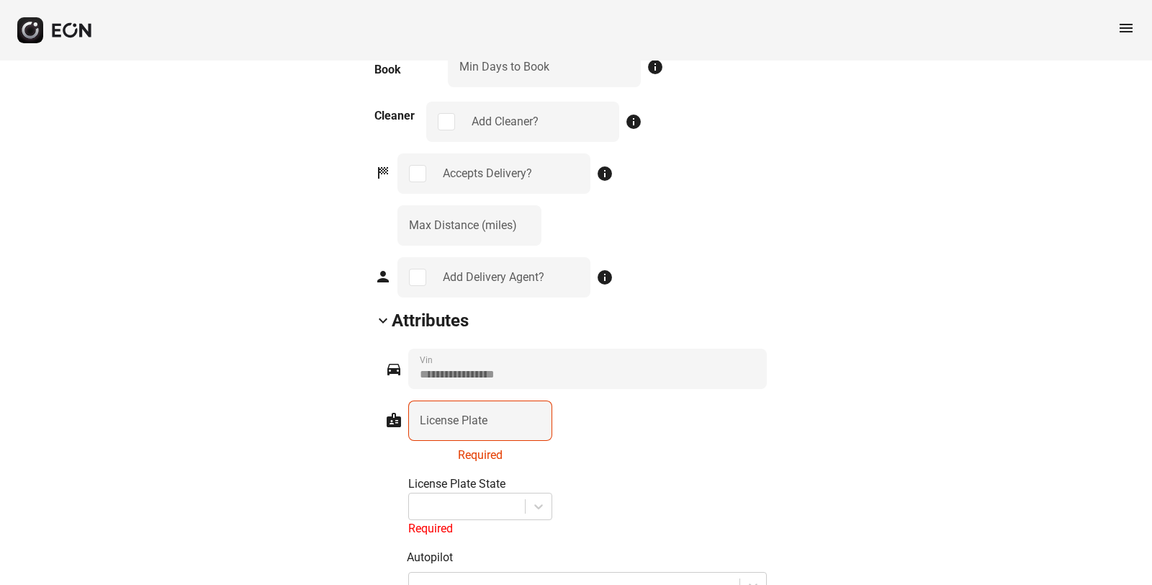
click at [470, 426] on label "License Plate" at bounding box center [454, 420] width 68 height 17
click at [470, 426] on Plate "License Plate" at bounding box center [480, 420] width 144 height 40
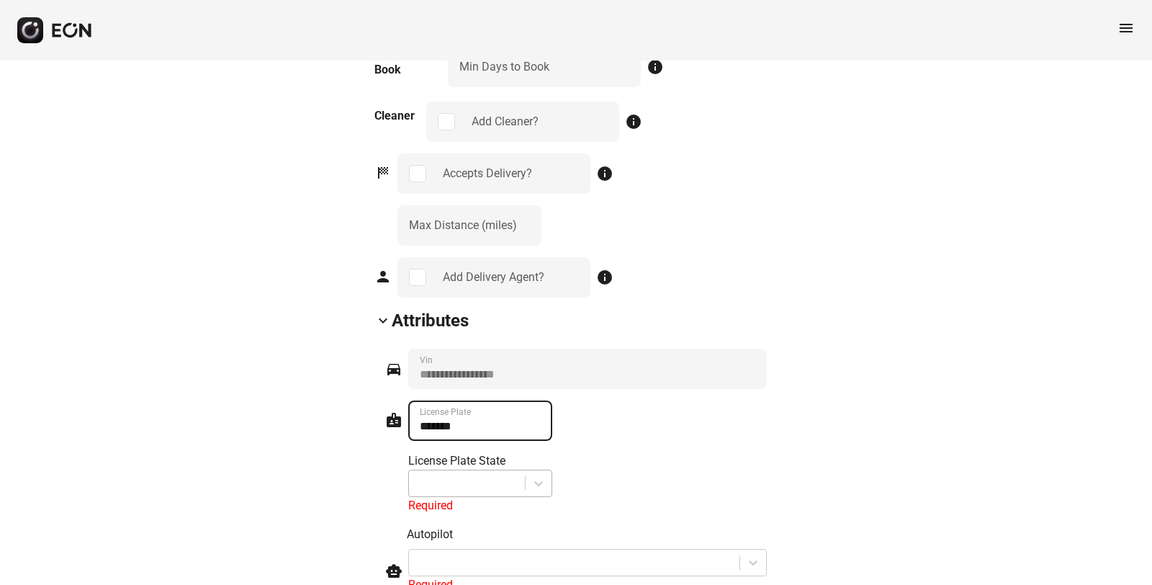
type Plate "*******"
click at [463, 492] on div at bounding box center [467, 483] width 116 height 26
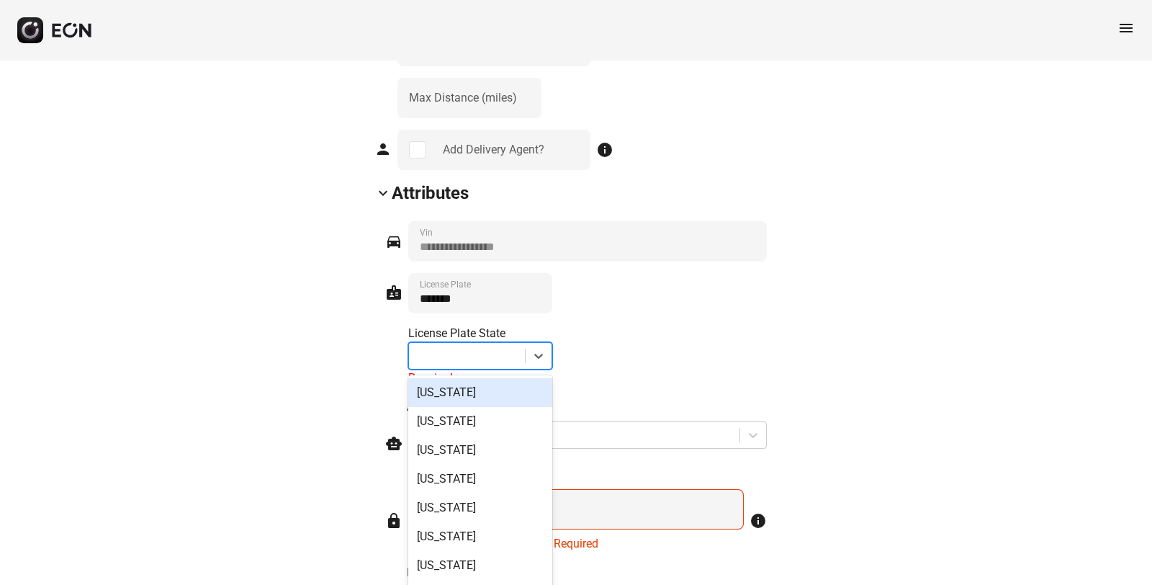
scroll to position [1482, 0]
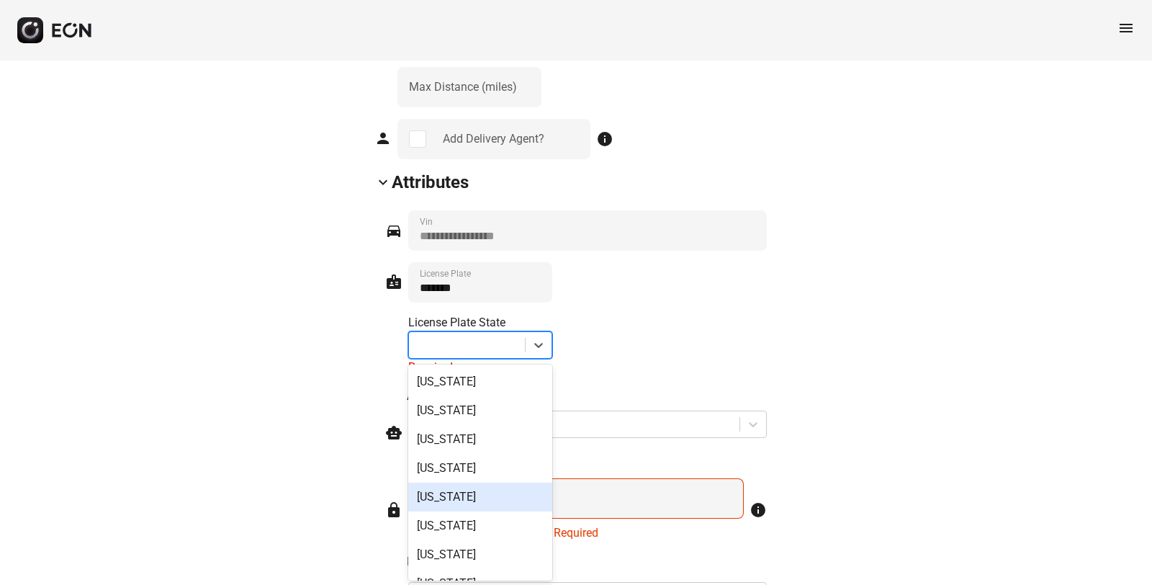
click at [454, 491] on div "California" at bounding box center [480, 497] width 144 height 29
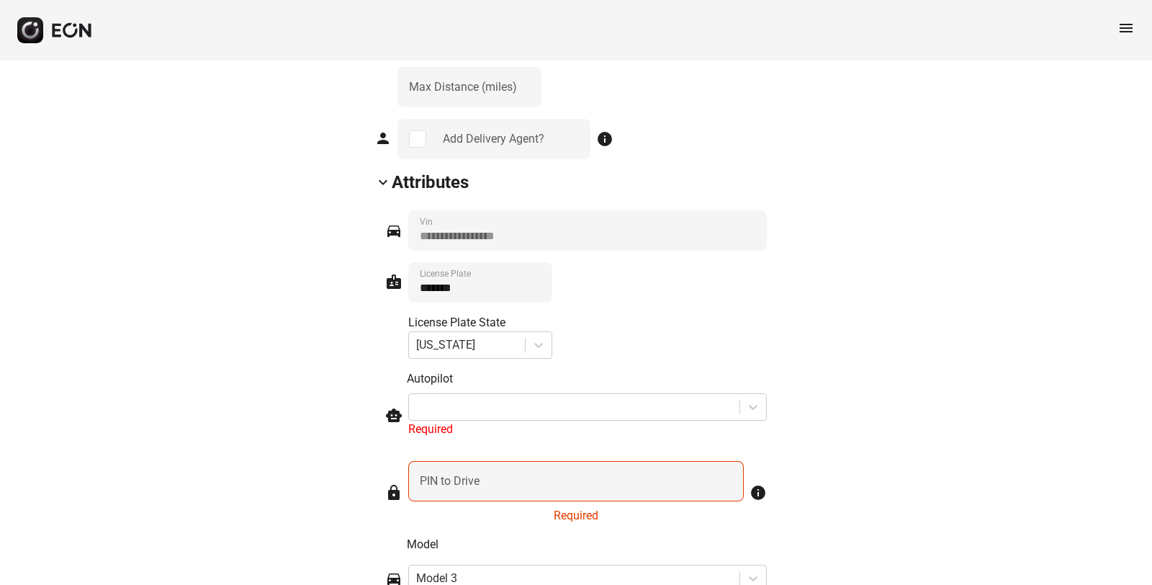
click at [506, 435] on div "Required" at bounding box center [587, 429] width 359 height 17
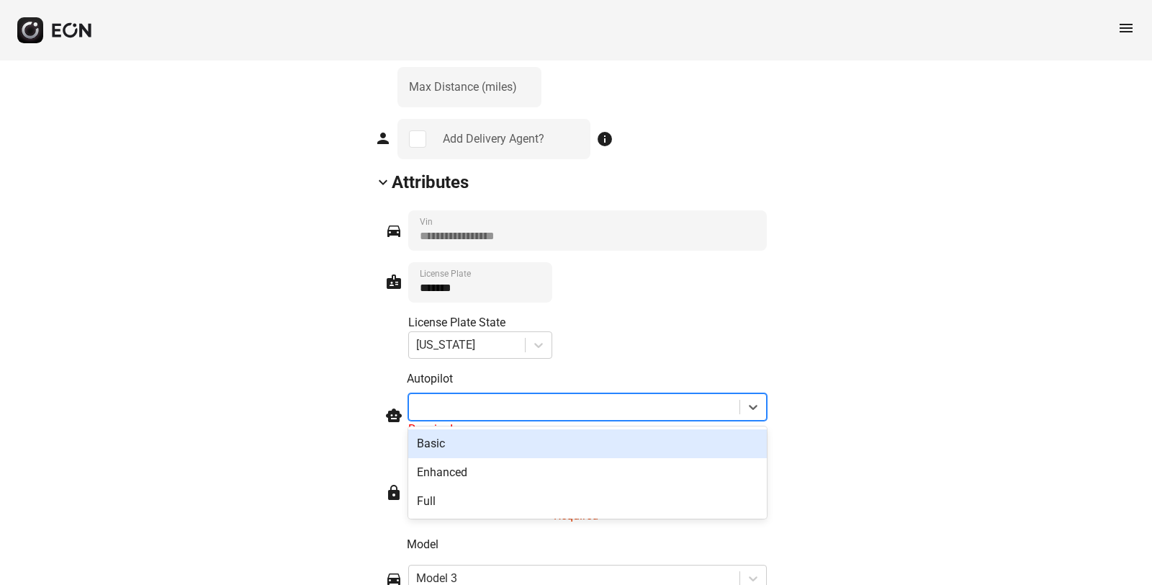
click at [462, 406] on div at bounding box center [574, 407] width 316 height 20
click at [460, 437] on div "Basic" at bounding box center [587, 443] width 359 height 29
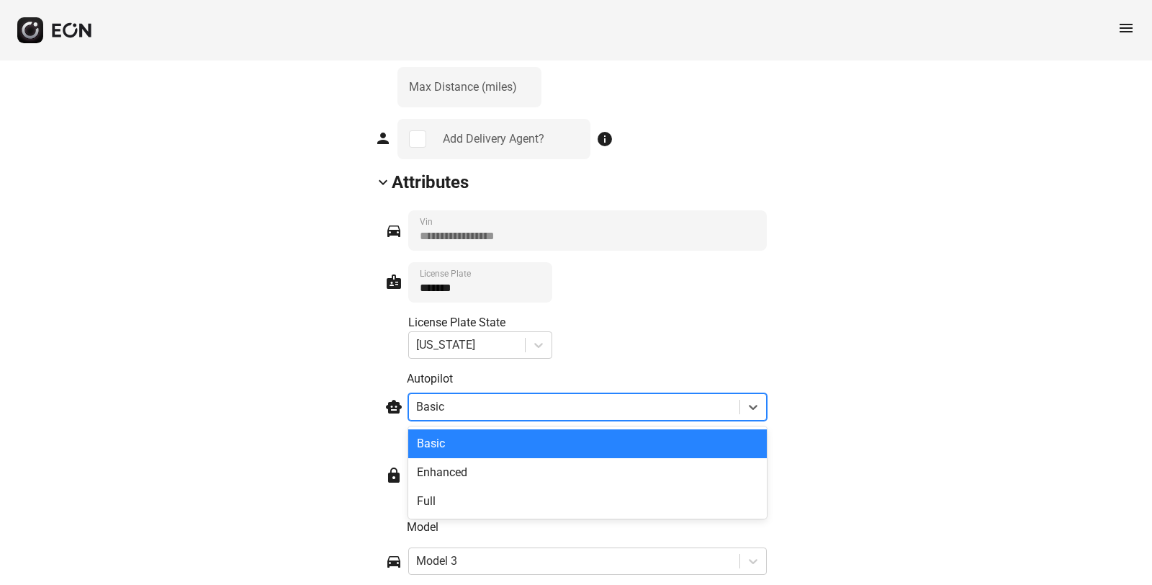
click at [465, 408] on div at bounding box center [574, 407] width 316 height 20
click at [467, 408] on div at bounding box center [574, 407] width 316 height 20
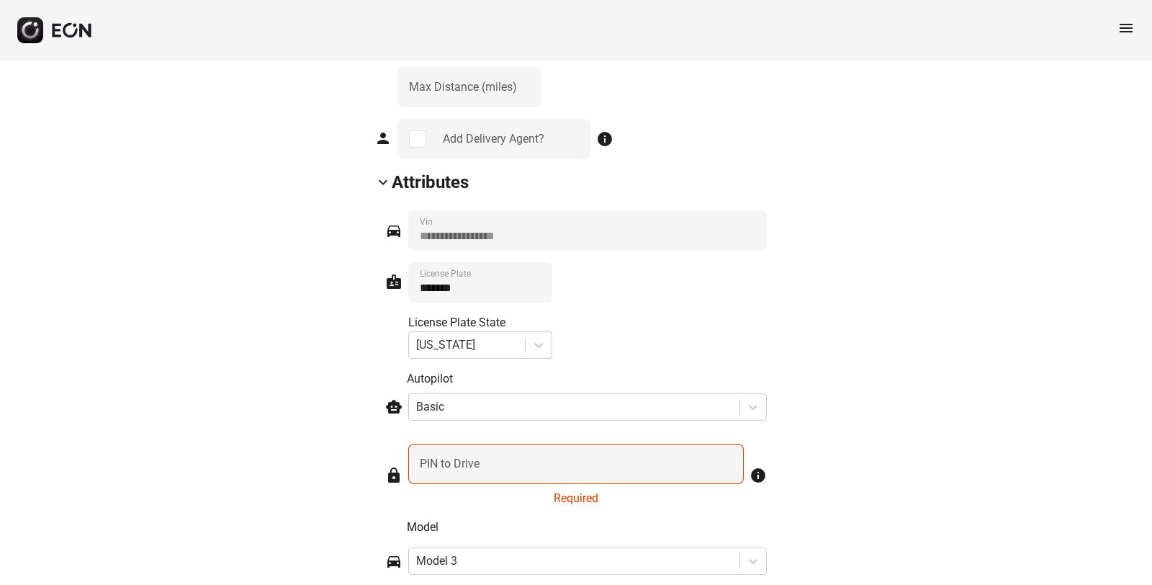
click at [475, 462] on label "PIN to Drive" at bounding box center [450, 463] width 60 height 17
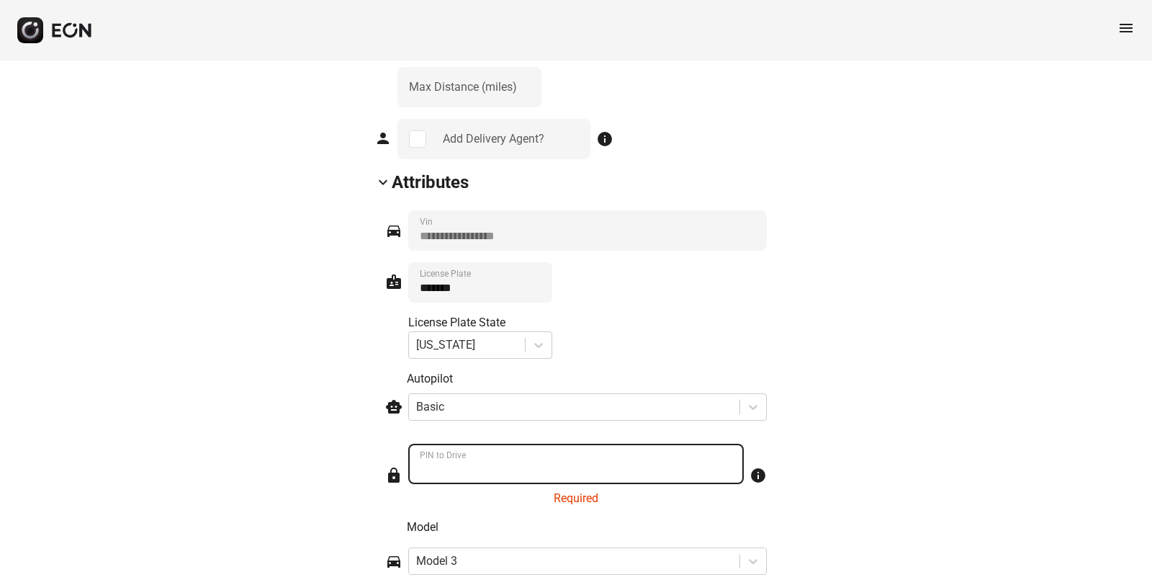
click at [475, 462] on Drive "PIN to Drive" at bounding box center [576, 464] width 336 height 40
type Drive "*"
type Drive "****"
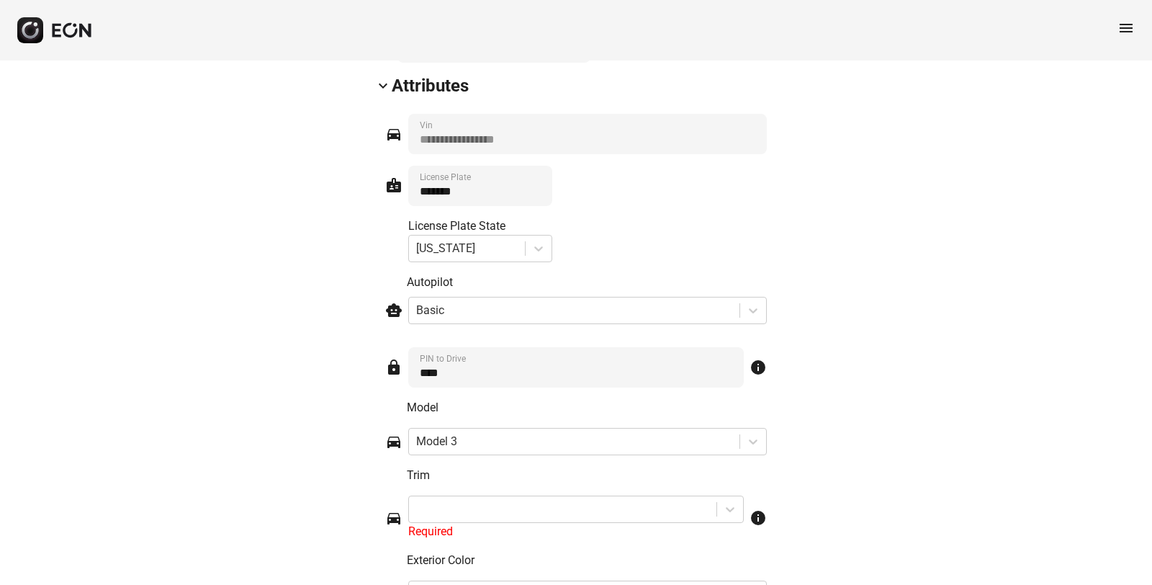
scroll to position [1675, 0]
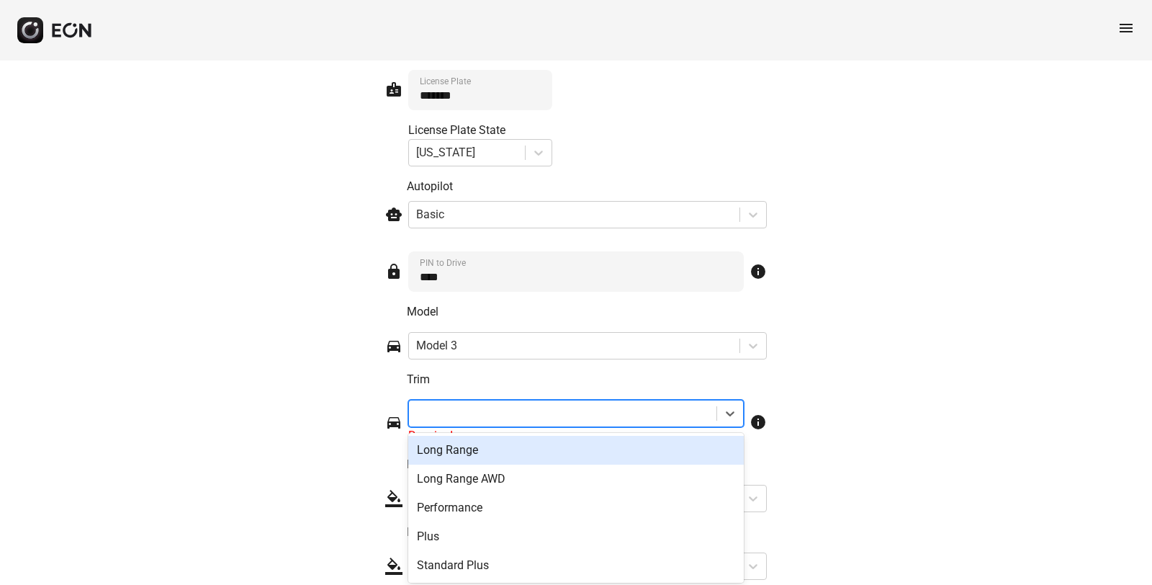
click at [438, 416] on div at bounding box center [562, 413] width 293 height 20
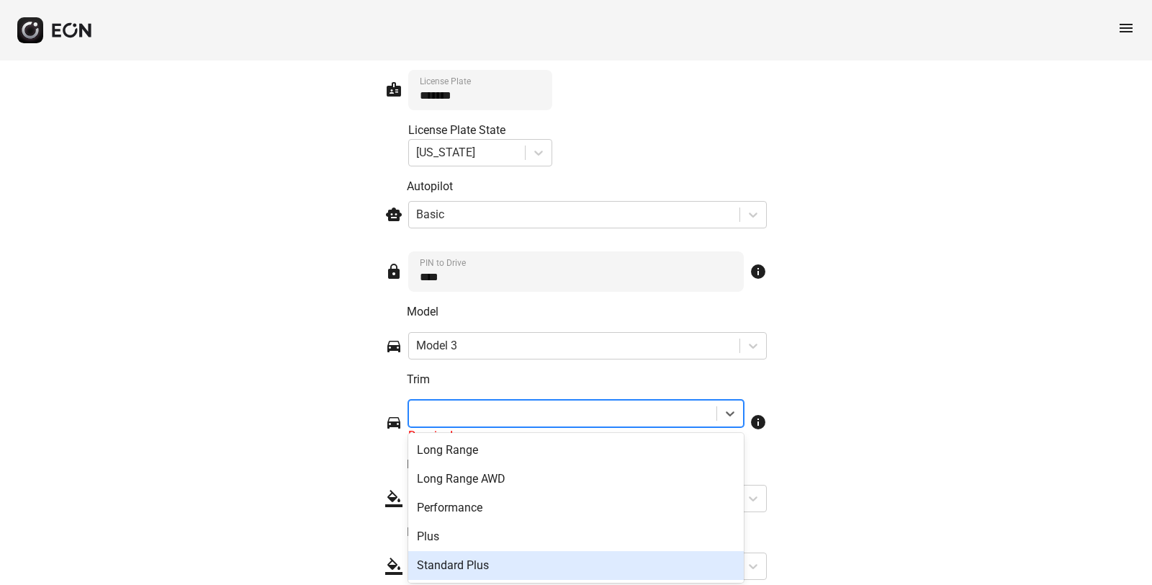
click at [463, 559] on div "Standard Plus" at bounding box center [576, 565] width 336 height 29
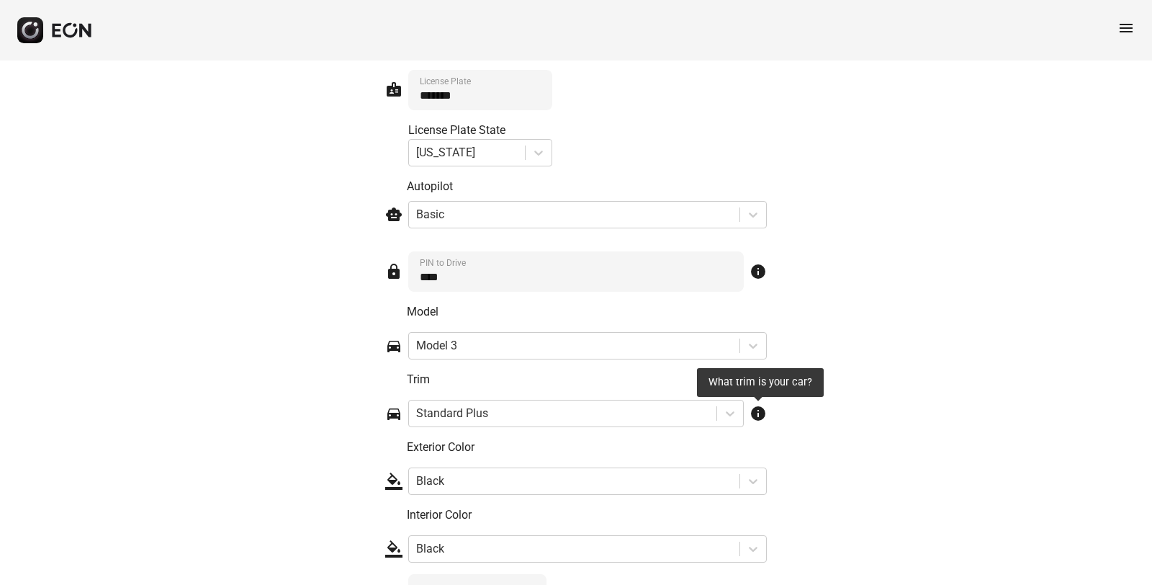
click at [758, 411] on span "info" at bounding box center [758, 413] width 17 height 17
click at [760, 411] on span "info" at bounding box center [758, 413] width 17 height 17
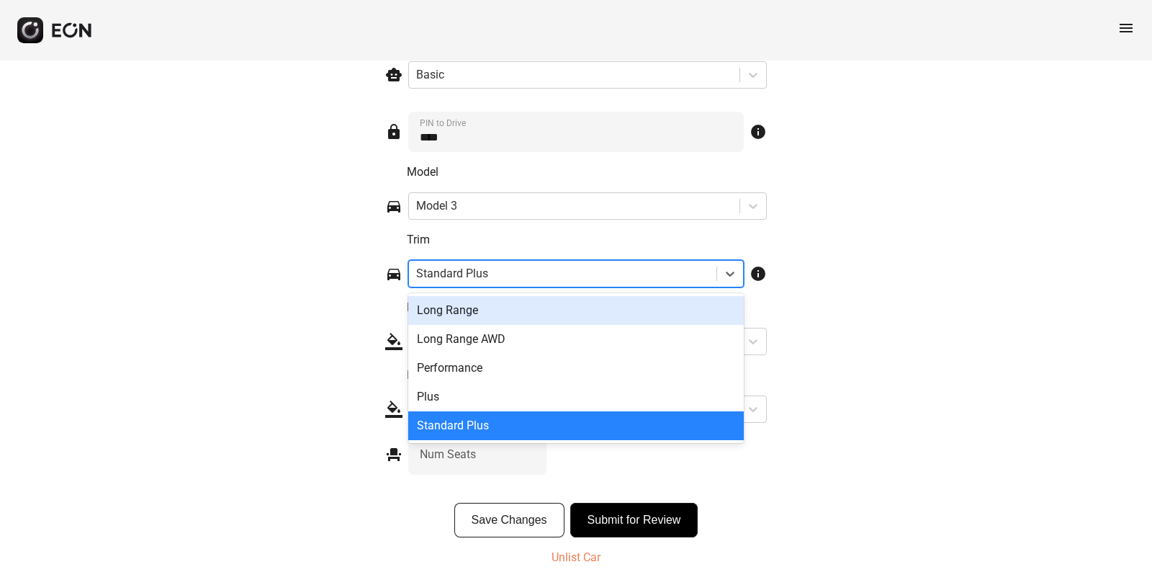
click at [463, 278] on div at bounding box center [562, 274] width 293 height 20
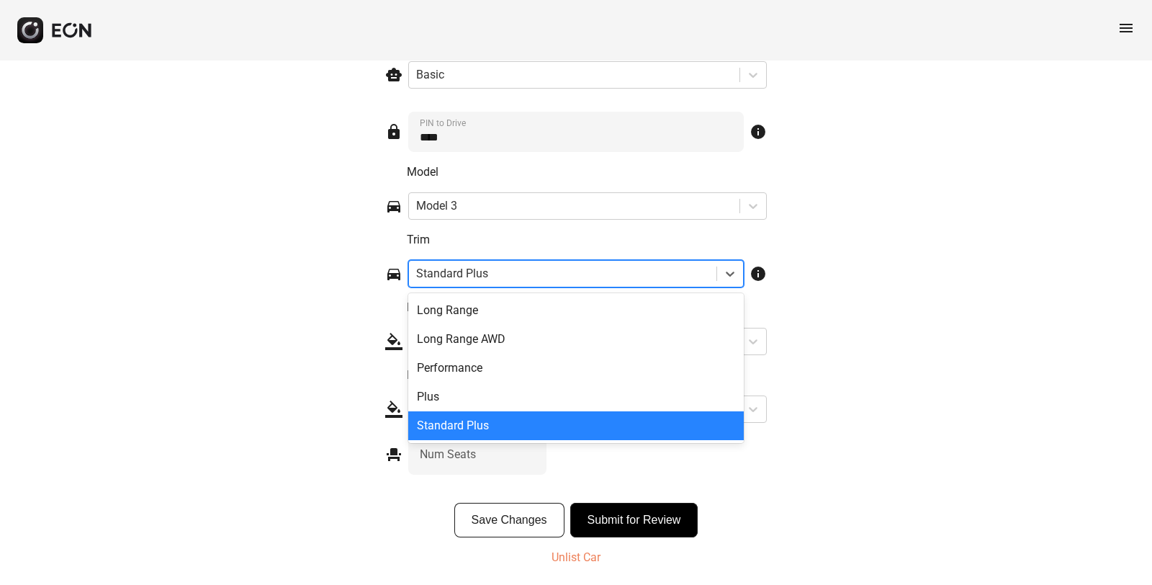
click at [481, 425] on div "Standard Plus" at bounding box center [576, 425] width 336 height 29
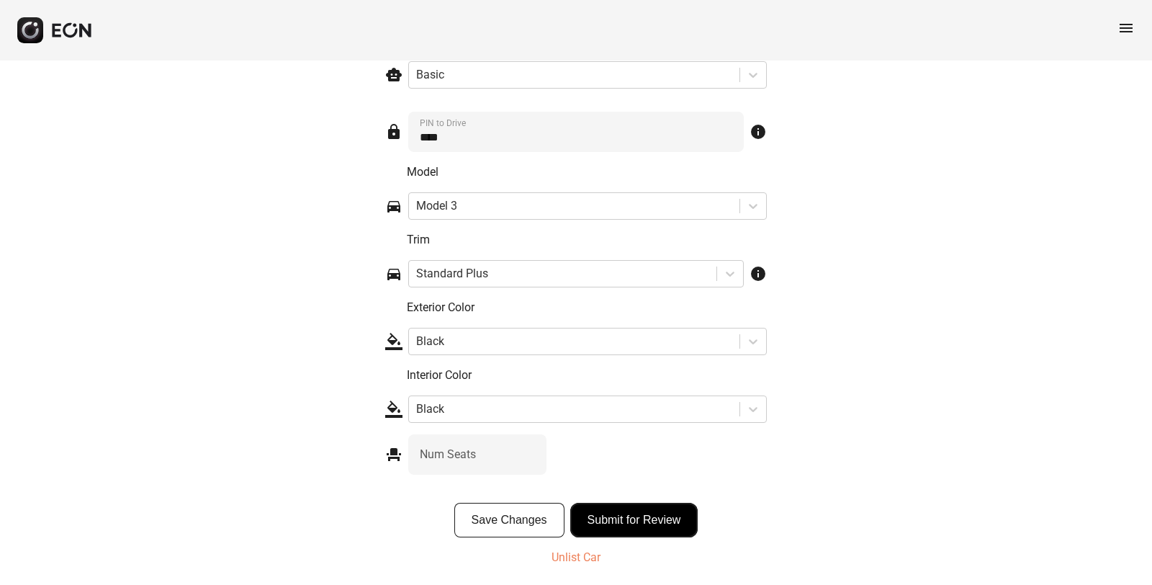
click at [627, 524] on button "Submit for Review" at bounding box center [634, 520] width 128 height 35
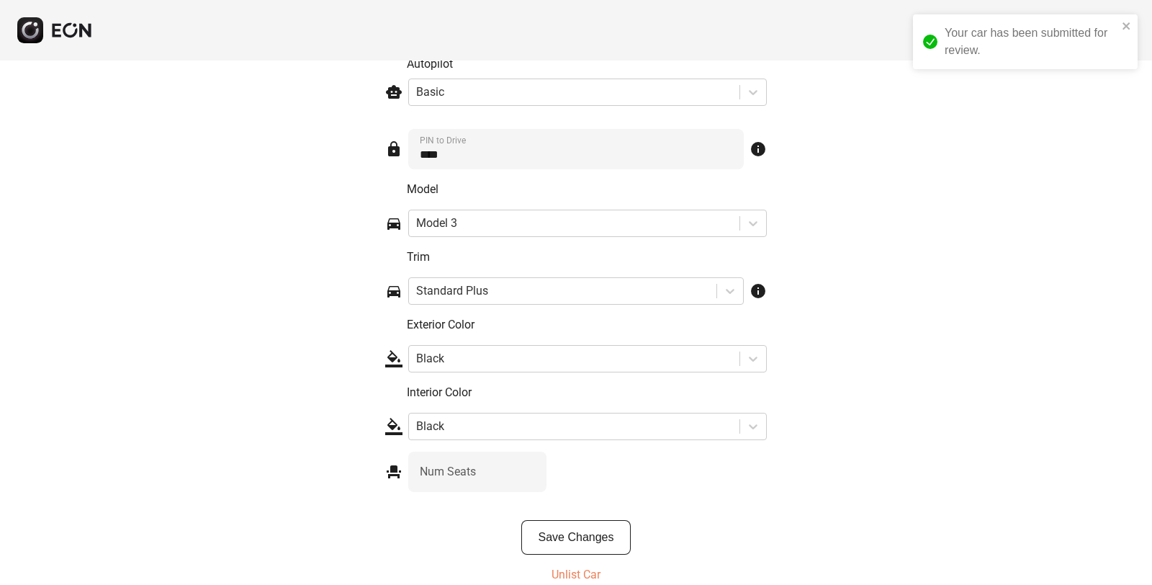
scroll to position [2144, 0]
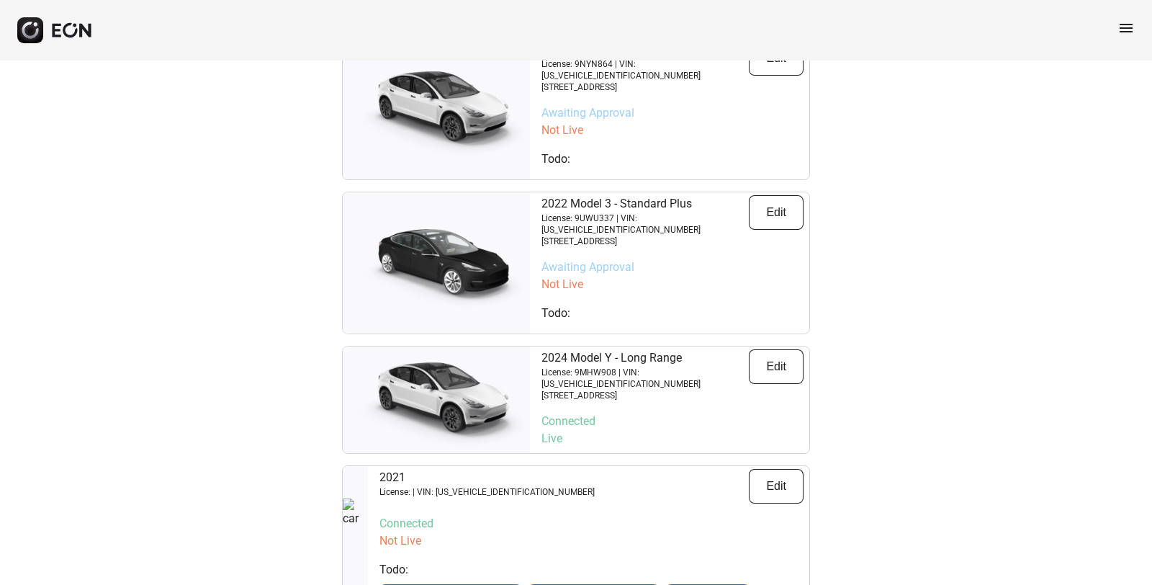
scroll to position [584, 0]
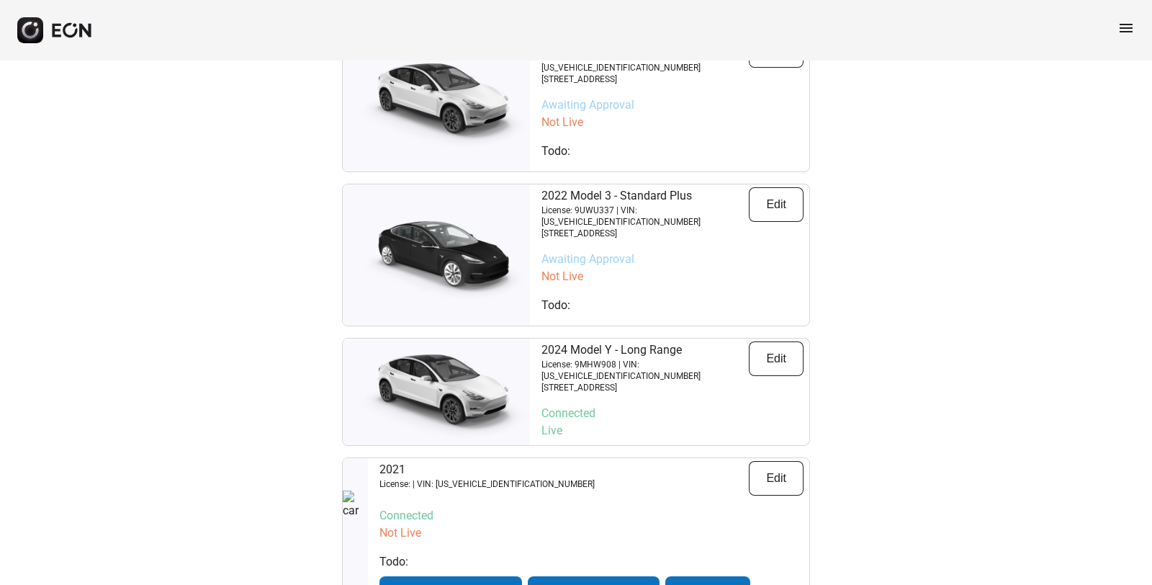
click at [465, 215] on img at bounding box center [436, 255] width 187 height 94
click at [762, 187] on button "Edit" at bounding box center [776, 204] width 55 height 35
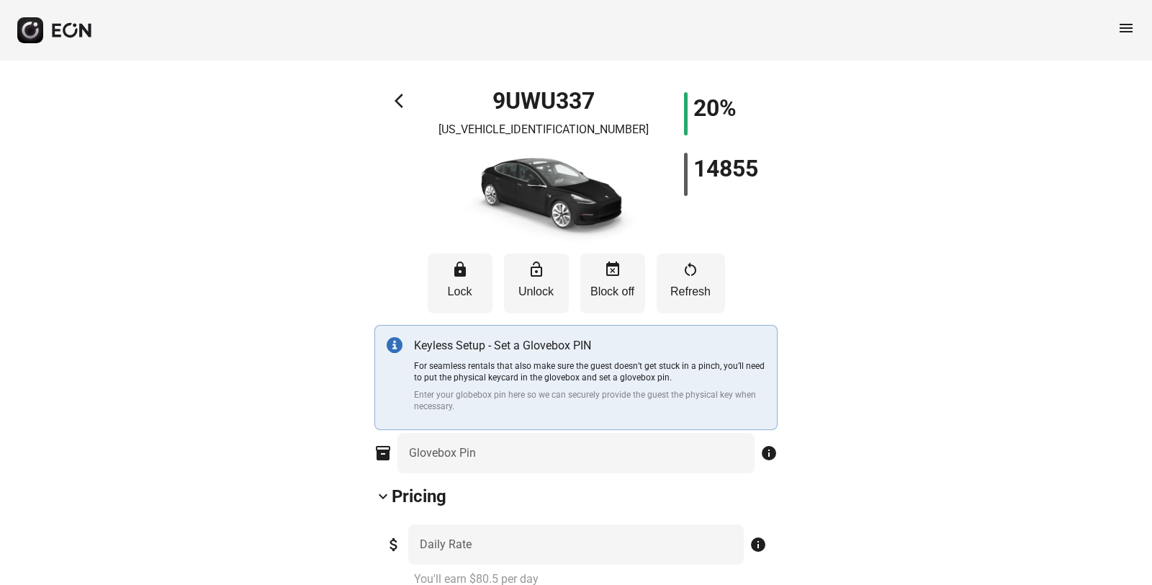
type Pin "****"
type Rate "***"
type Book "*"
type \(miles\) "**"
type Plate "*******"
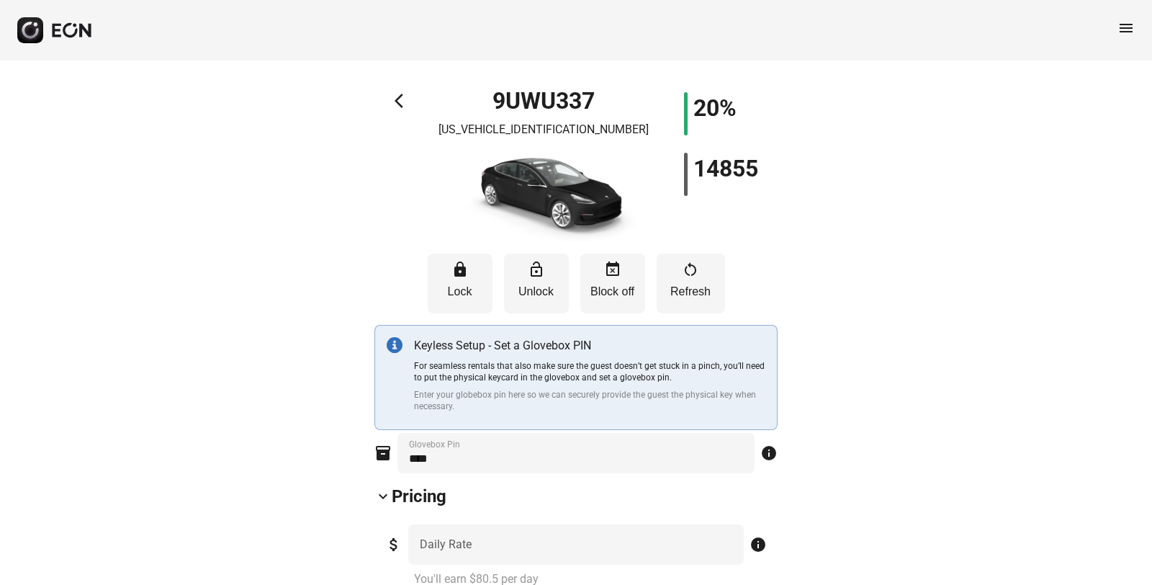
type Drive "****"
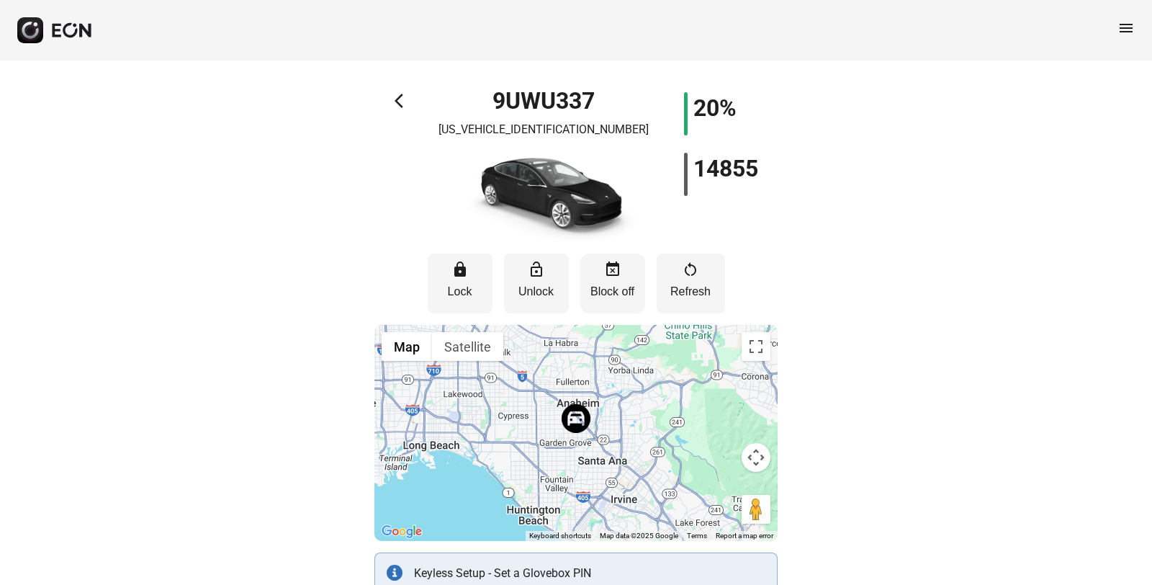
click at [615, 274] on span "event_busy" at bounding box center [612, 269] width 17 height 17
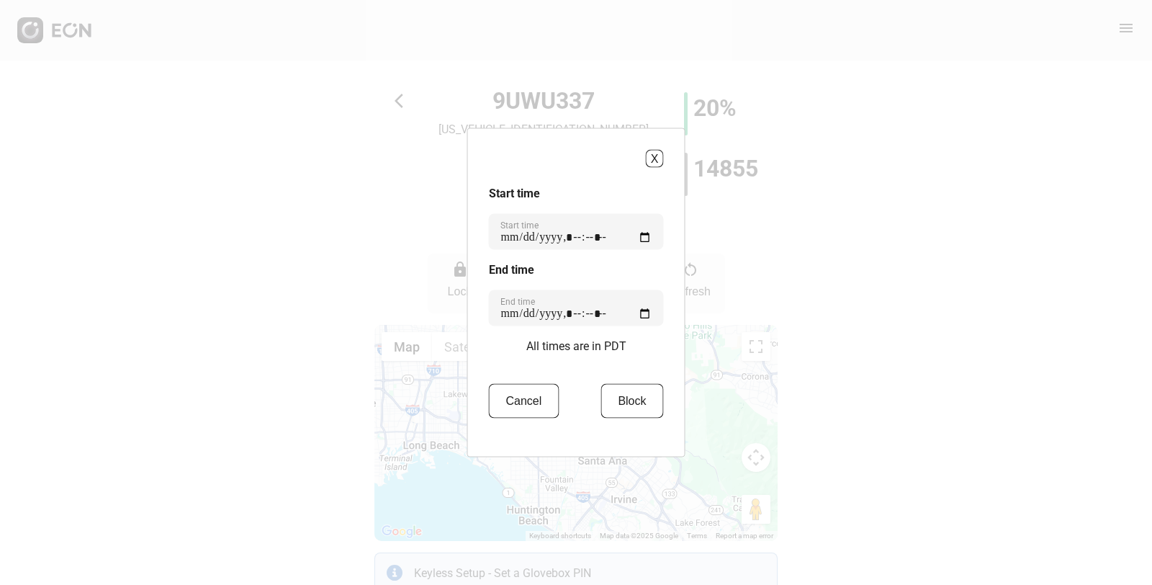
type time "**********"
click at [537, 311] on time "End time" at bounding box center [576, 308] width 175 height 36
click at [533, 314] on time "End time" at bounding box center [576, 308] width 175 height 36
click at [599, 313] on time "End time" at bounding box center [576, 308] width 175 height 36
type time "**********"
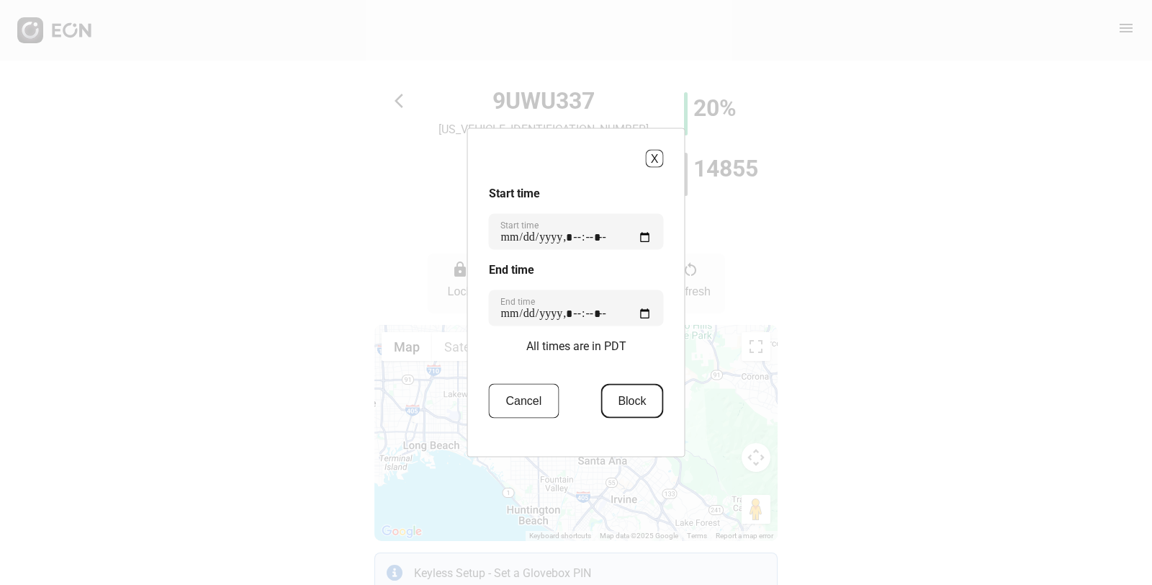
click at [629, 401] on button "Block" at bounding box center [632, 401] width 63 height 35
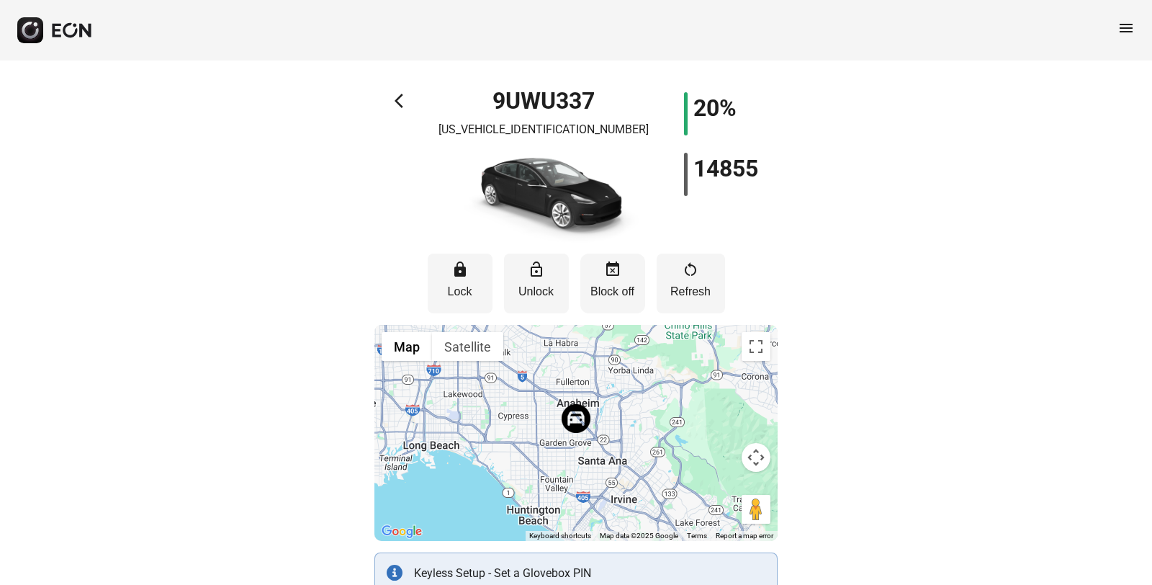
click at [611, 292] on p "Block off" at bounding box center [613, 291] width 50 height 17
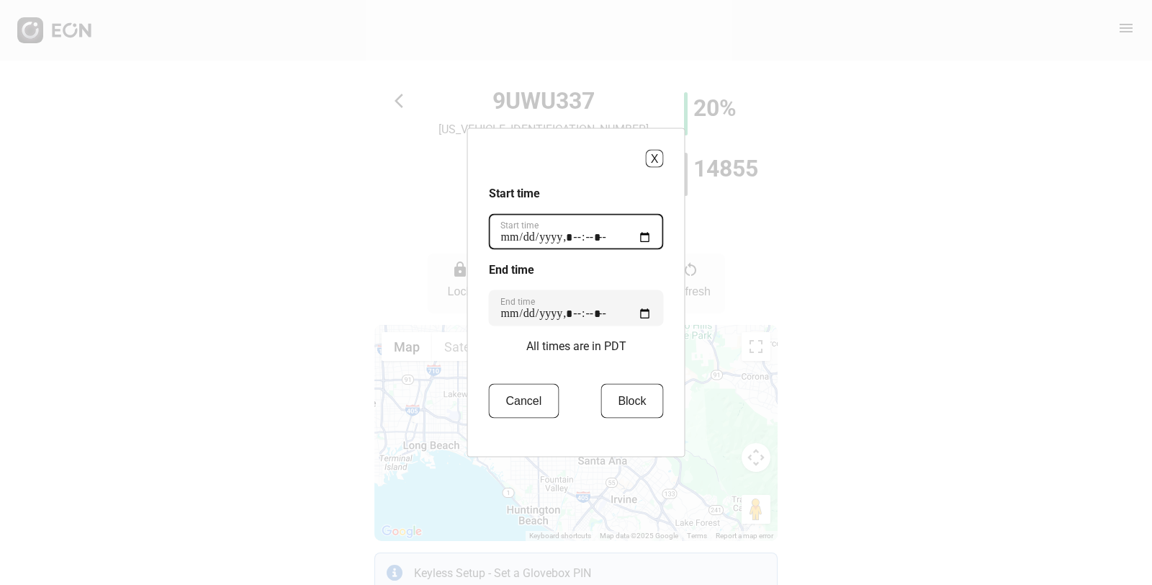
click at [533, 235] on time "Start time" at bounding box center [576, 232] width 175 height 36
click at [598, 238] on time "Start time" at bounding box center [576, 232] width 175 height 36
type time "**********"
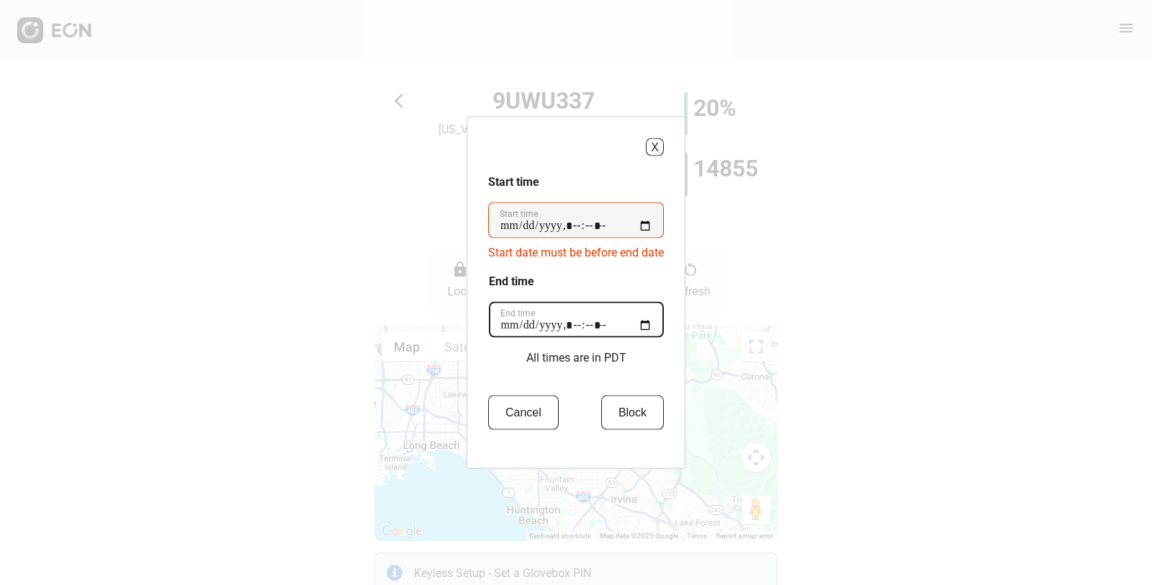
click at [646, 310] on time "End time" at bounding box center [576, 320] width 175 height 36
click at [646, 323] on time "End time" at bounding box center [576, 320] width 175 height 36
click at [613, 284] on div "End time End time" at bounding box center [576, 305] width 175 height 65
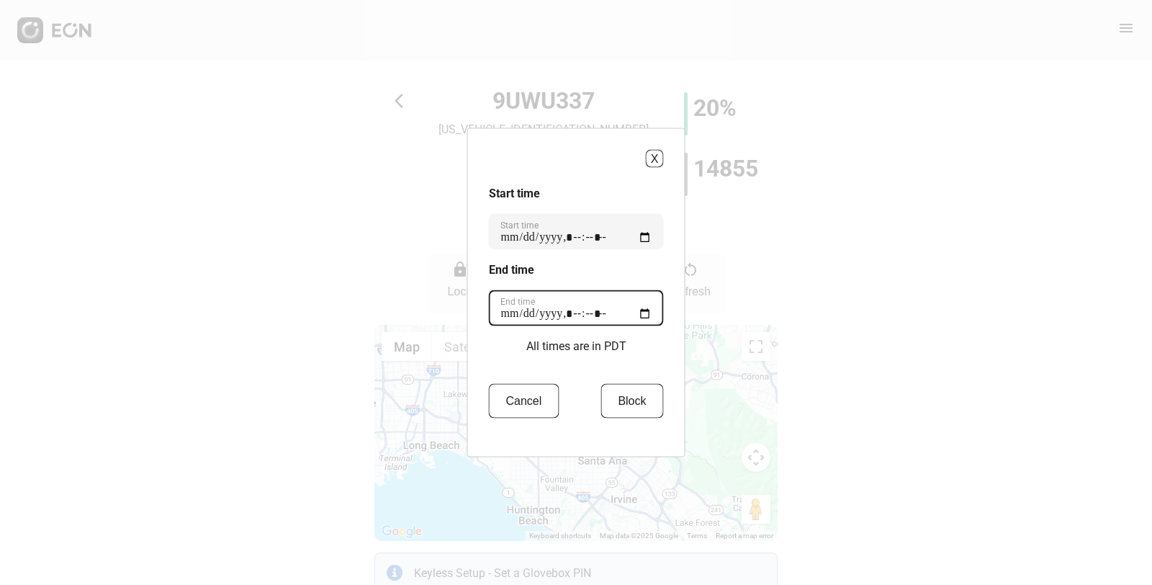
click at [596, 313] on time "End time" at bounding box center [576, 308] width 175 height 36
type time "**********"
click at [637, 406] on button "Block" at bounding box center [632, 401] width 63 height 35
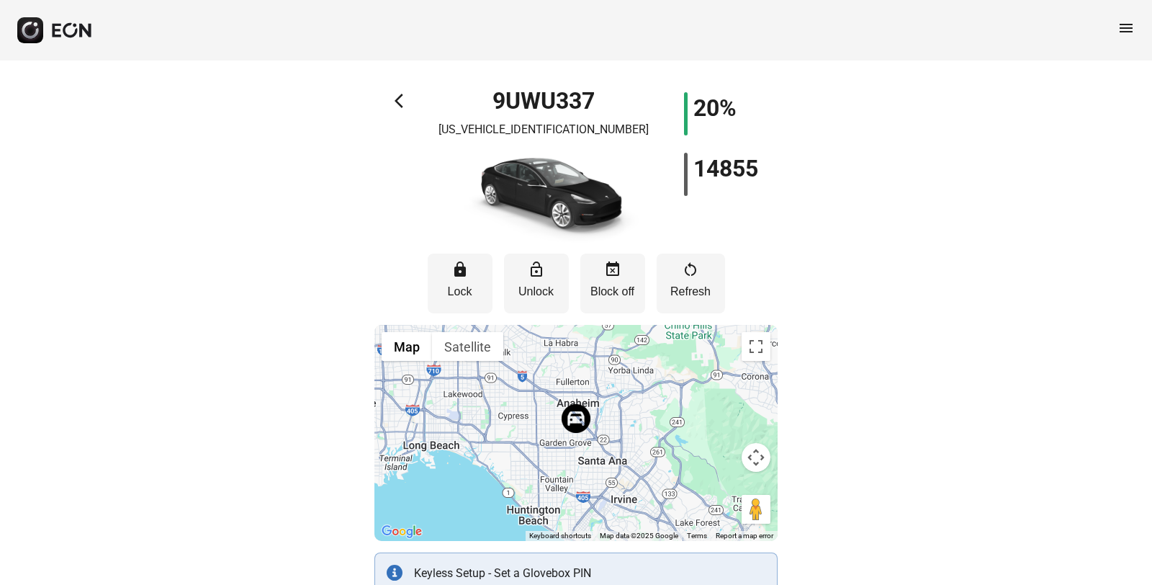
click at [399, 97] on span "arrow_back_ios" at bounding box center [403, 100] width 17 height 17
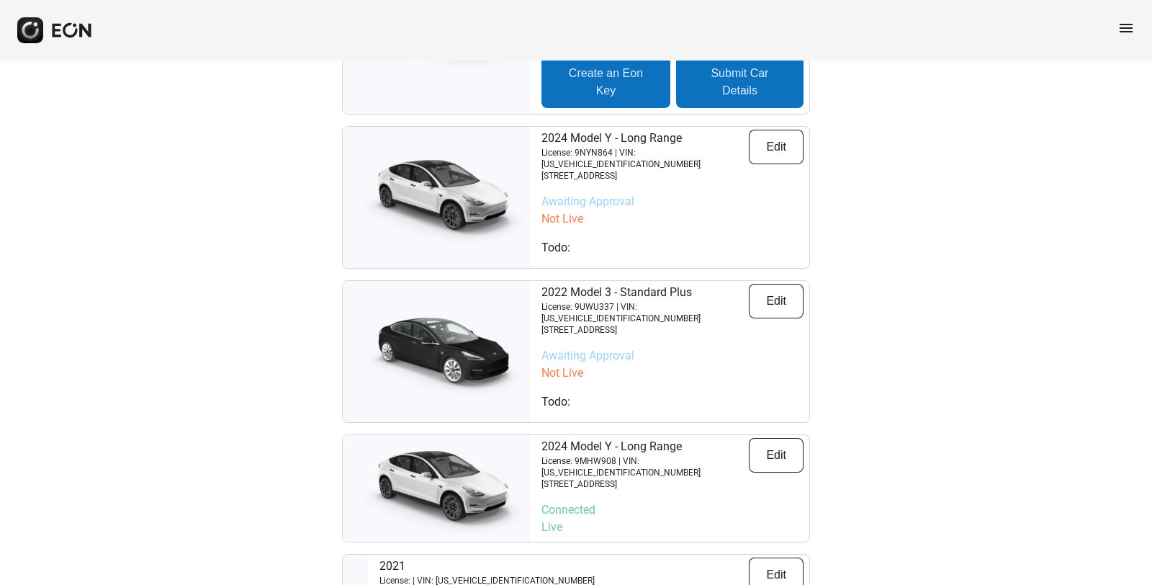
scroll to position [584, 0]
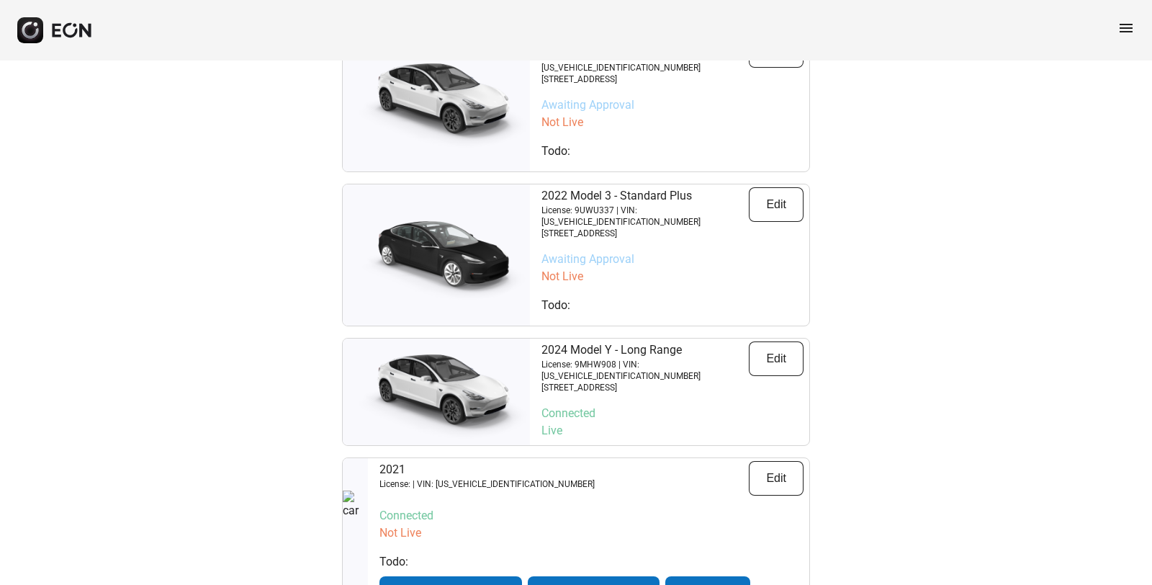
click at [1127, 24] on span "menu" at bounding box center [1126, 27] width 17 height 17
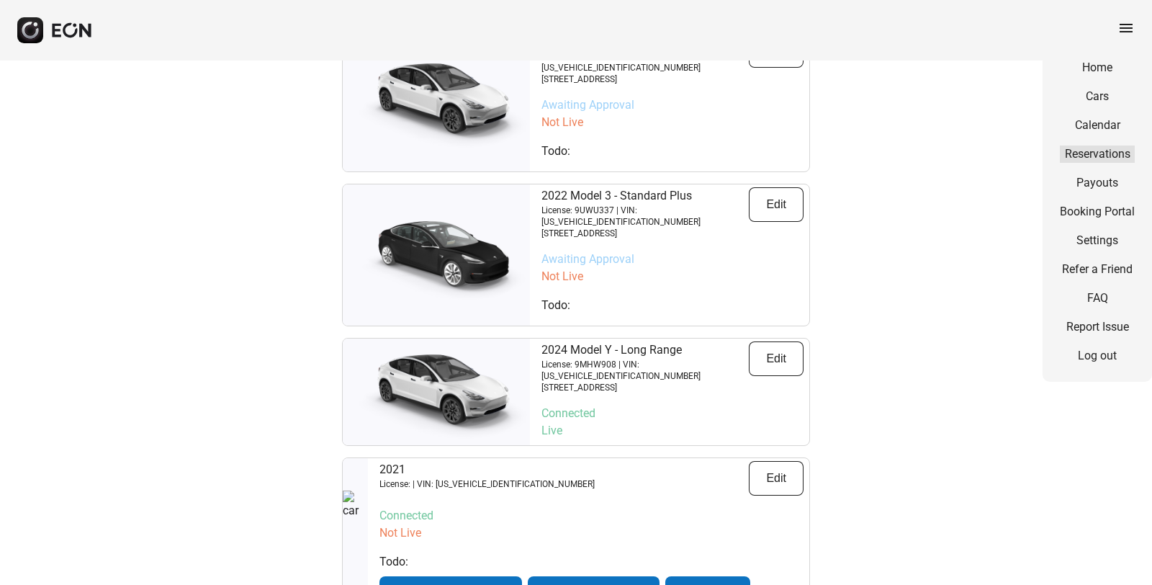
click at [1093, 154] on link "Reservations" at bounding box center [1097, 153] width 75 height 17
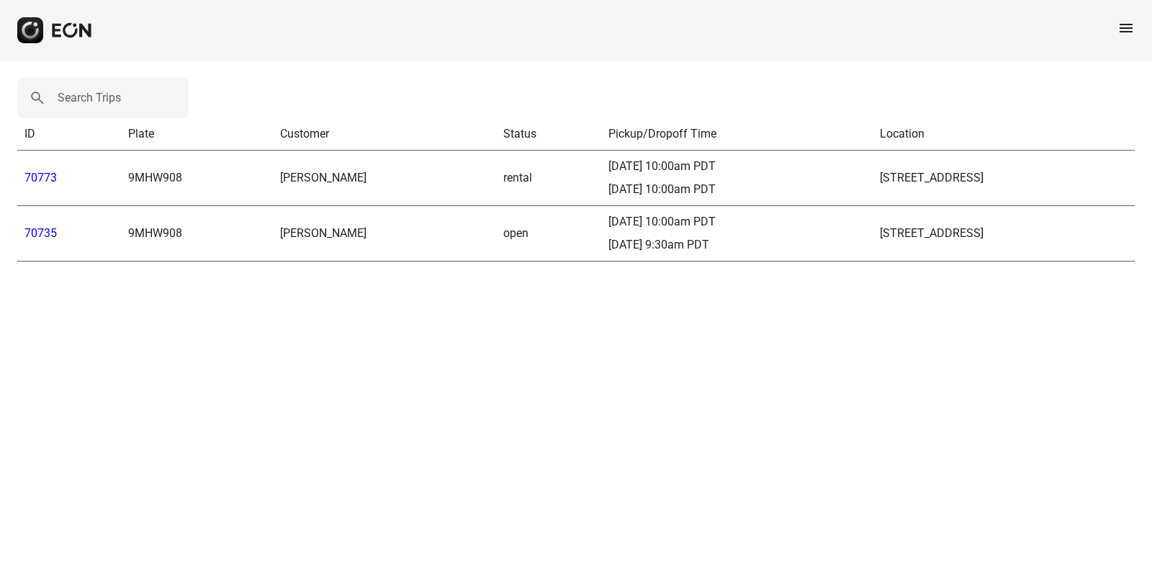
click at [1134, 32] on span "menu" at bounding box center [1126, 27] width 17 height 17
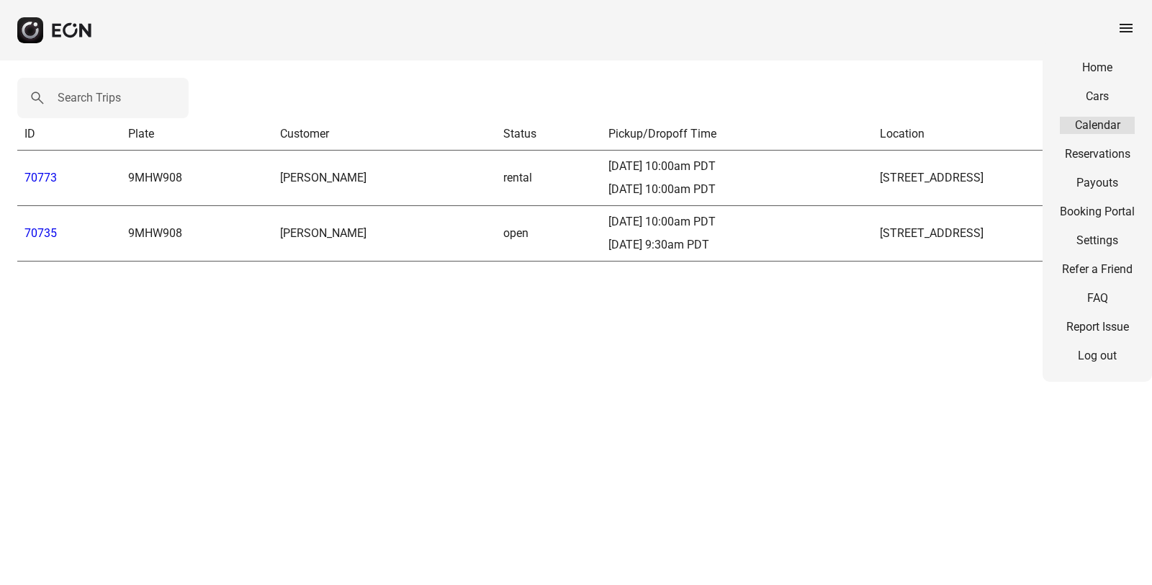
click at [1093, 117] on link "Calendar" at bounding box center [1097, 125] width 75 height 17
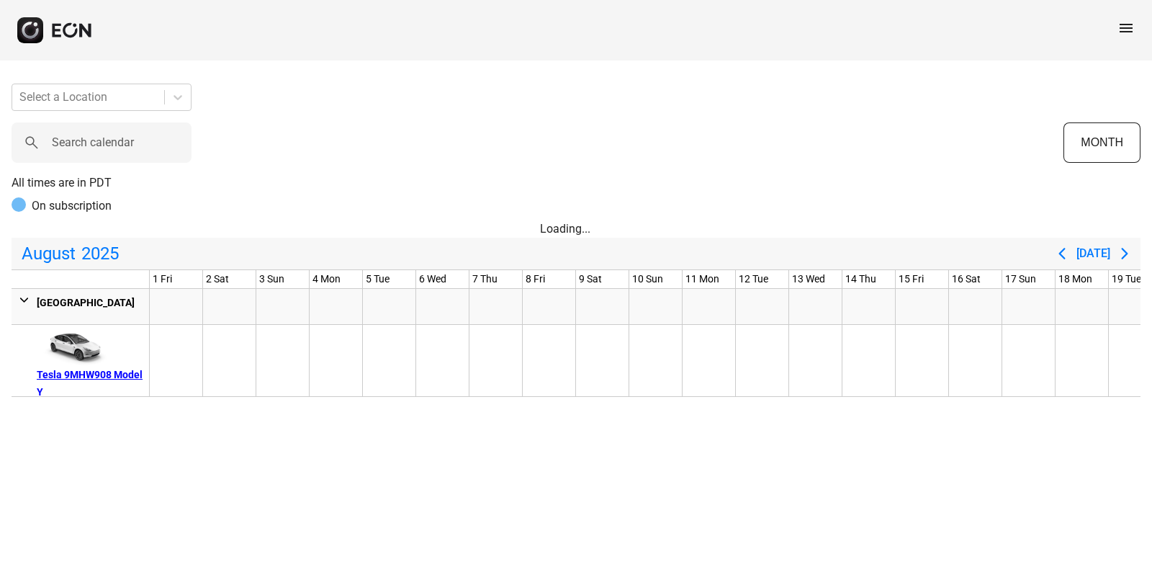
scroll to position [0, 661]
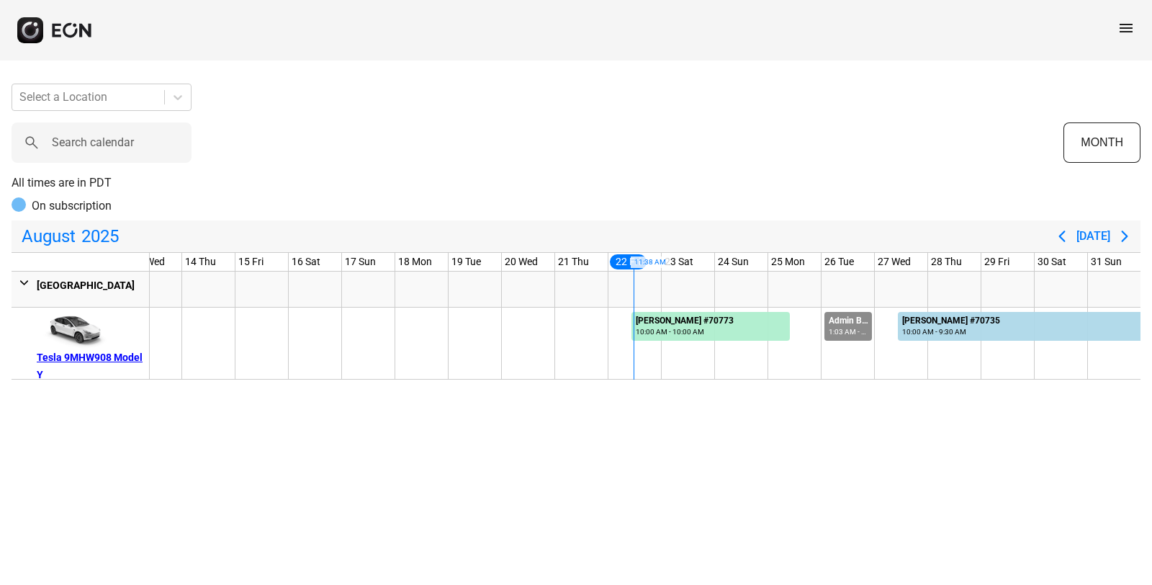
click at [851, 327] on div "1:03 AM - 11:02 PM" at bounding box center [850, 331] width 42 height 11
click at [851, 326] on div "1:03 AM - 11:02 PM" at bounding box center [850, 331] width 42 height 11
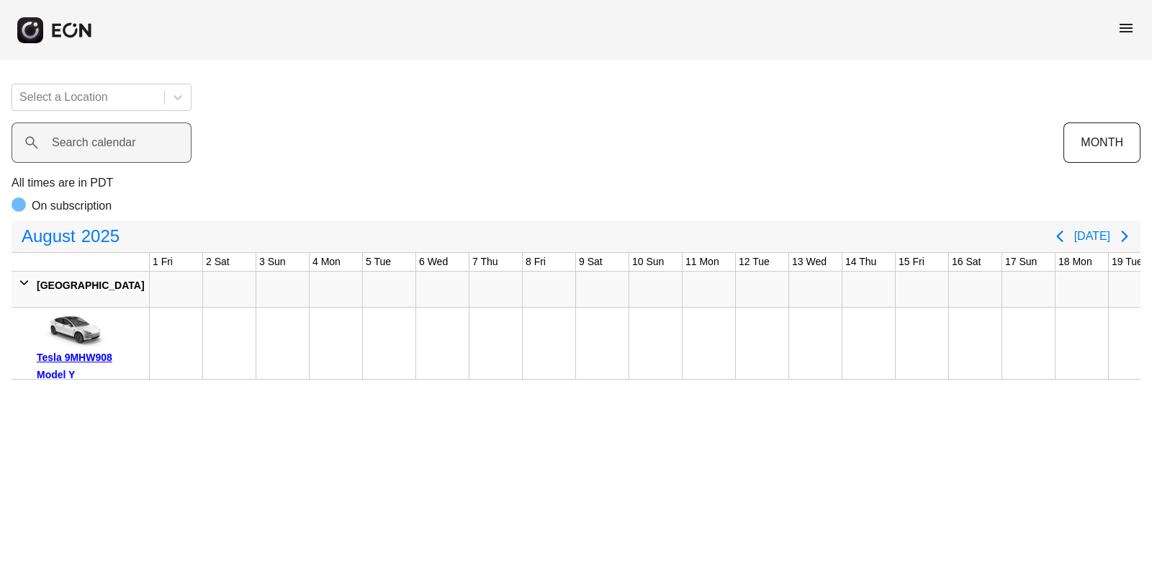
scroll to position [0, 522]
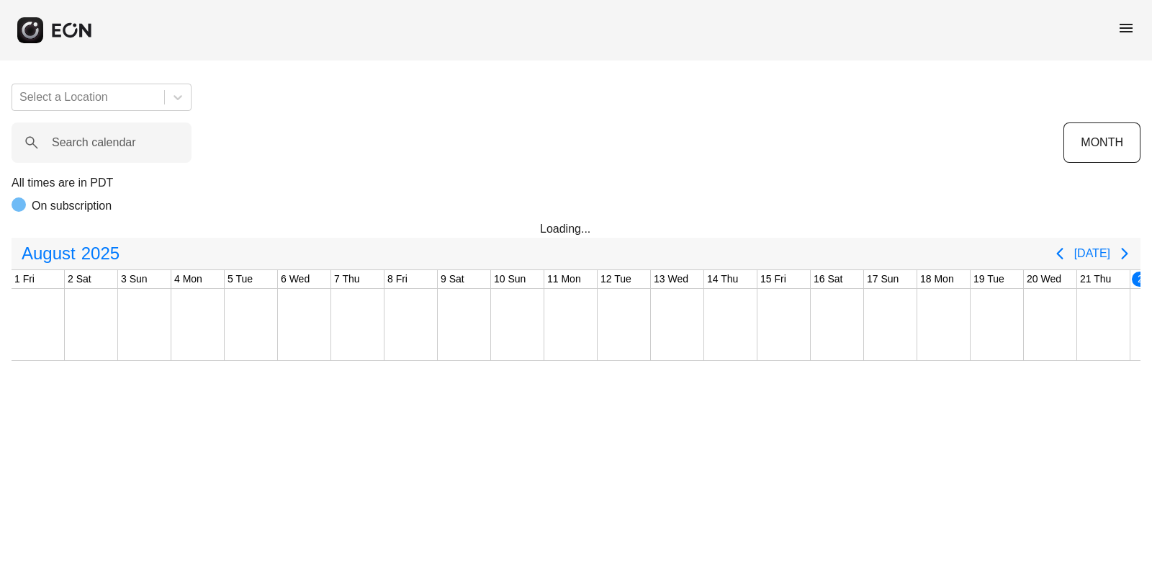
scroll to position [0, 522]
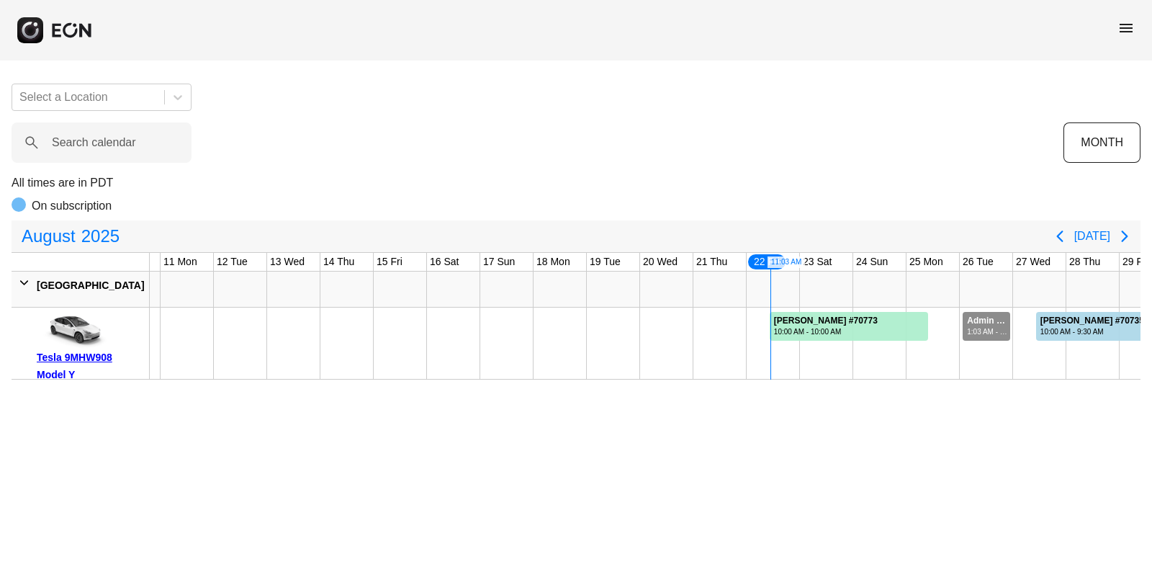
click at [993, 328] on div "1:03 AM - 11:02 PM" at bounding box center [988, 331] width 42 height 11
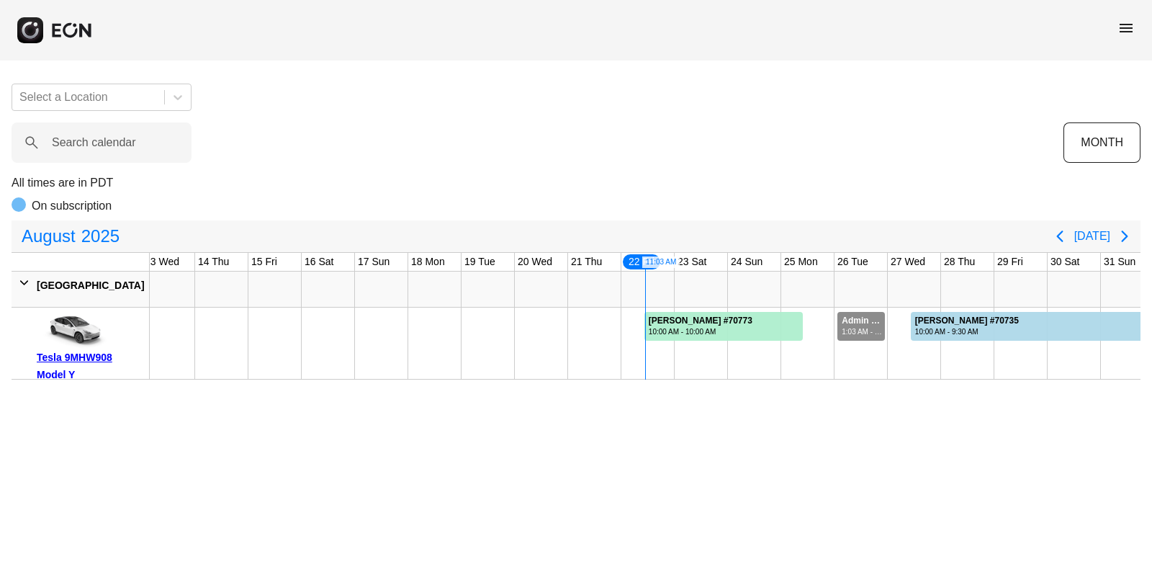
scroll to position [0, 650]
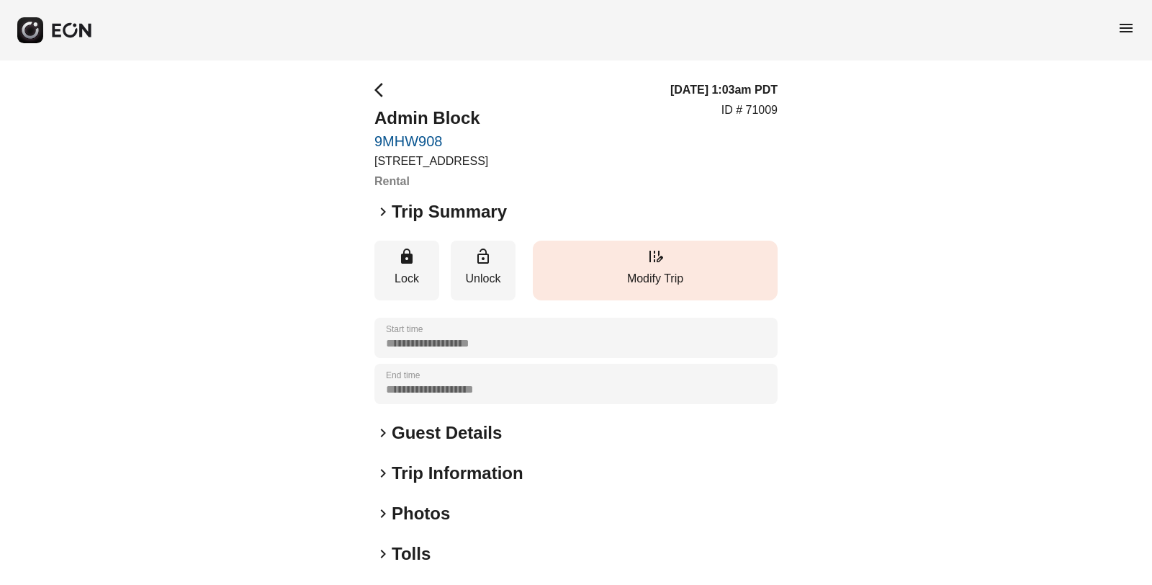
click at [666, 277] on p "Modify Trip" at bounding box center [655, 278] width 230 height 17
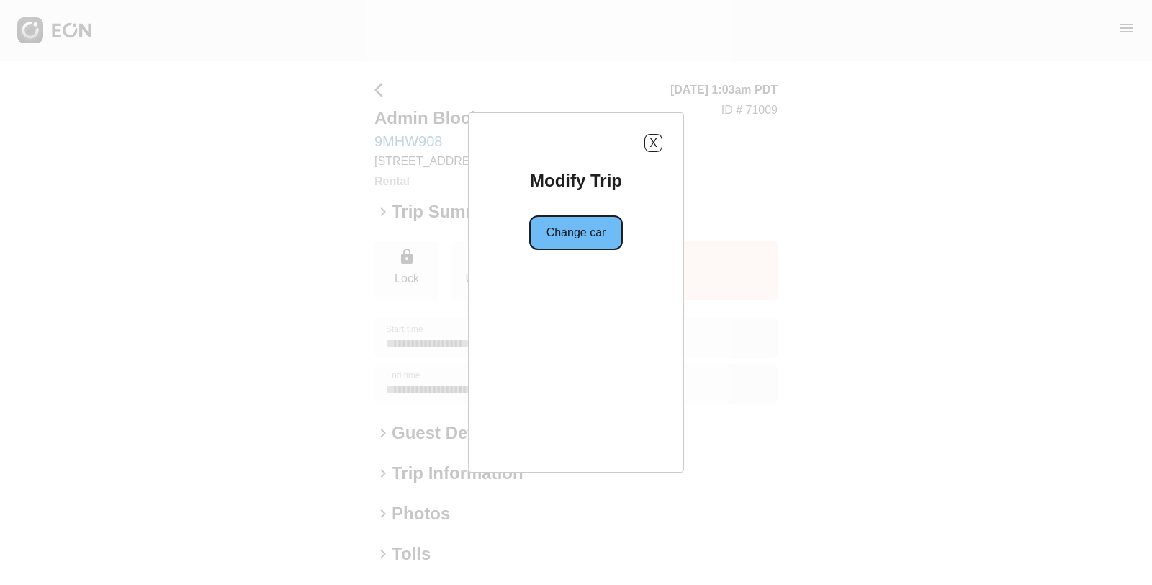
click at [563, 238] on button "Change car" at bounding box center [576, 232] width 94 height 35
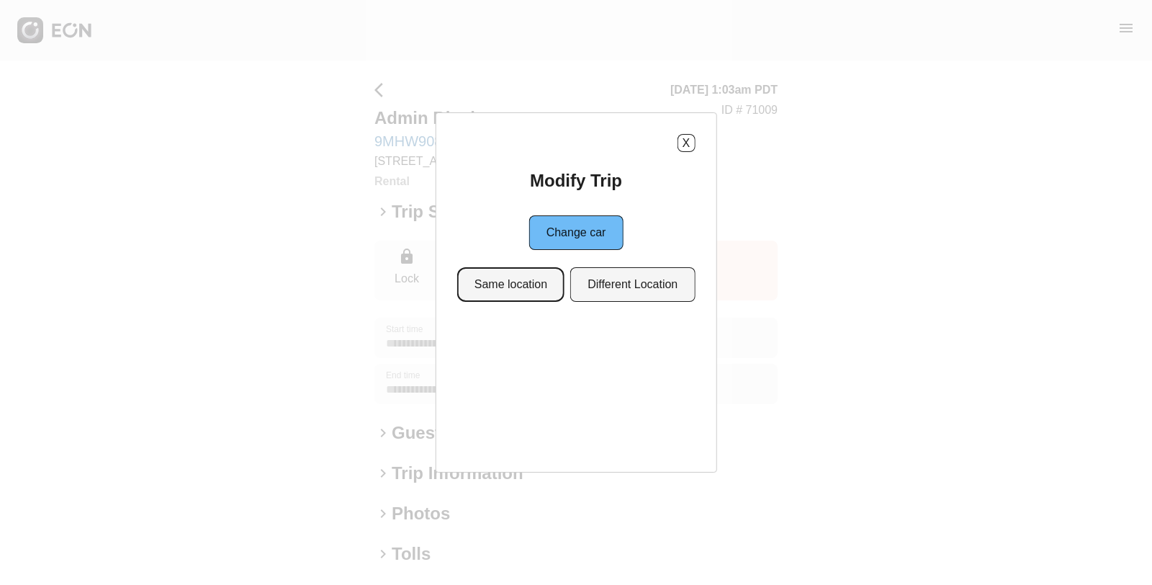
click at [524, 282] on button "Same location" at bounding box center [510, 284] width 107 height 35
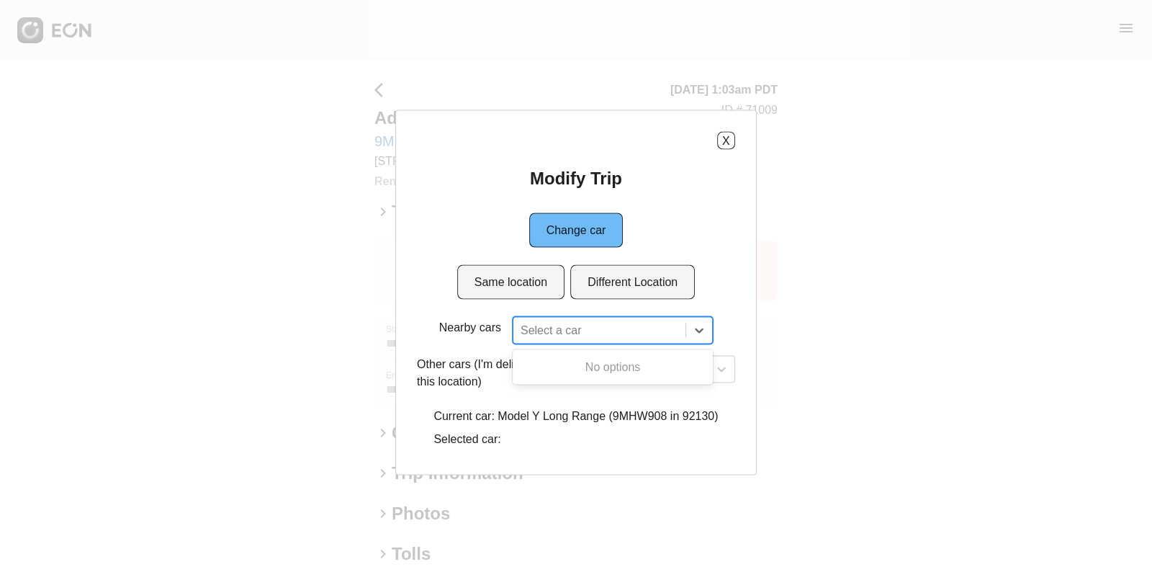
click at [575, 339] on div at bounding box center [600, 331] width 158 height 20
click at [574, 335] on div at bounding box center [600, 331] width 158 height 20
click at [615, 370] on div at bounding box center [641, 369] width 119 height 20
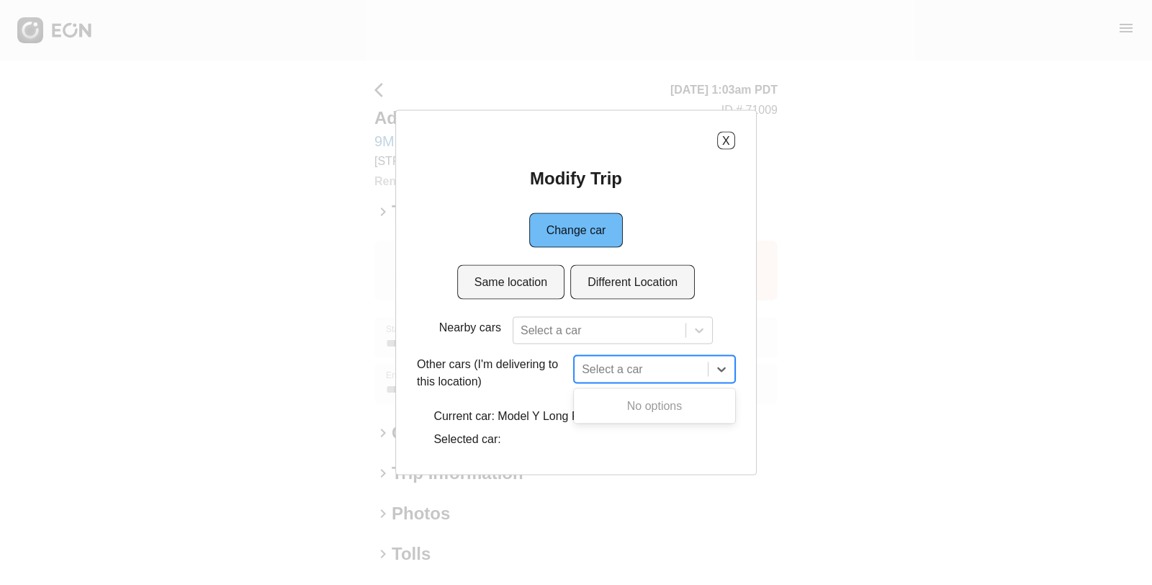
click at [614, 369] on div at bounding box center [641, 369] width 119 height 20
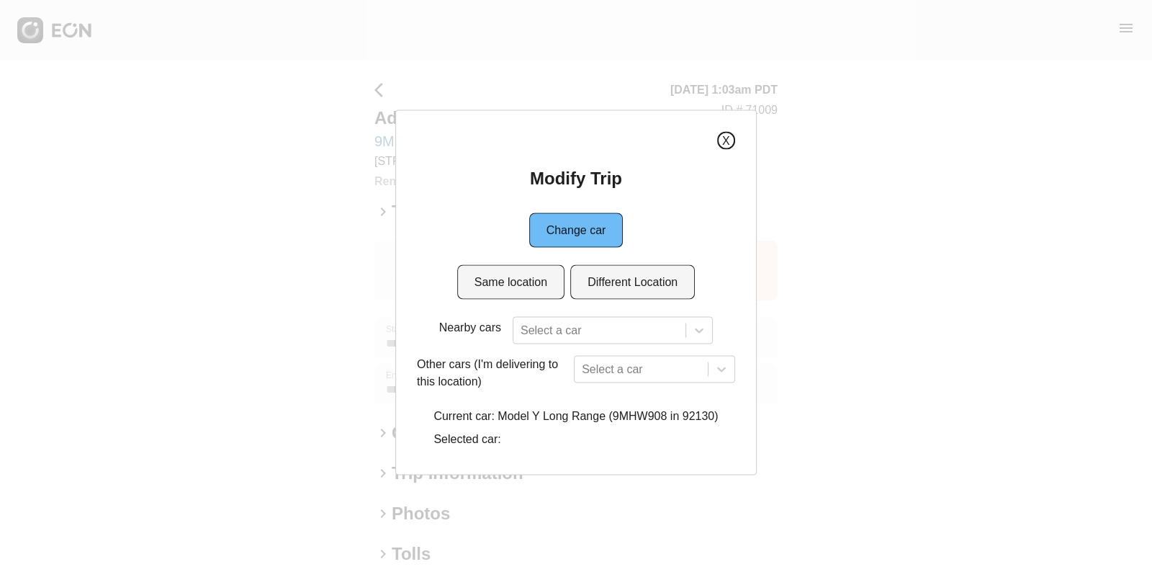
click at [730, 139] on button "X" at bounding box center [726, 141] width 18 height 18
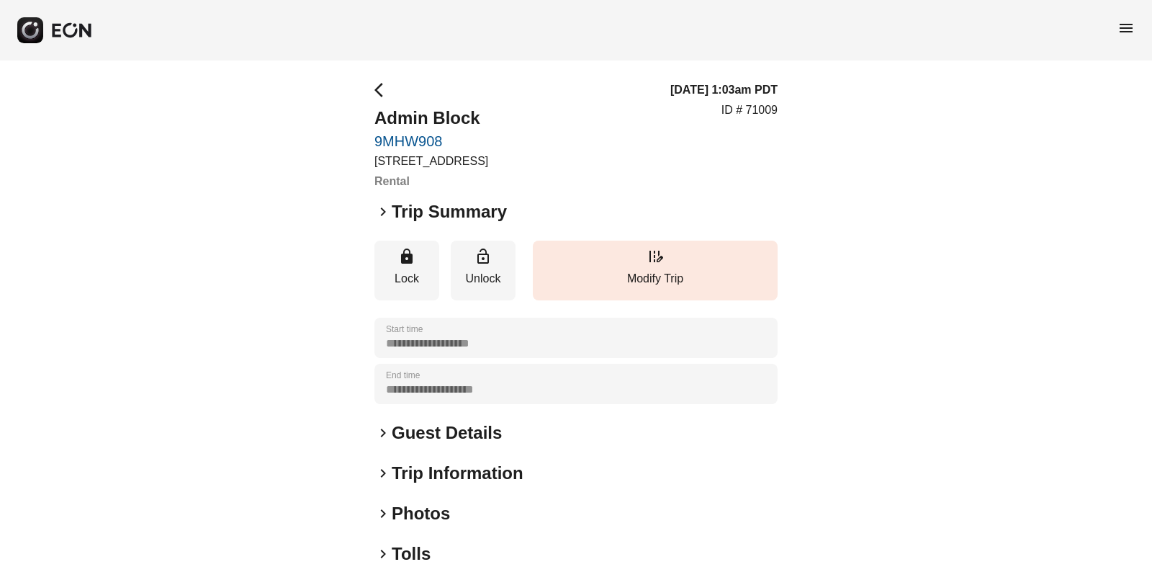
click at [390, 434] on div "keyboard_arrow_right Guest Details" at bounding box center [576, 432] width 403 height 23
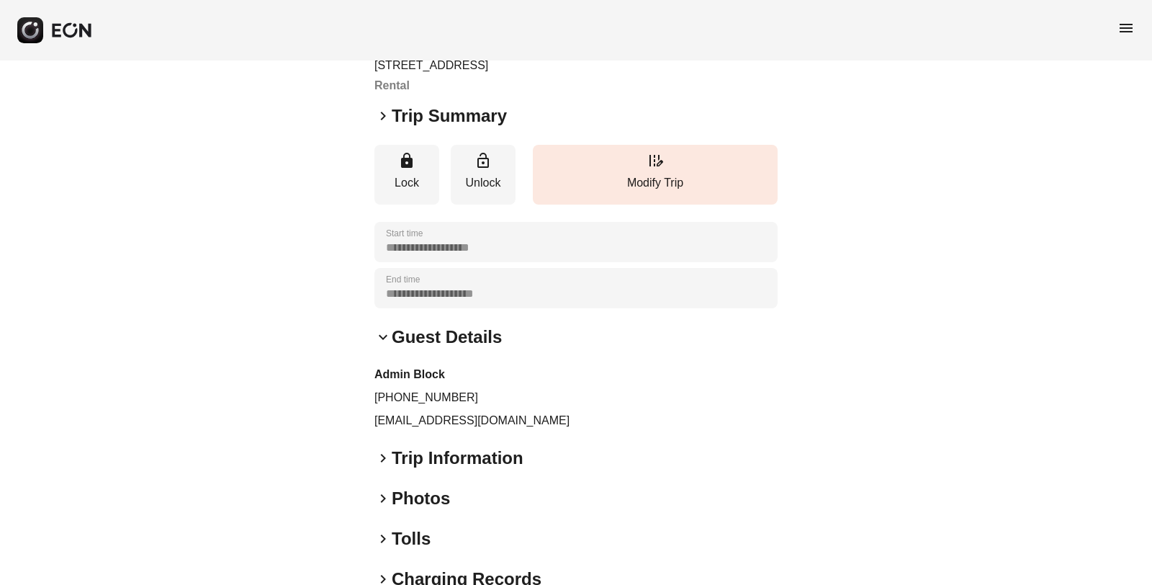
scroll to position [192, 0]
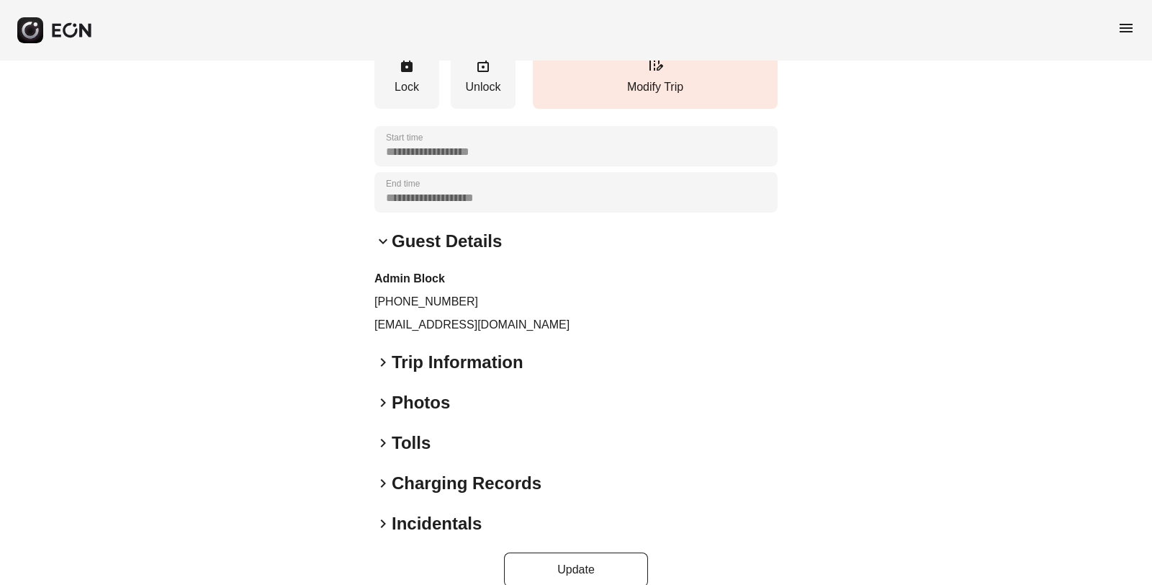
click at [386, 364] on span "keyboard_arrow_right" at bounding box center [383, 362] width 17 height 17
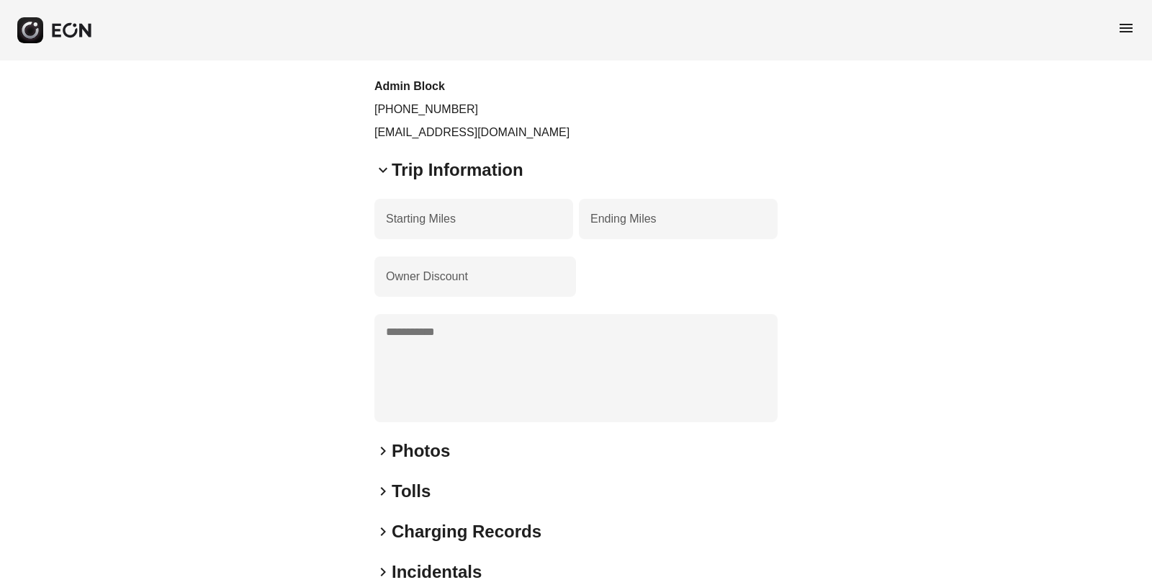
scroll to position [480, 0]
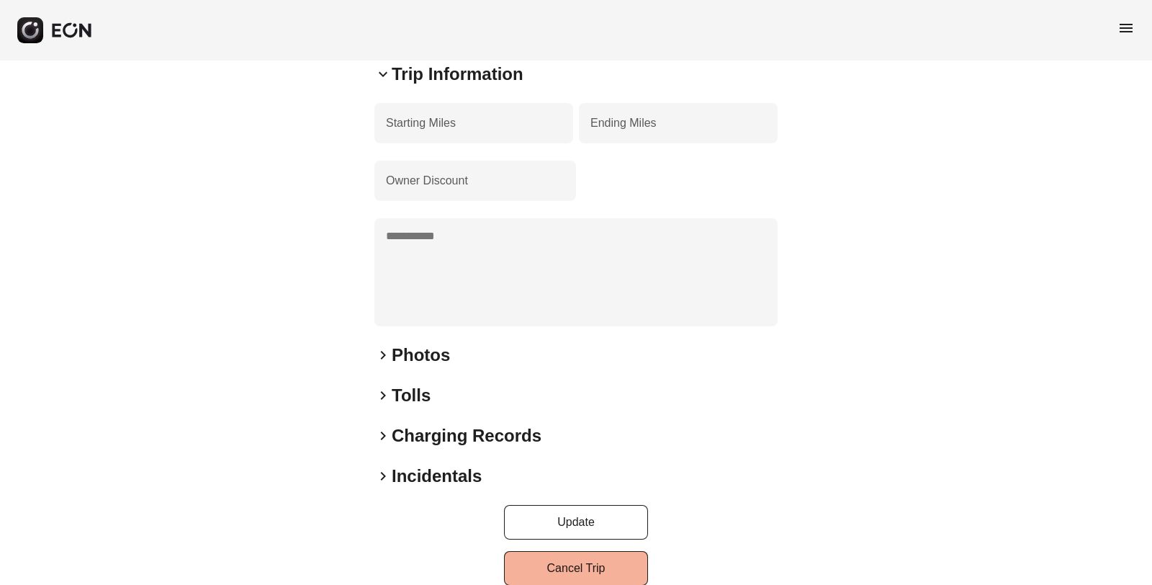
click at [382, 434] on span "keyboard_arrow_right" at bounding box center [383, 435] width 17 height 17
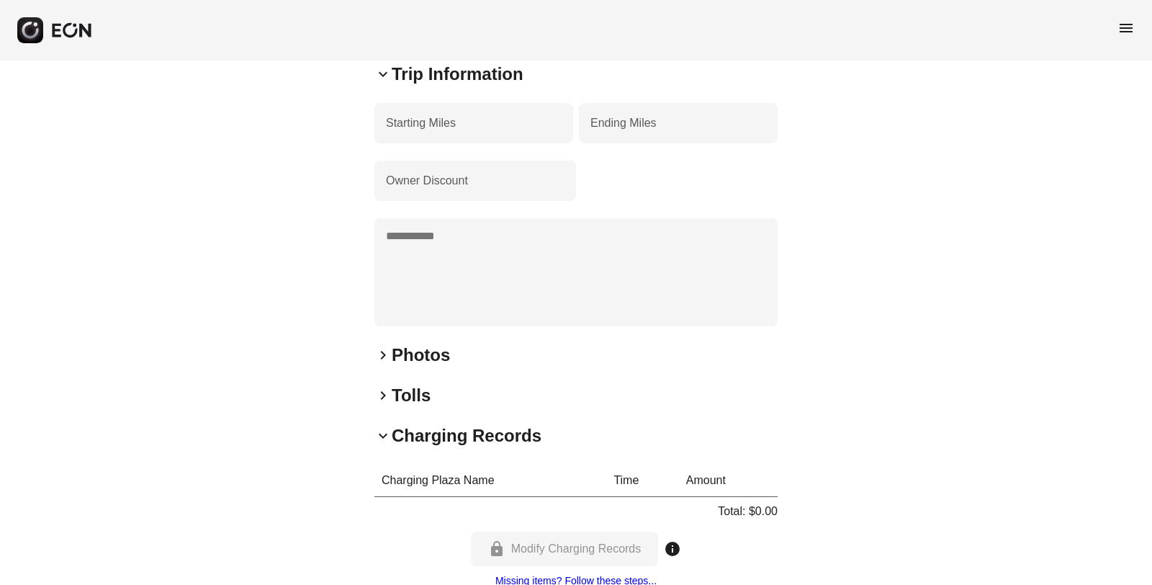
scroll to position [642, 0]
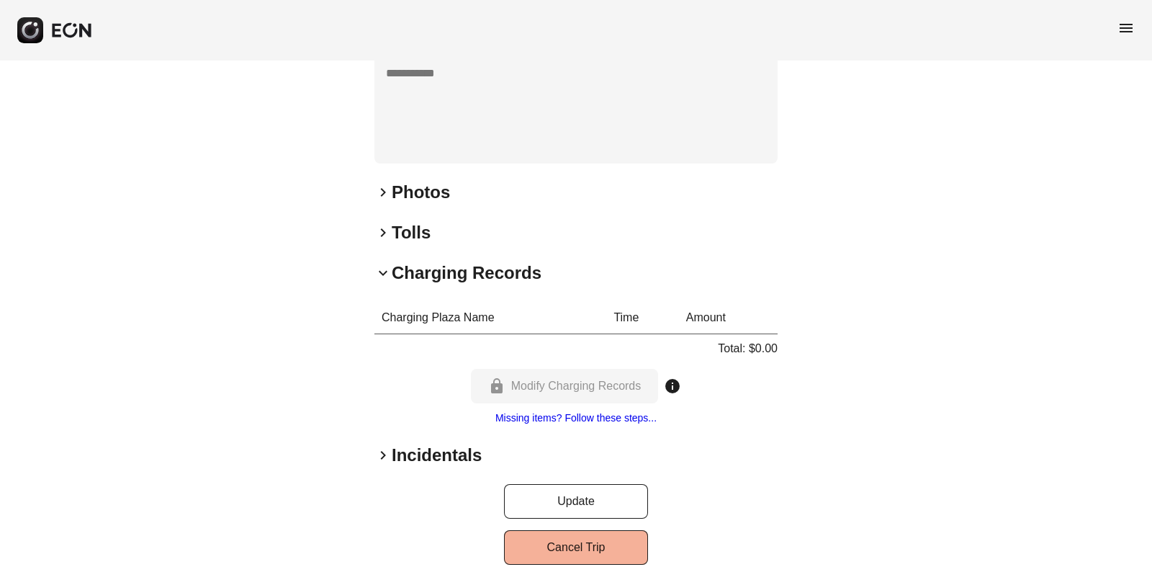
click at [385, 452] on span "keyboard_arrow_right" at bounding box center [383, 455] width 17 height 17
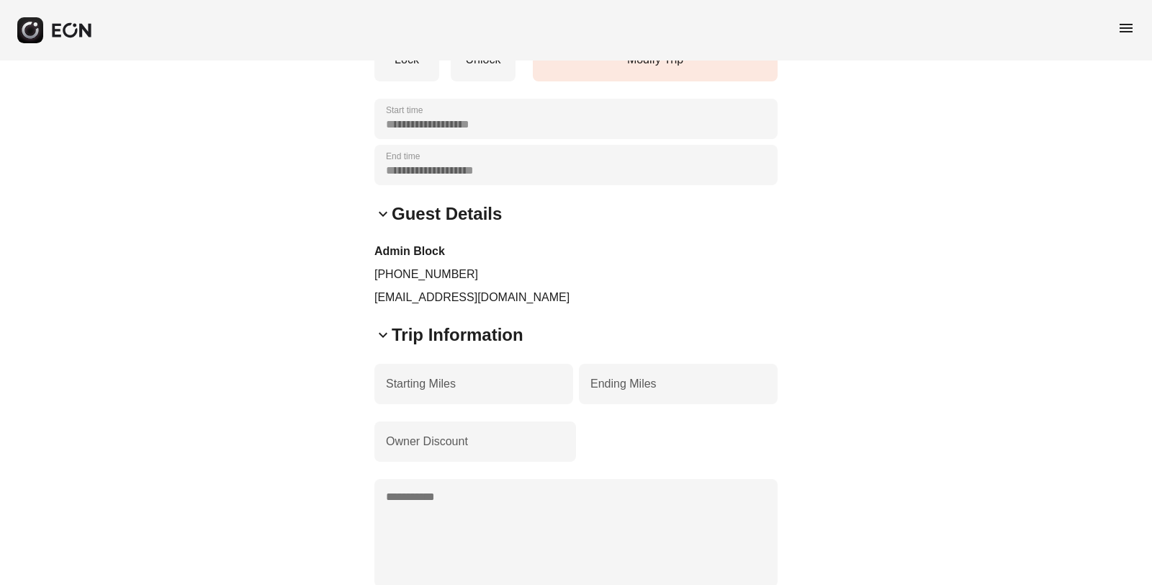
scroll to position [0, 0]
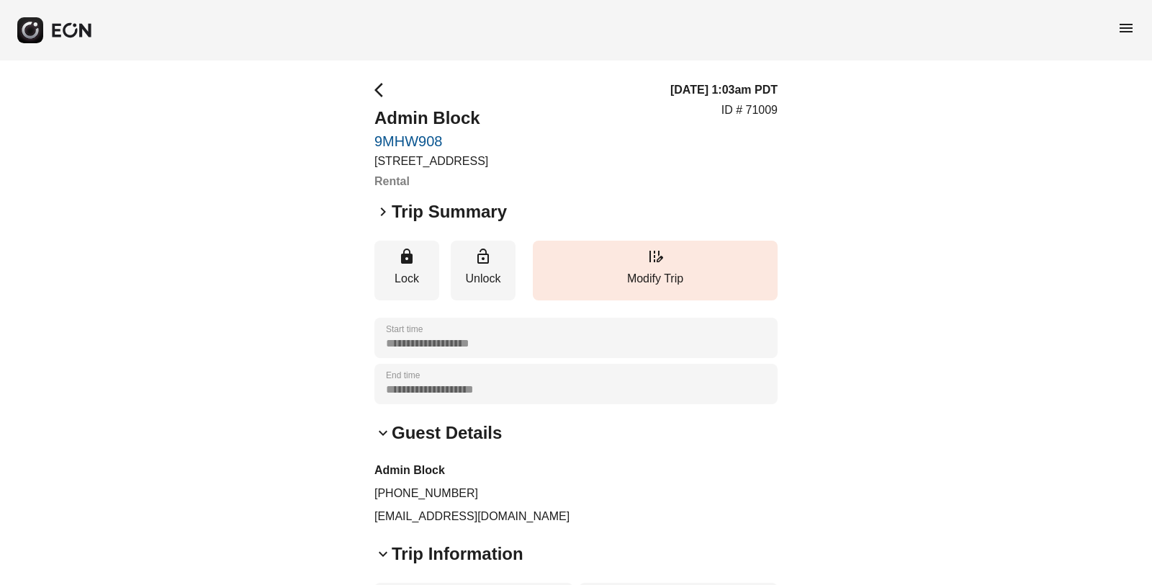
click at [380, 87] on span "arrow_back_ios" at bounding box center [383, 89] width 17 height 17
click at [380, 88] on span "arrow_back_ios" at bounding box center [383, 89] width 17 height 17
click at [1127, 32] on span "menu" at bounding box center [1126, 27] width 17 height 17
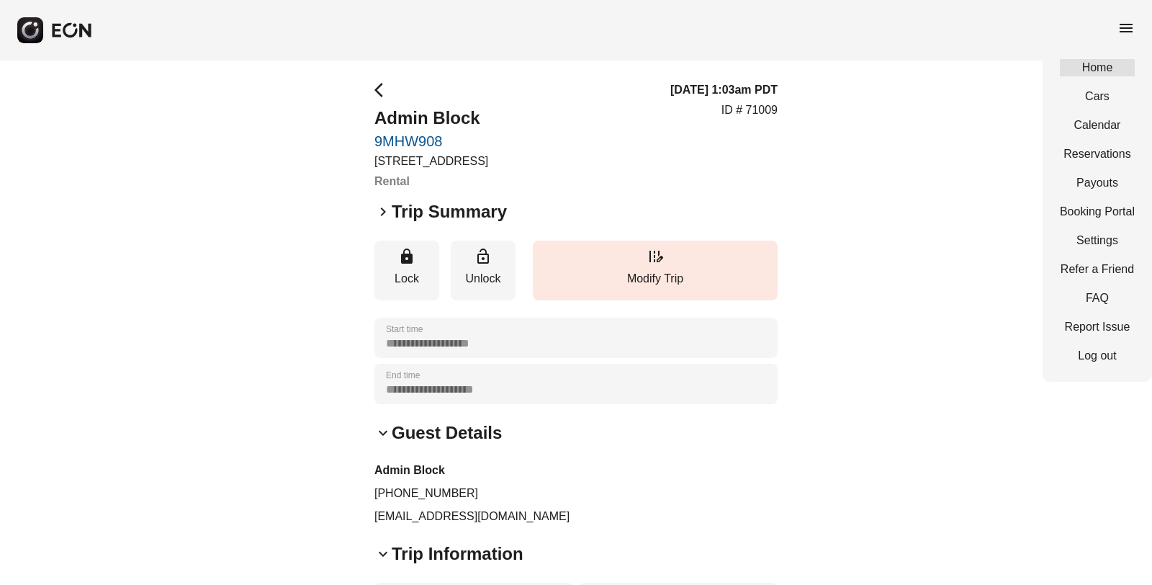
click at [1096, 63] on link "Home" at bounding box center [1097, 67] width 75 height 17
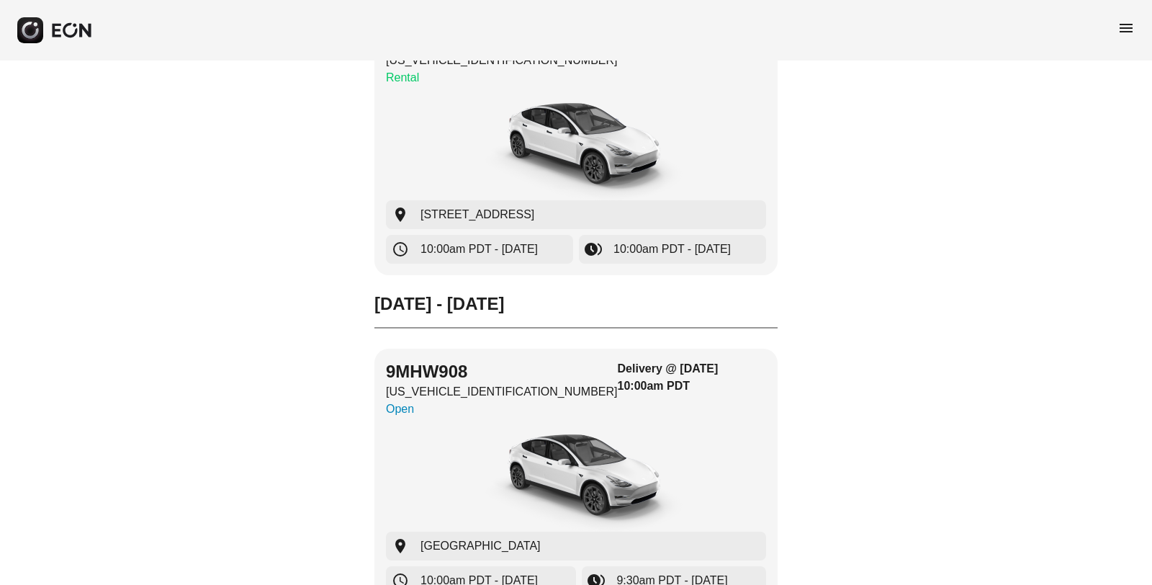
scroll to position [247, 0]
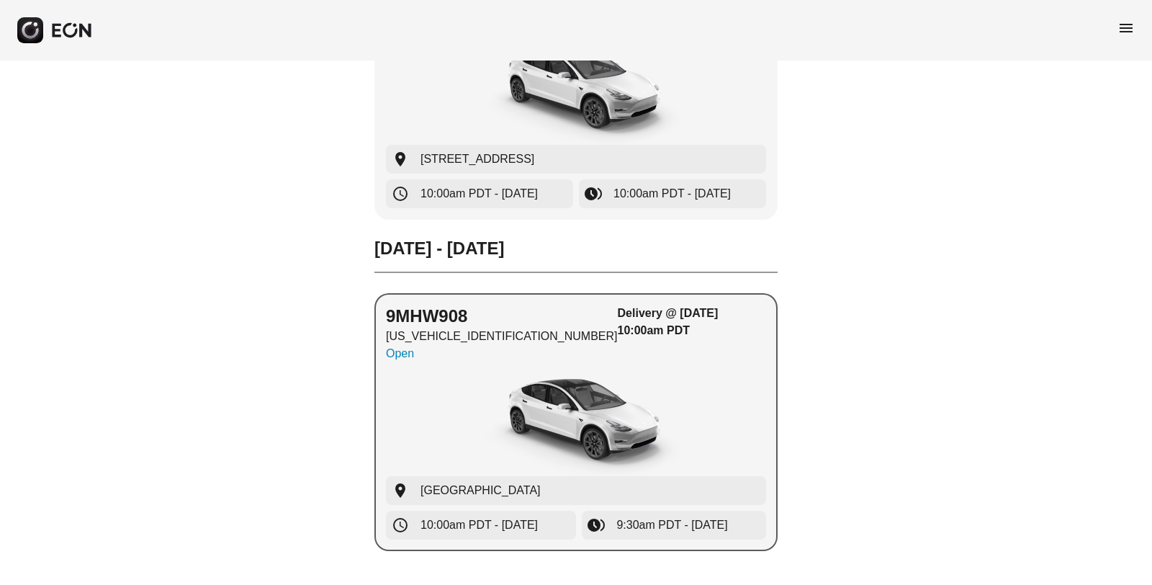
click at [405, 355] on p "Open" at bounding box center [502, 353] width 232 height 17
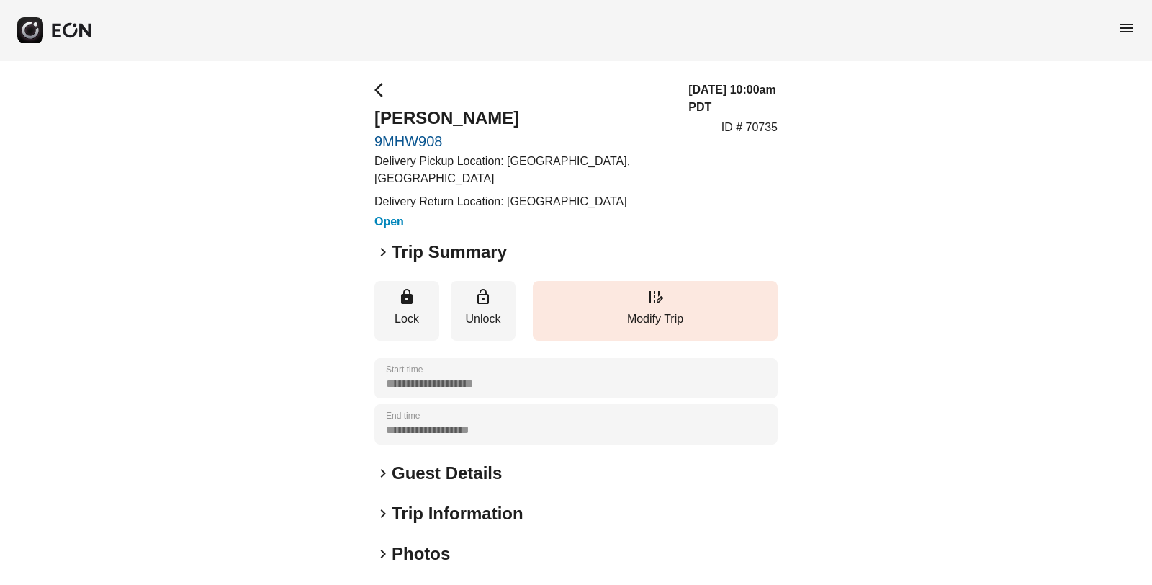
click at [380, 482] on span "keyboard_arrow_right" at bounding box center [383, 473] width 17 height 17
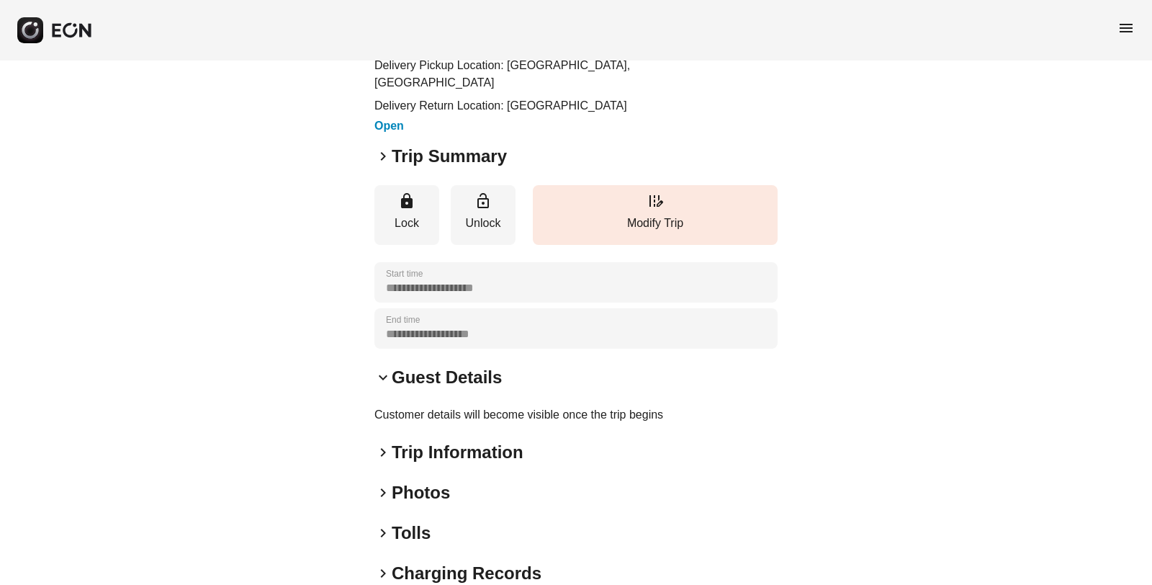
scroll to position [192, 0]
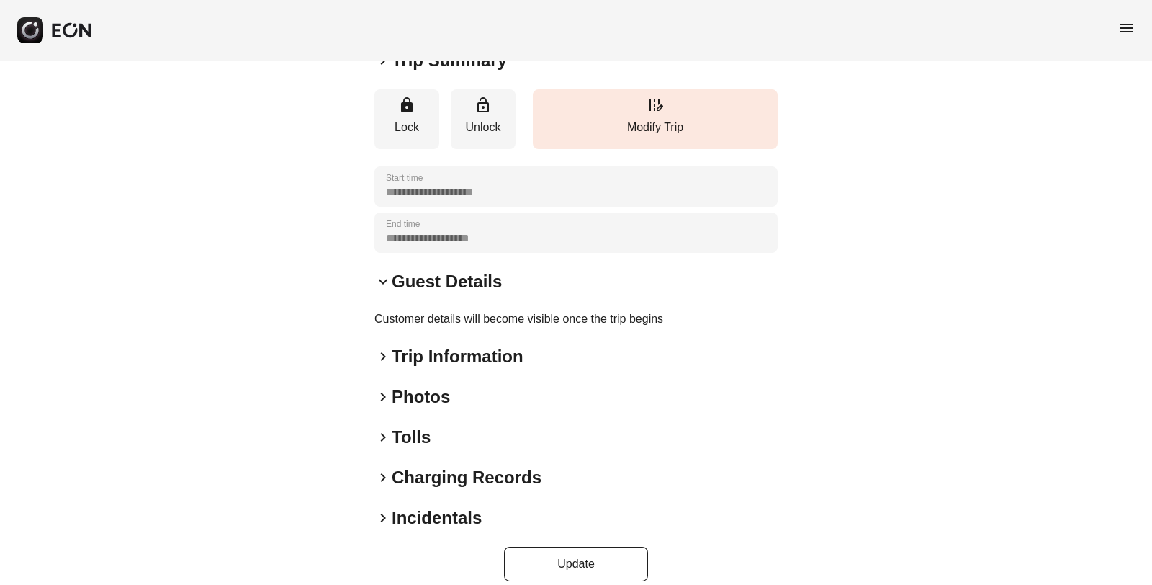
click at [382, 365] on span "keyboard_arrow_right" at bounding box center [383, 356] width 17 height 17
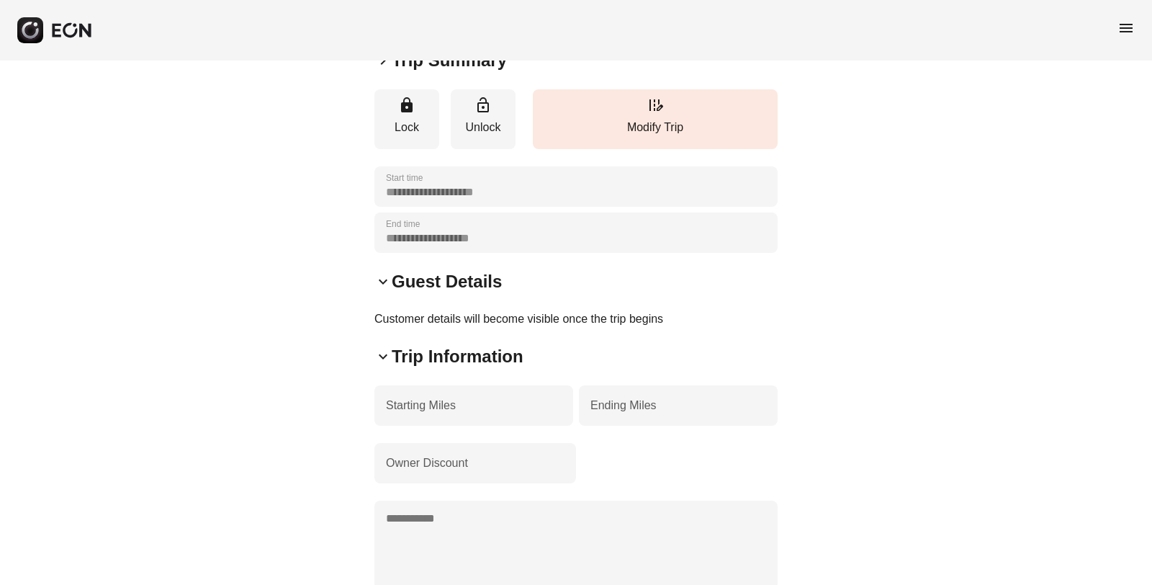
click at [382, 365] on span "keyboard_arrow_down" at bounding box center [383, 356] width 17 height 17
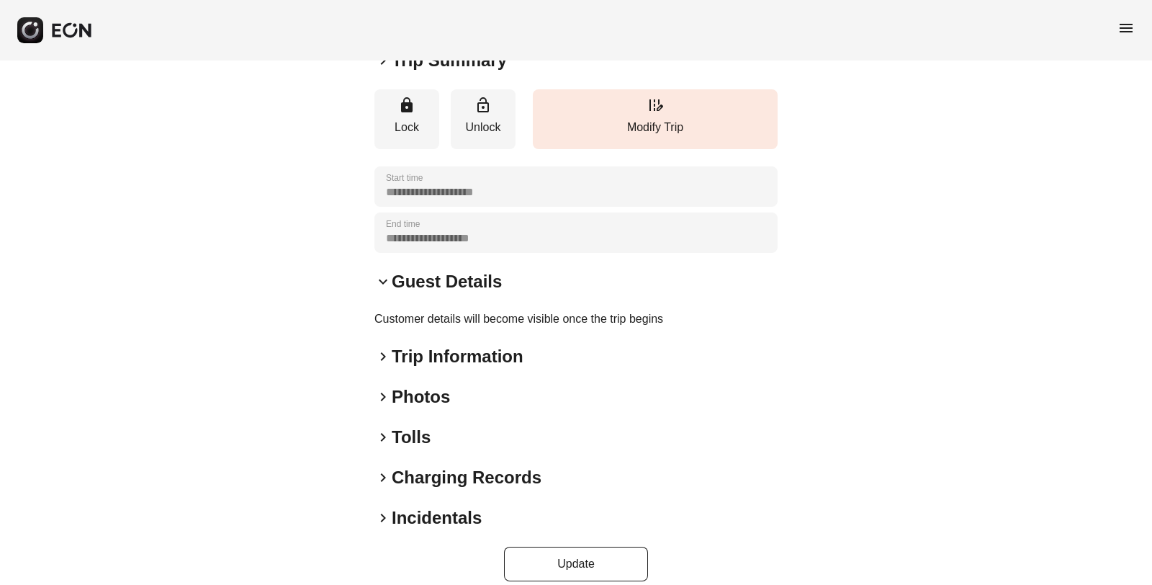
click at [384, 406] on span "keyboard_arrow_right" at bounding box center [383, 396] width 17 height 17
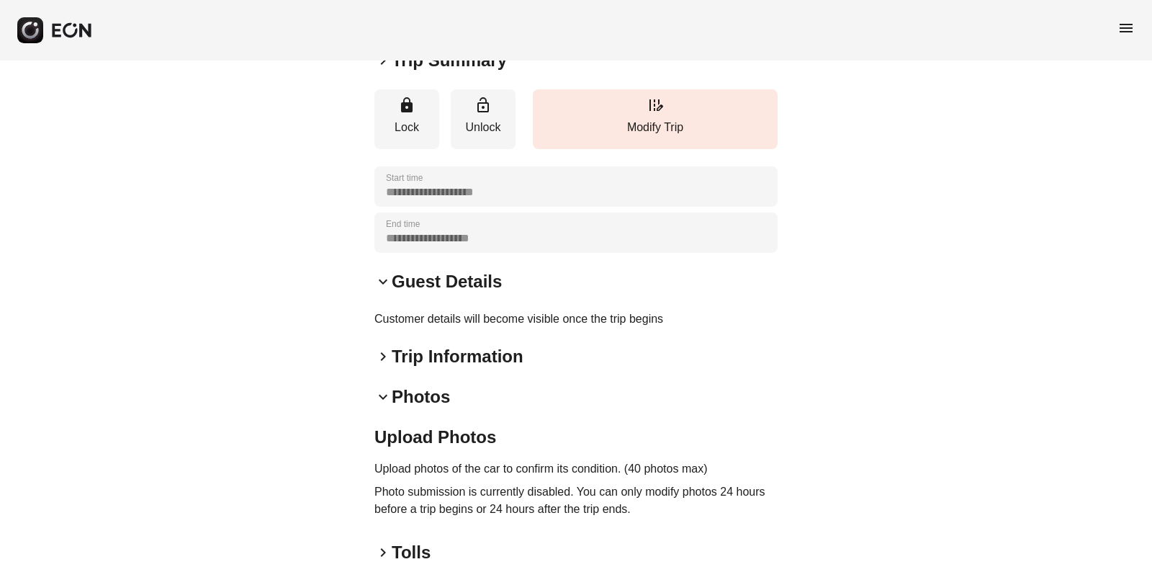
click at [384, 406] on span "keyboard_arrow_down" at bounding box center [383, 396] width 17 height 17
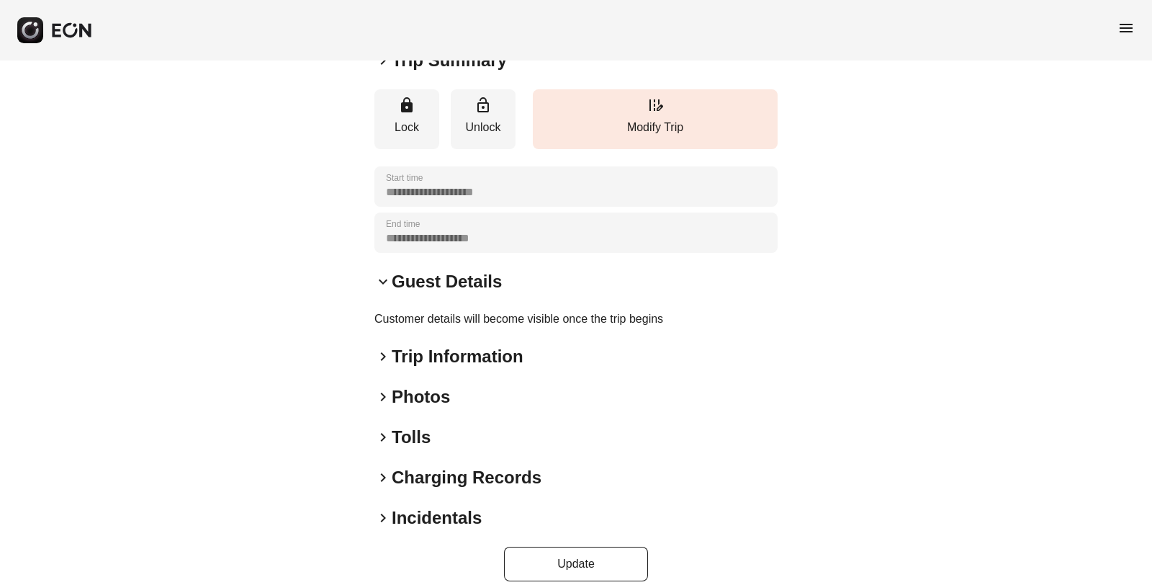
scroll to position [225, 0]
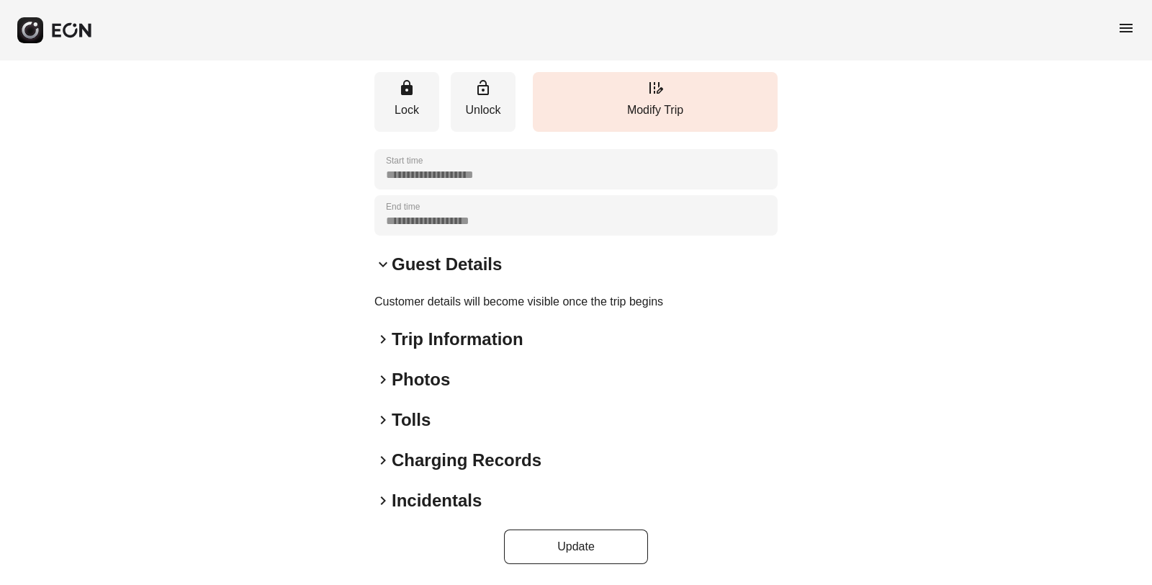
click at [380, 500] on span "keyboard_arrow_right" at bounding box center [383, 500] width 17 height 17
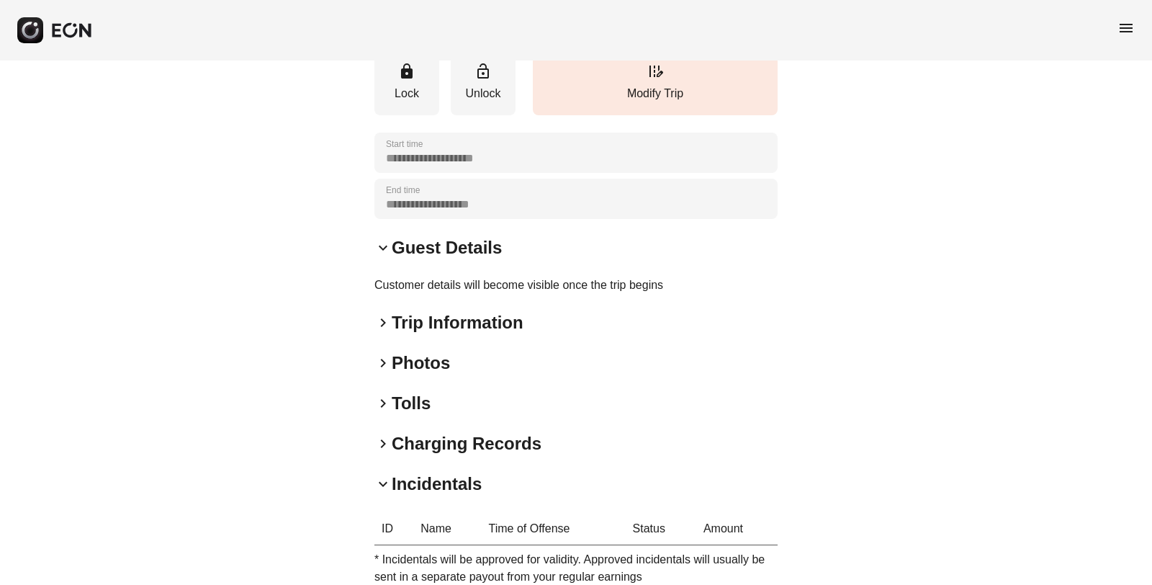
click at [380, 493] on span "keyboard_arrow_down" at bounding box center [383, 483] width 17 height 17
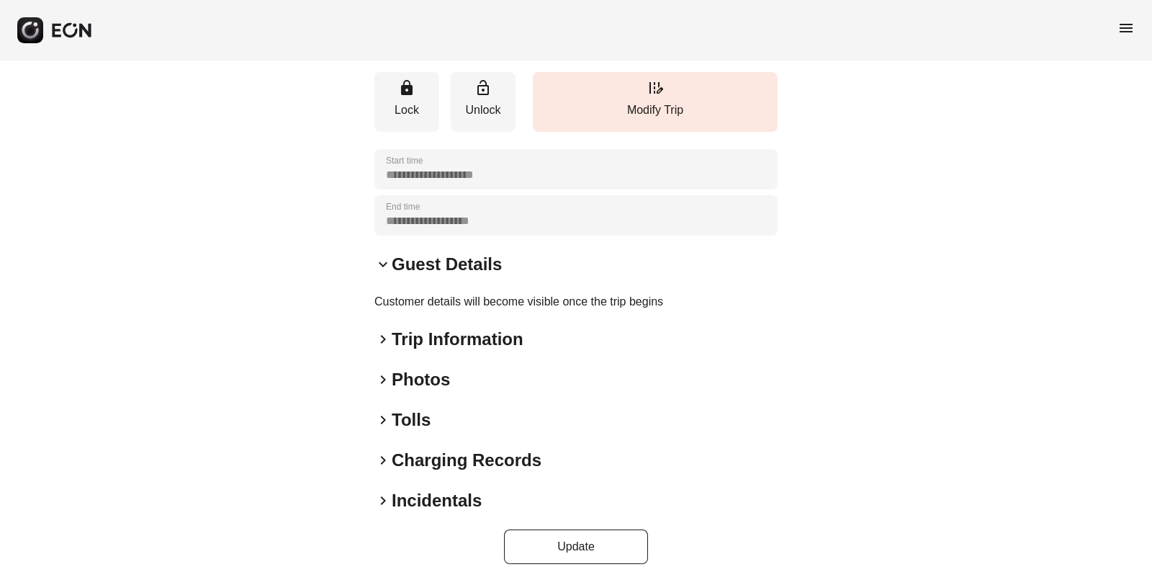
drag, startPoint x: 1113, startPoint y: 37, endPoint x: 1124, endPoint y: 25, distance: 16.8
click at [1116, 35] on div "menu" at bounding box center [576, 30] width 1152 height 61
